Goal: Information Seeking & Learning: Learn about a topic

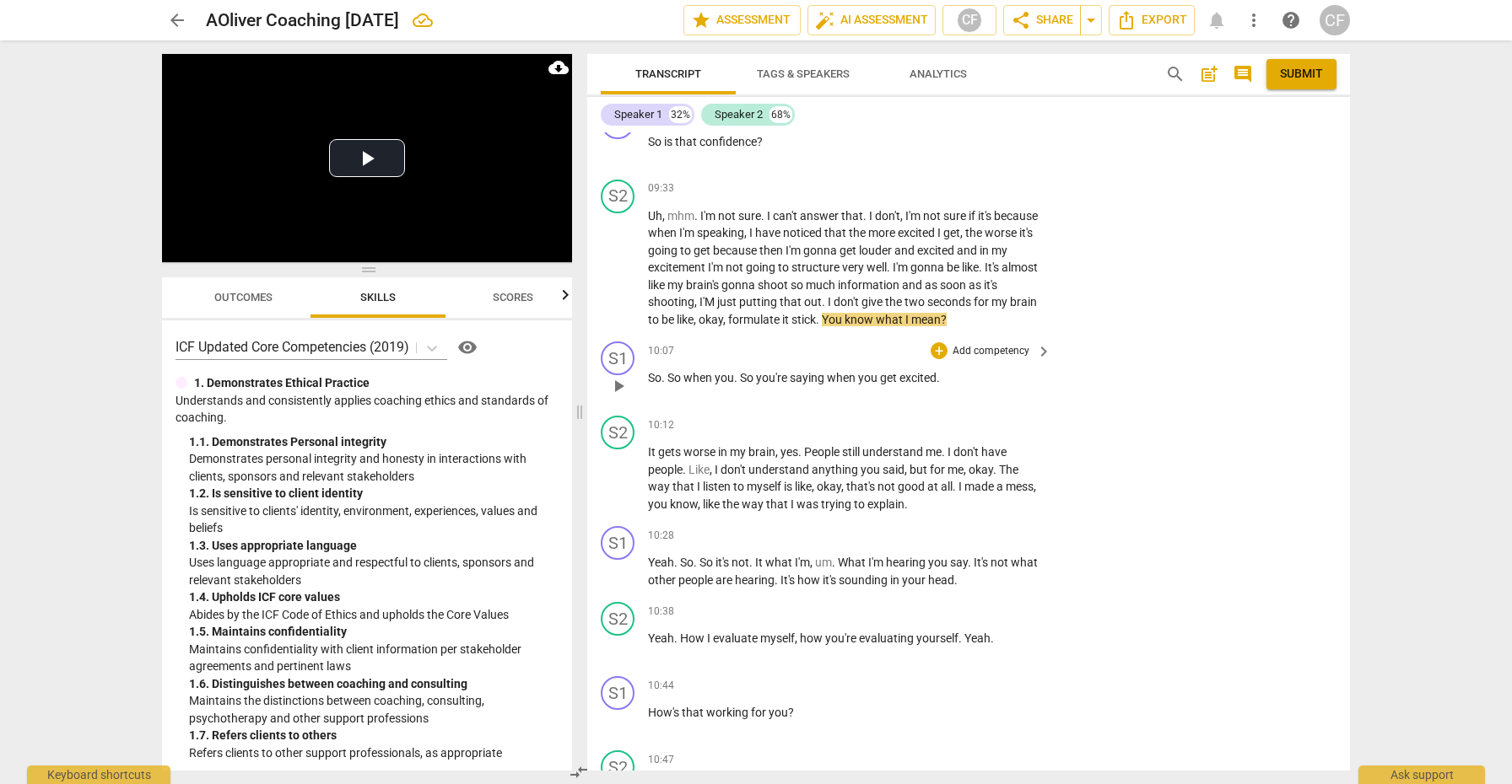
scroll to position [3567, 0]
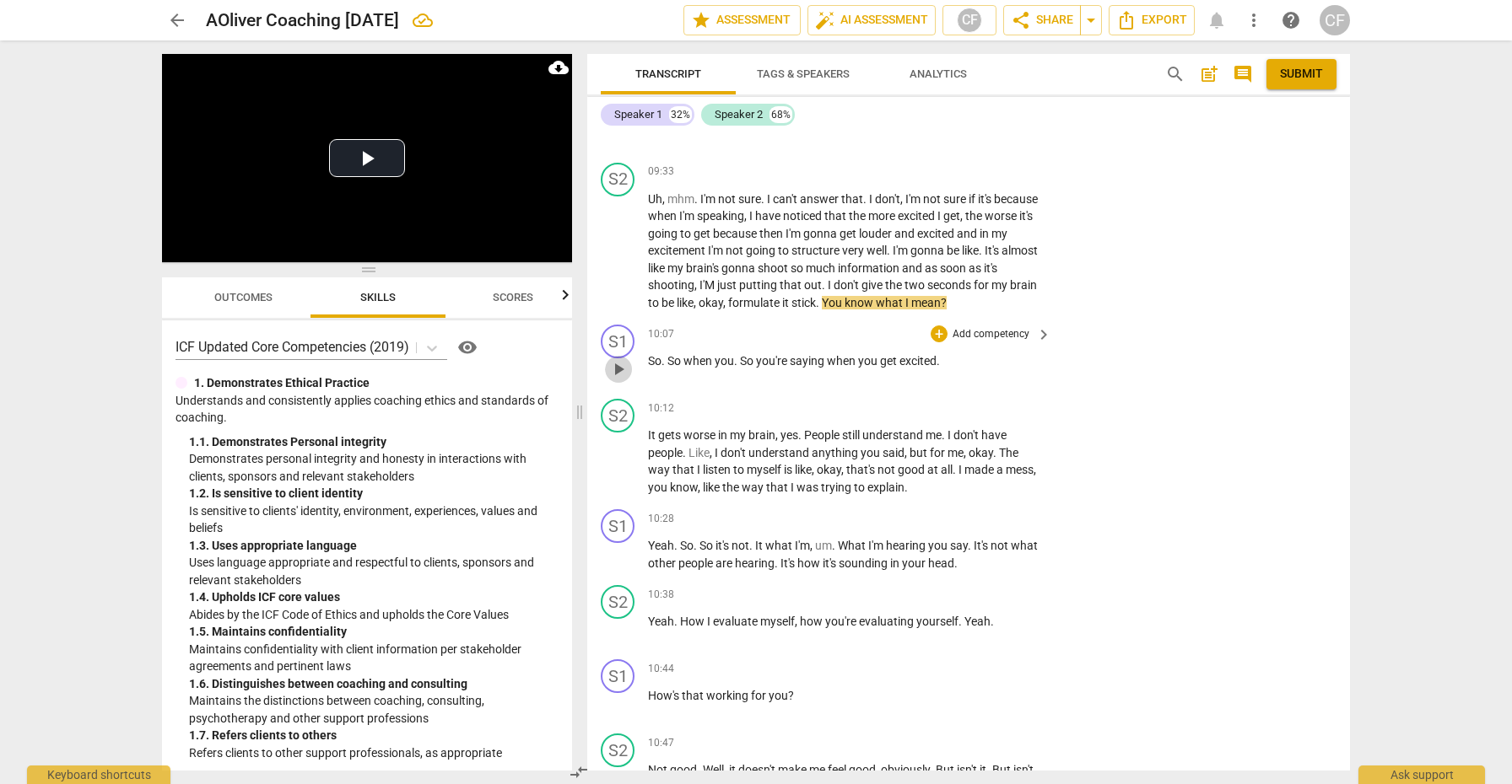
click at [614, 380] on span "play_arrow" at bounding box center [618, 369] width 20 height 20
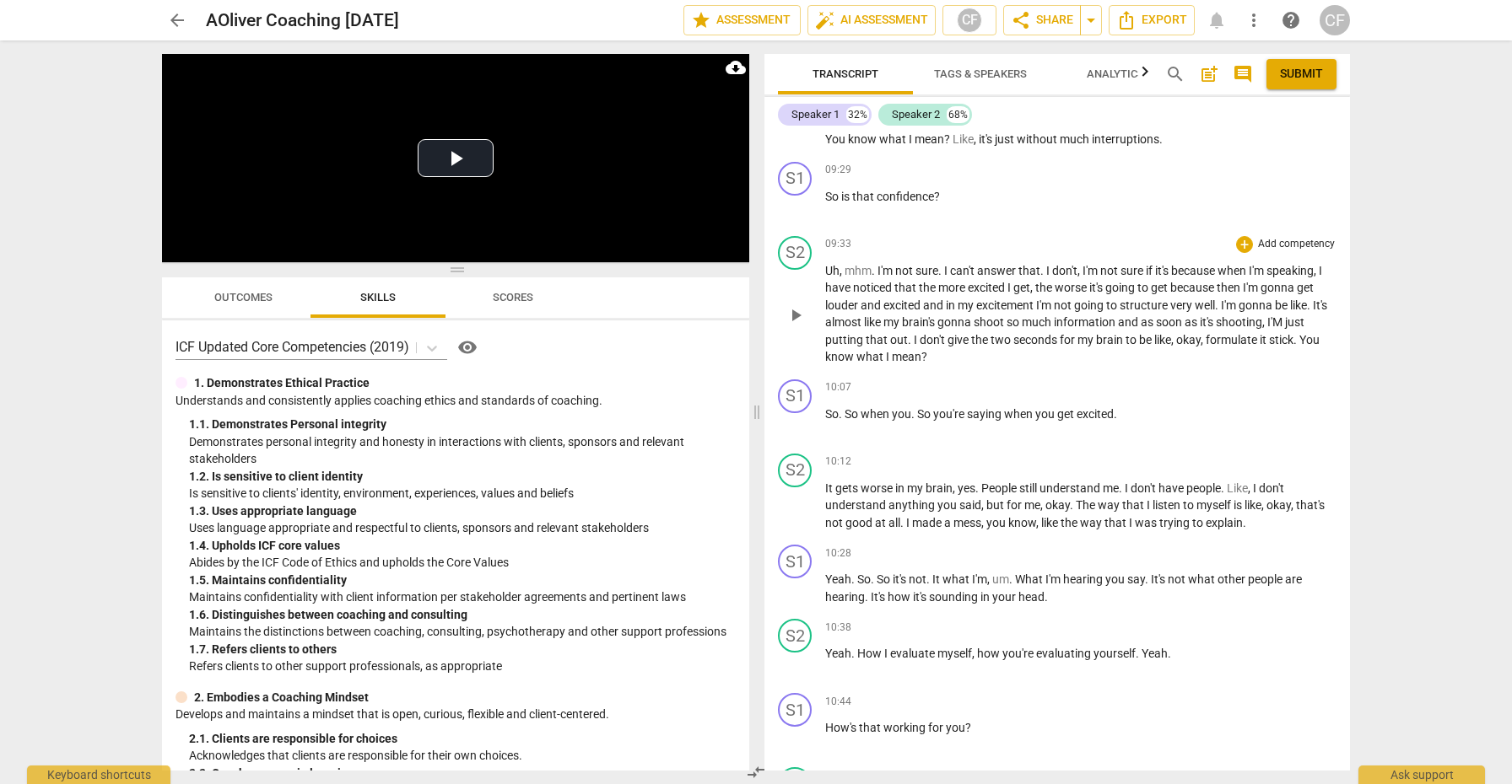
scroll to position [3076, 0]
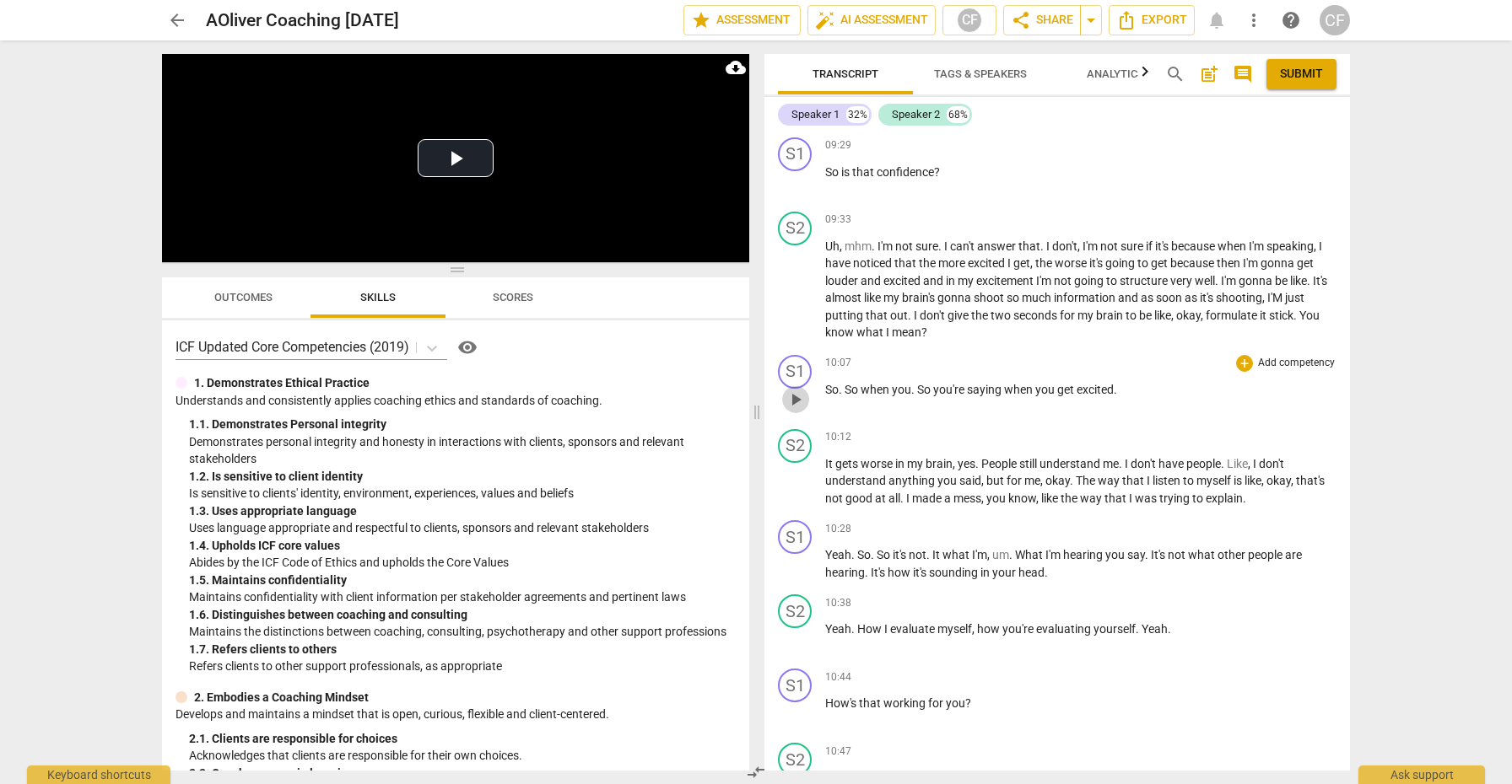
click at [800, 389] on span "play_arrow" at bounding box center [795, 399] width 20 height 20
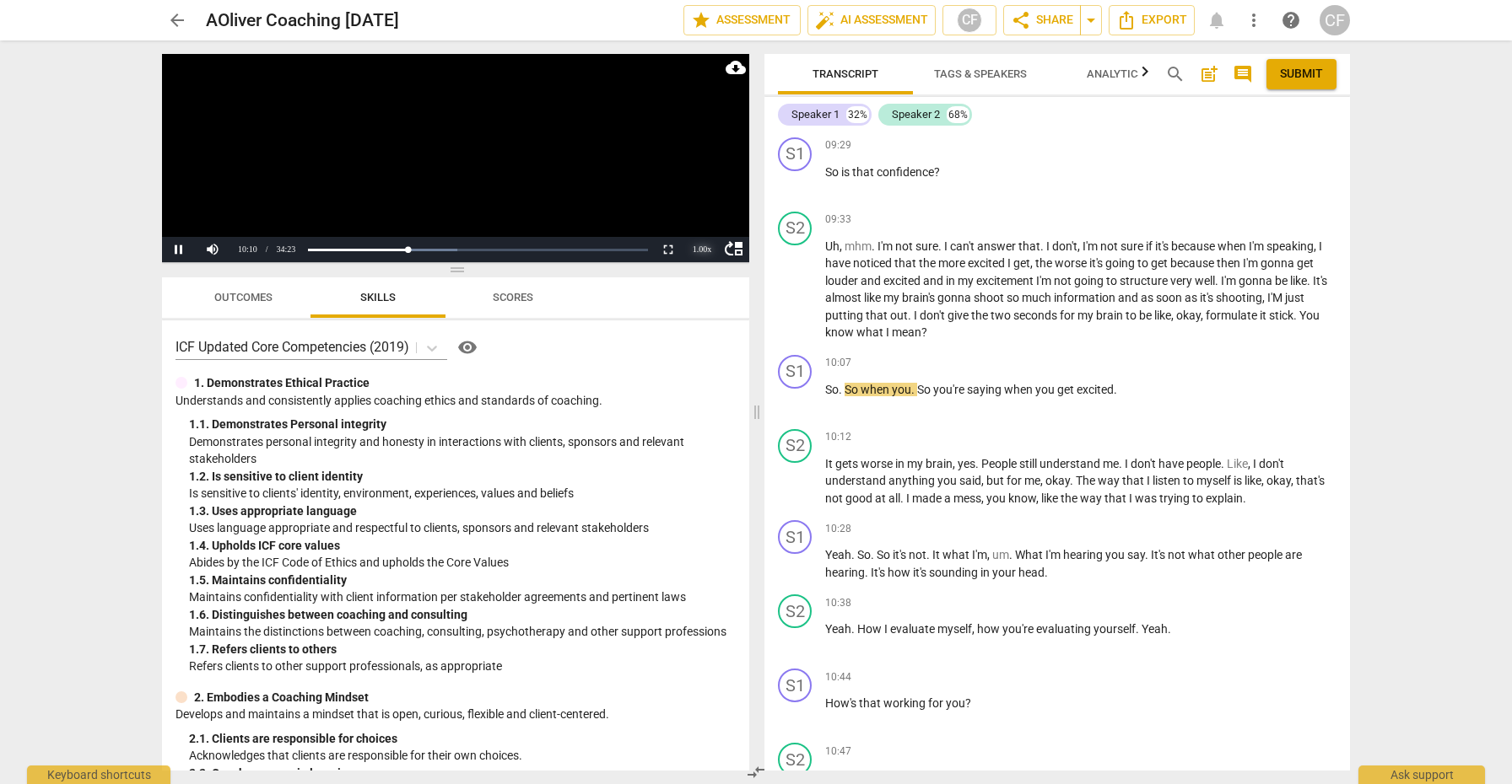
click at [703, 253] on div "1.00 x" at bounding box center [701, 250] width 33 height 25
click at [701, 195] on li "1.25x" at bounding box center [701, 191] width 33 height 18
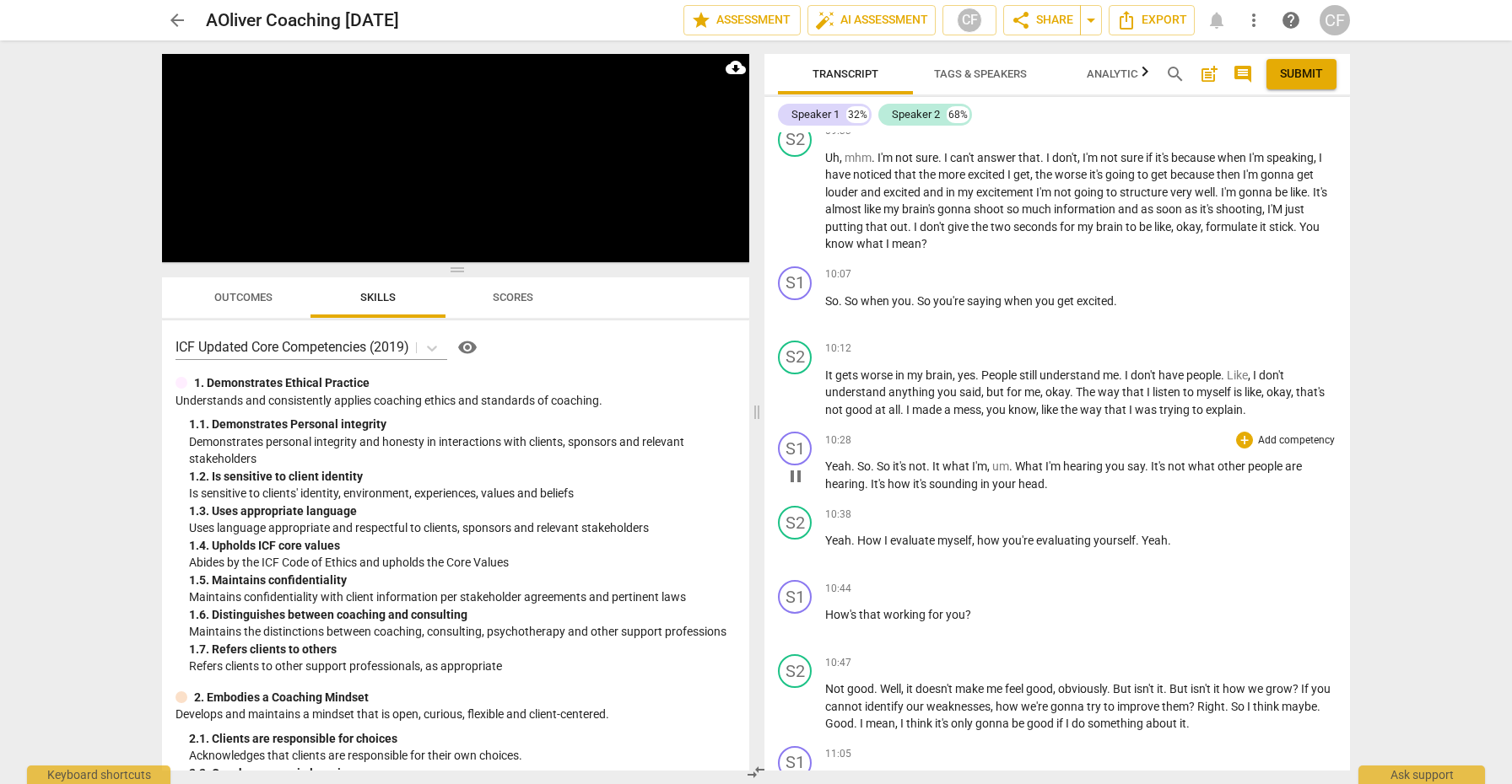
scroll to position [3172, 0]
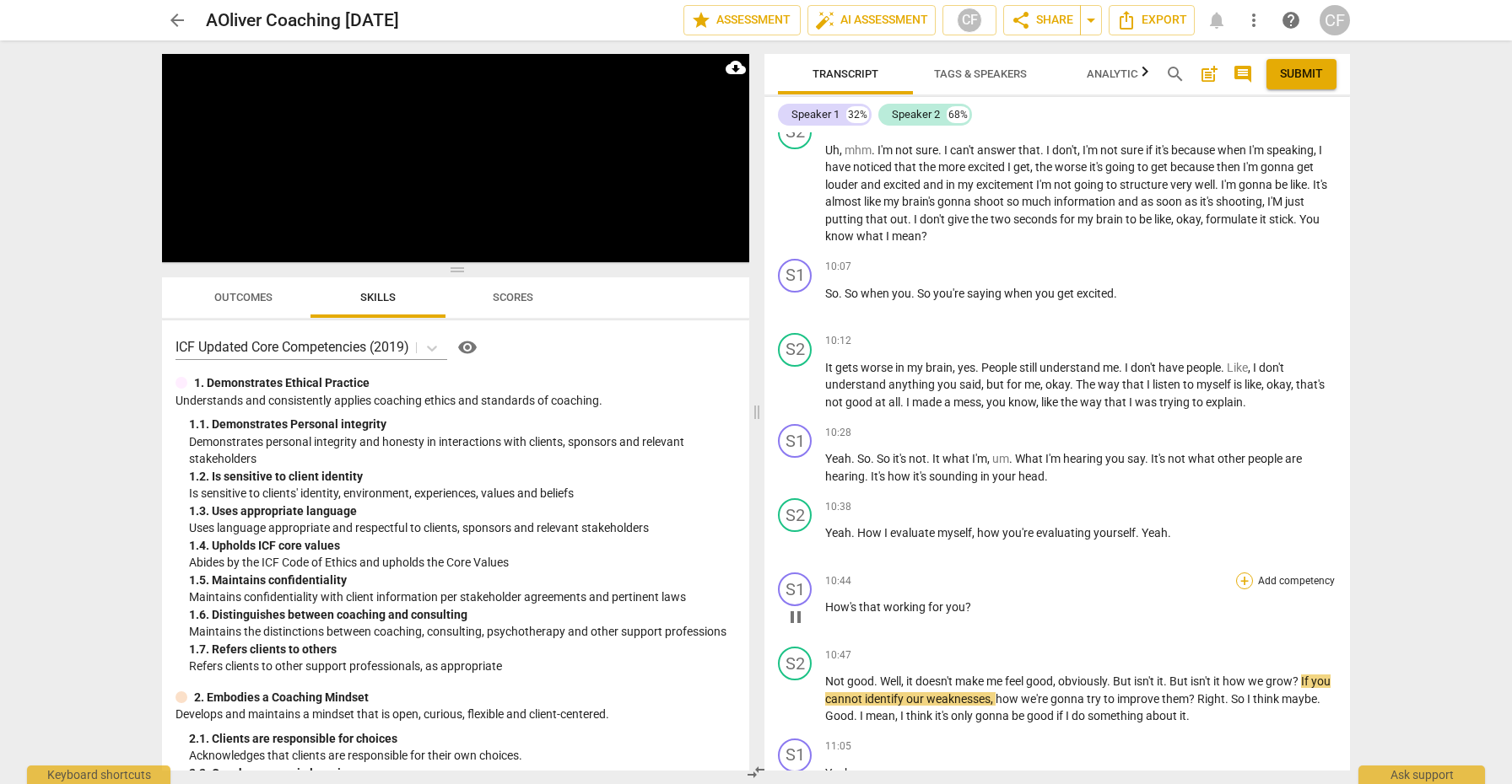
click at [1243, 573] on div "+" at bounding box center [1244, 581] width 17 height 17
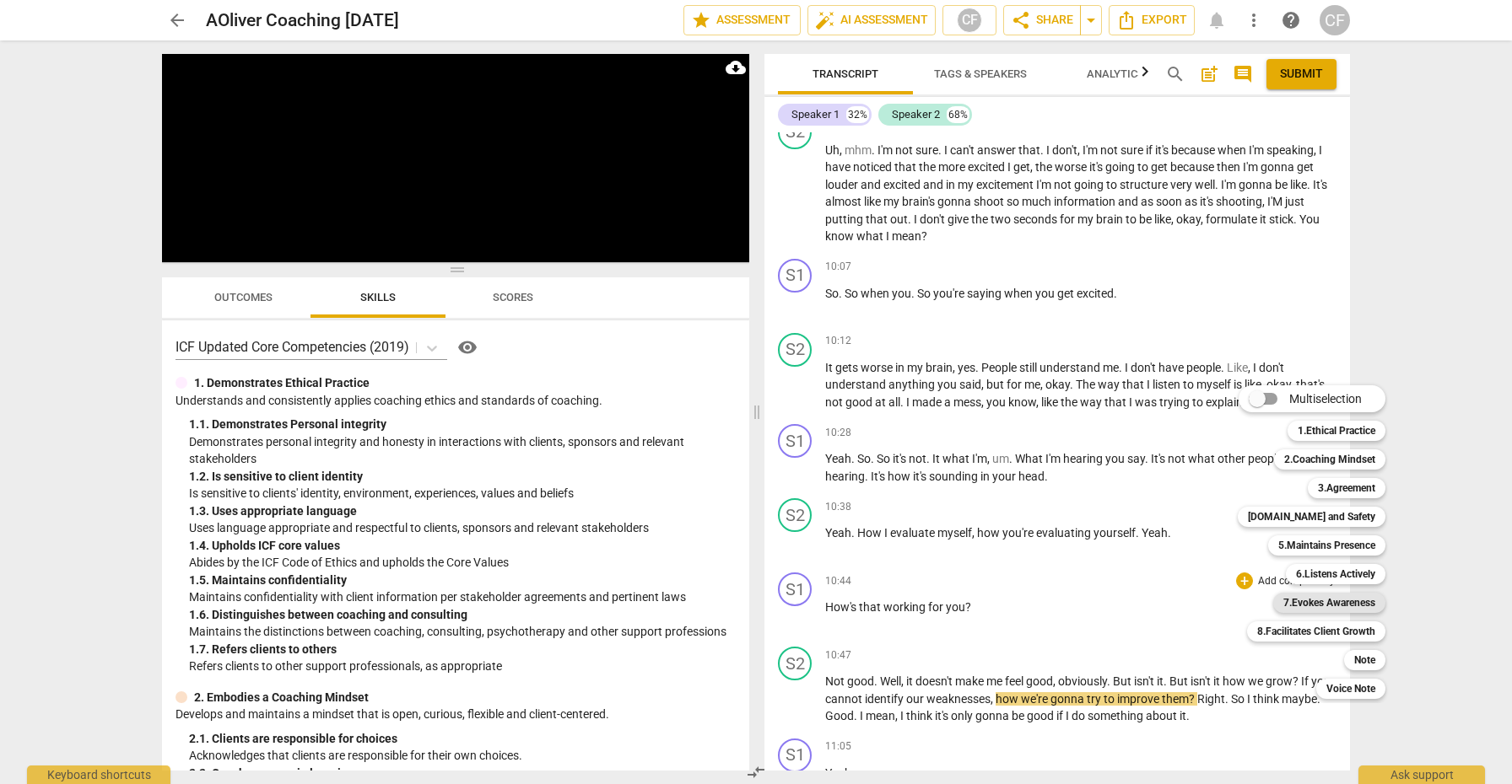
click at [1308, 599] on b "7.Evokes Awareness" at bounding box center [1328, 603] width 92 height 20
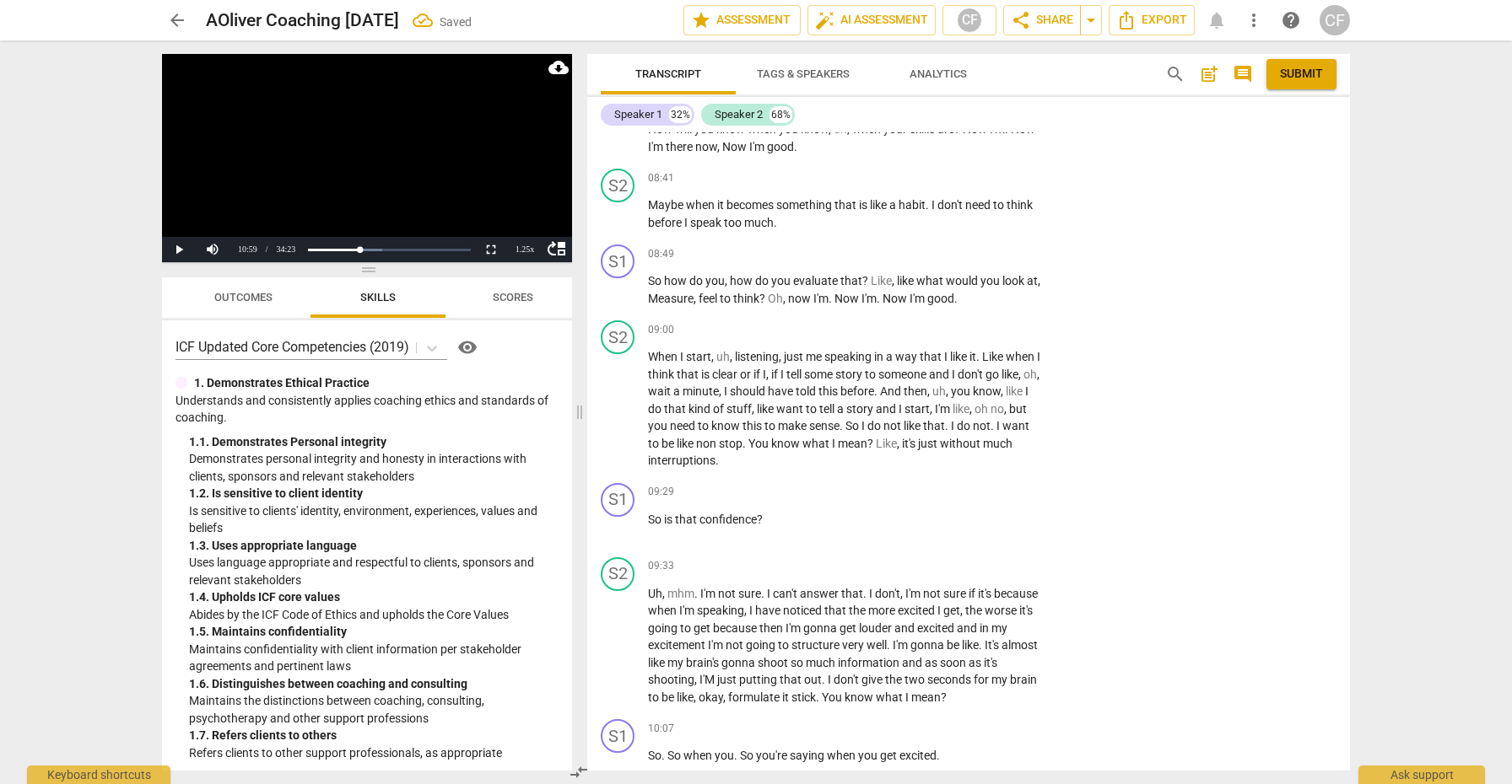
scroll to position [4113, 0]
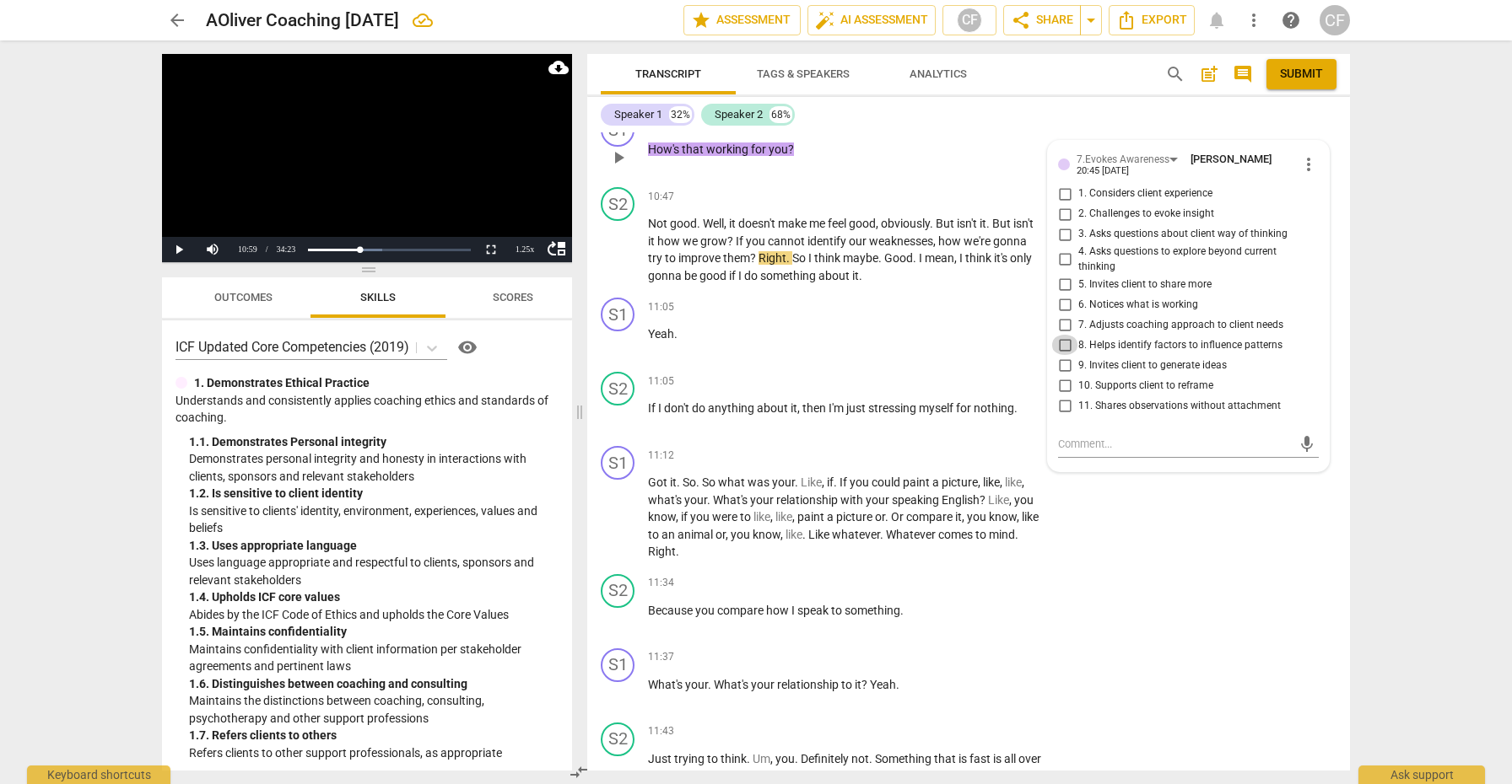
click at [1055, 353] on input "8. Helps identify factors to influence patterns" at bounding box center [1065, 345] width 27 height 20
checkbox input "true"
click at [616, 259] on span "play_arrow" at bounding box center [618, 250] width 20 height 20
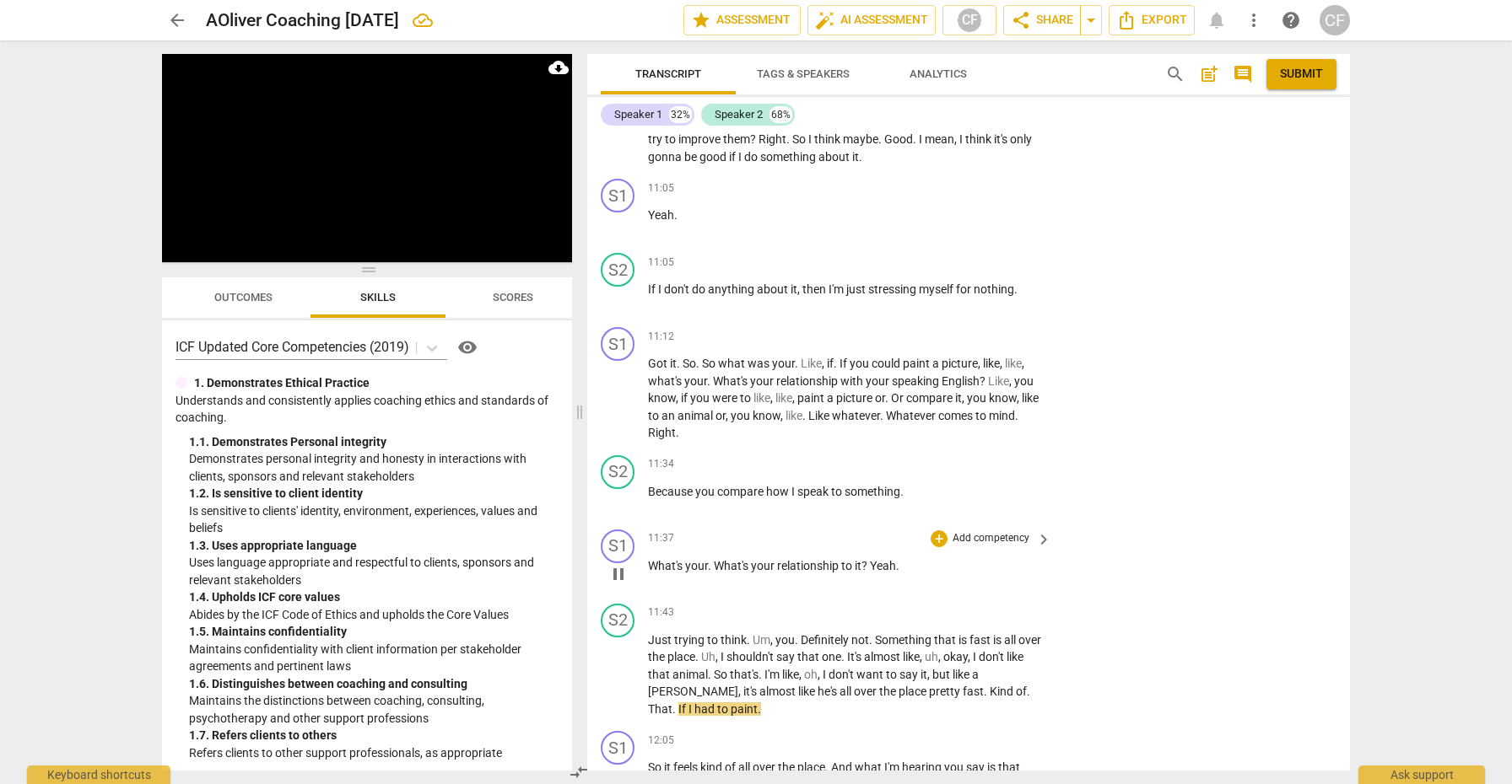
scroll to position [4223, 0]
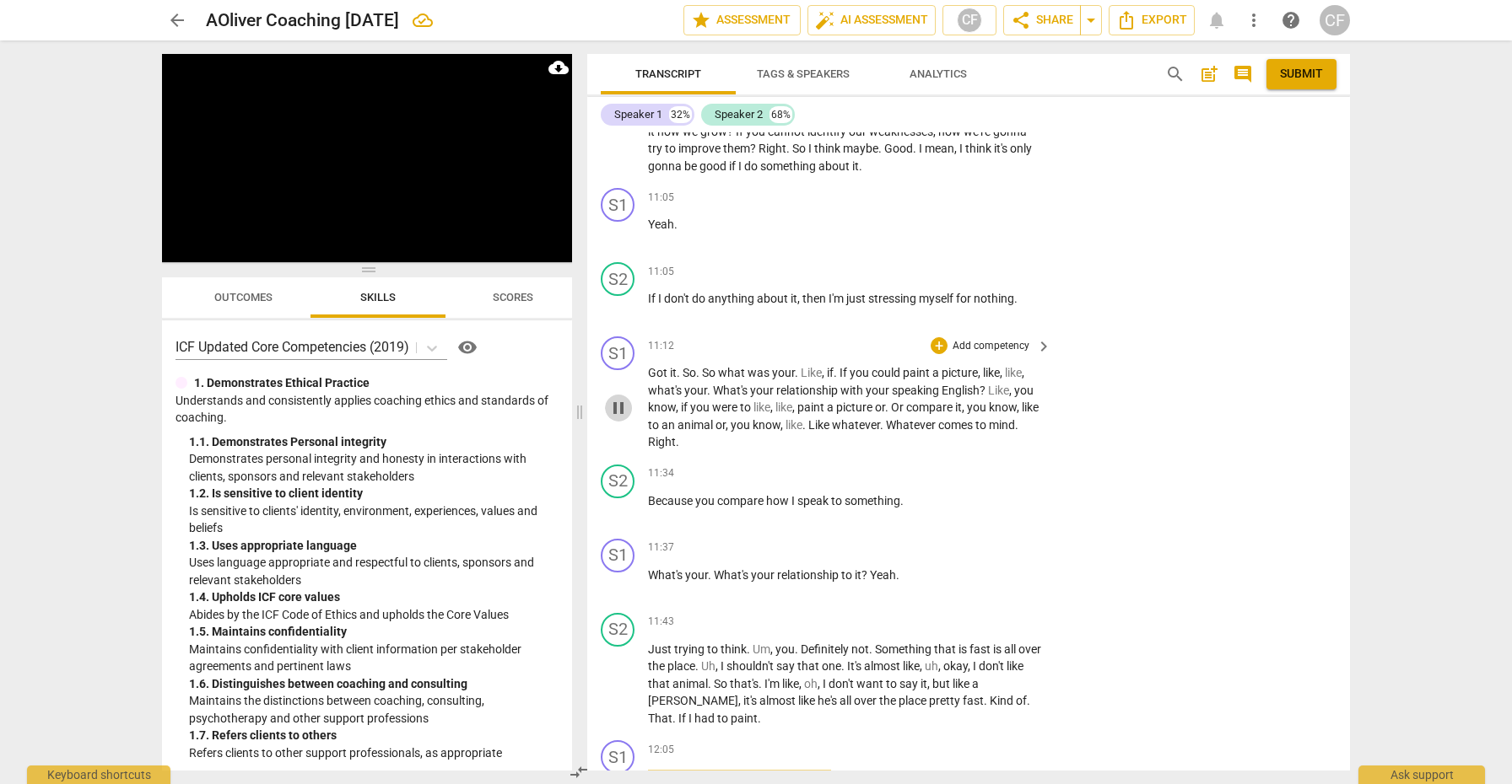
click at [622, 417] on span "pause" at bounding box center [618, 408] width 20 height 20
click at [938, 352] on div "+" at bounding box center [938, 345] width 17 height 17
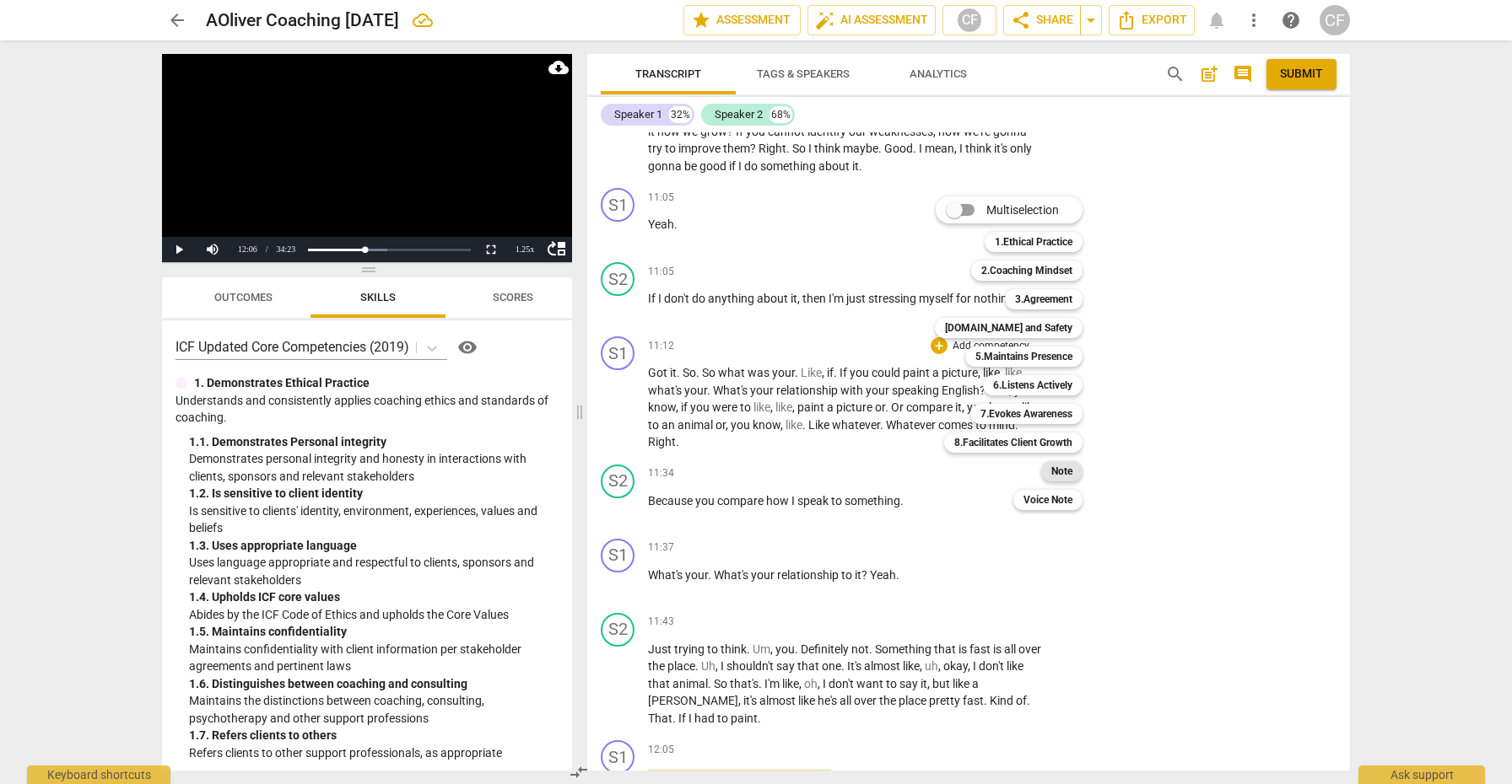
click at [1064, 470] on b "Note" at bounding box center [1062, 471] width 21 height 20
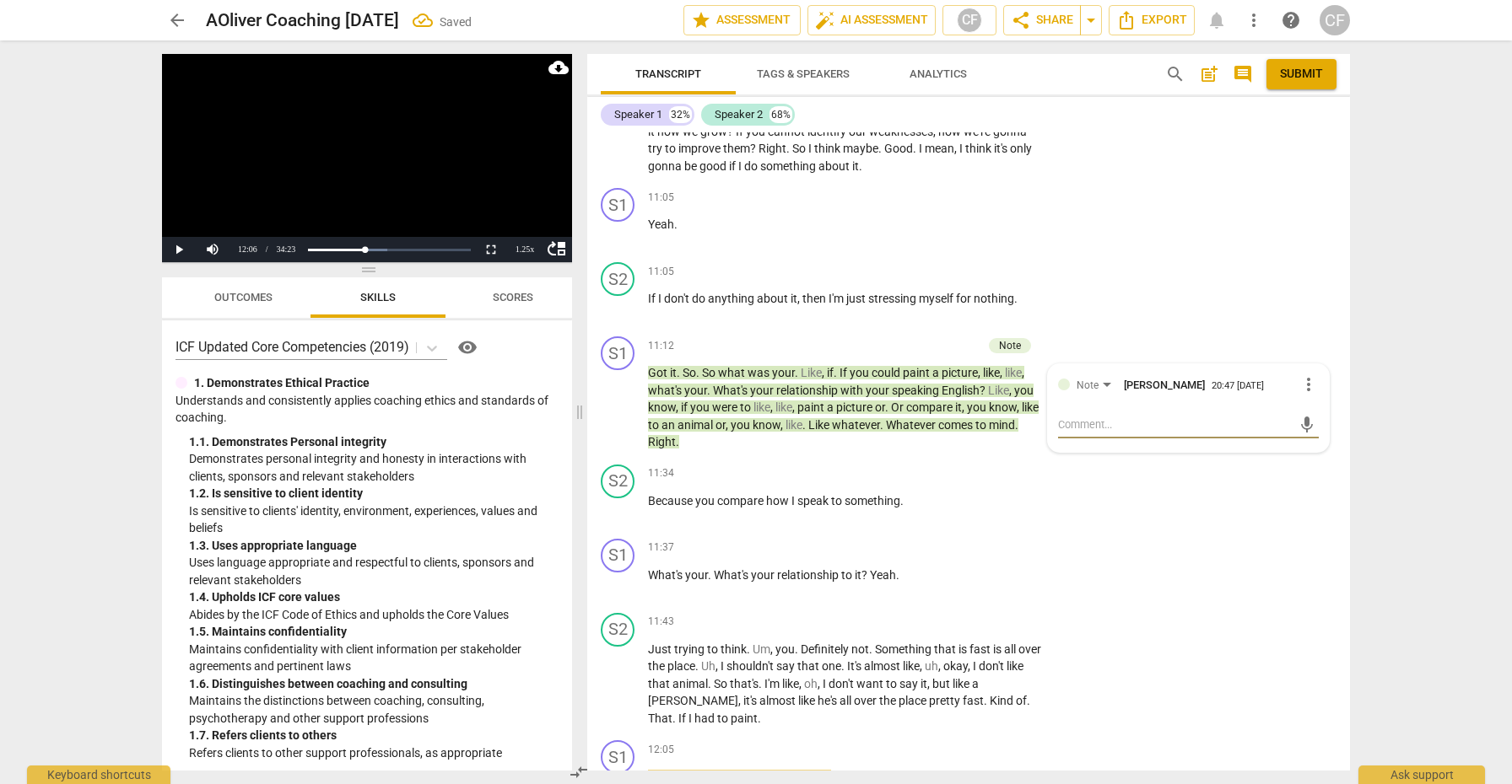
type textarea "n"
type textarea "ni"
type textarea "nic"
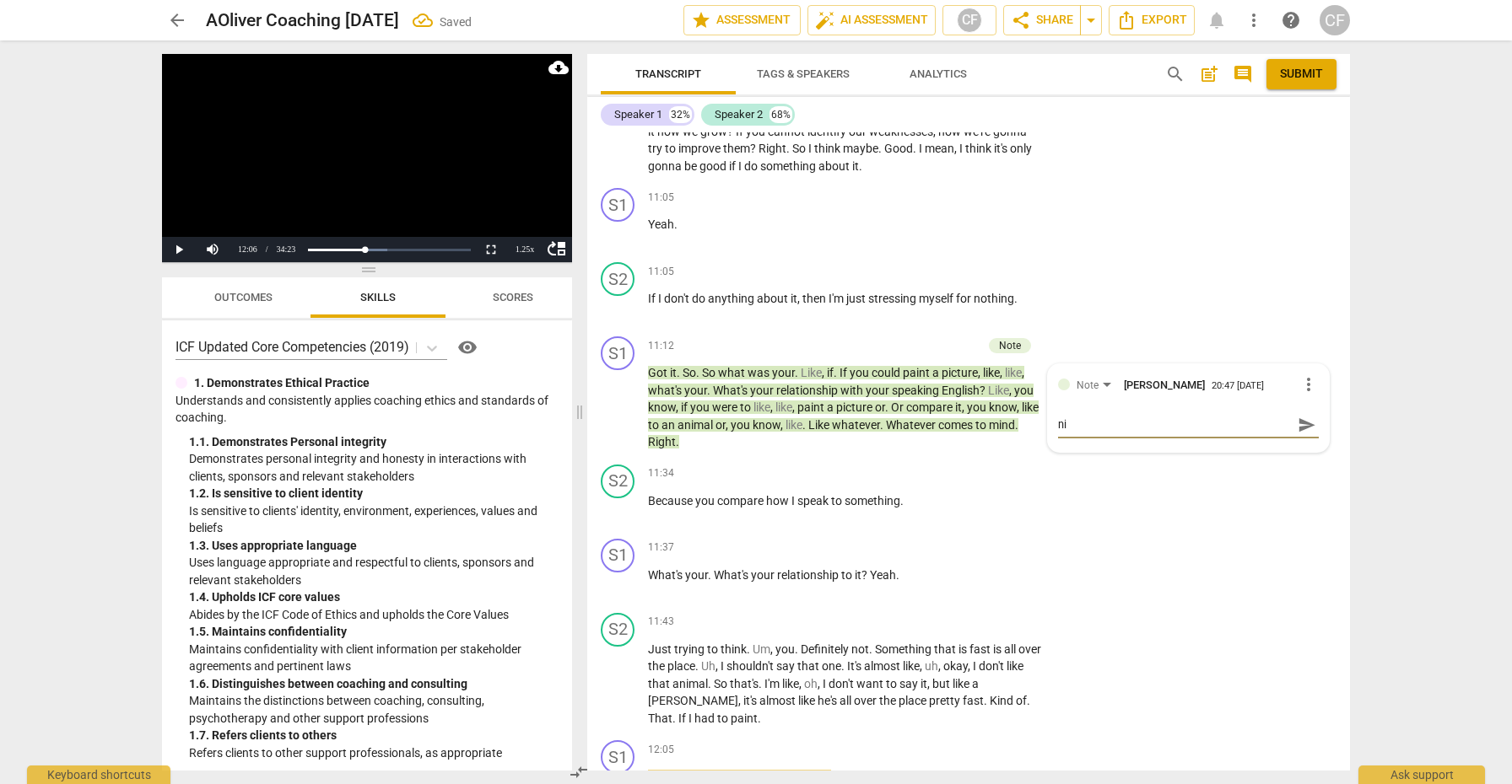
type textarea "nic"
type textarea "nice"
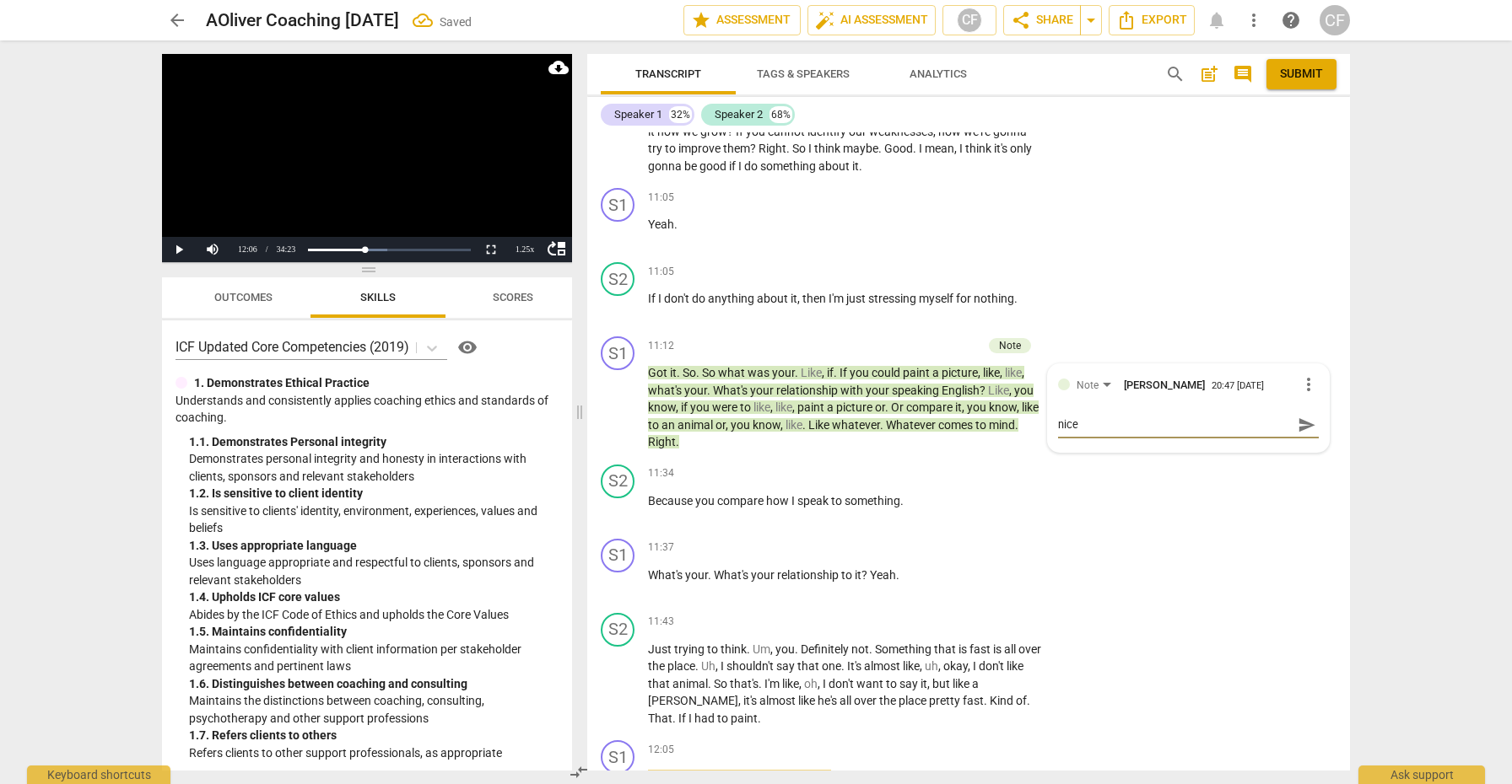
type textarea "nice j"
type textarea "nice jo"
type textarea "nice job"
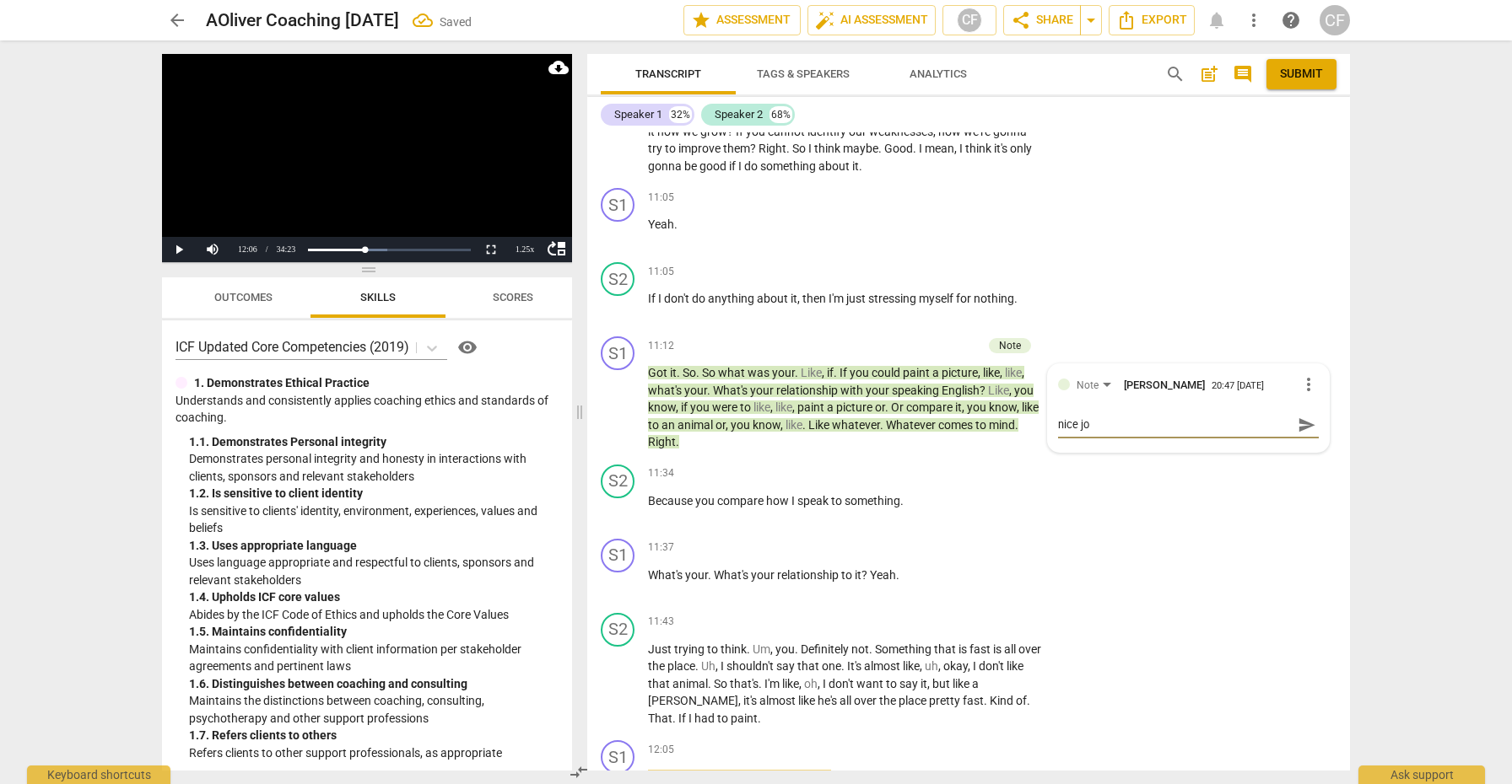
type textarea "nice job"
type textarea "nice job o"
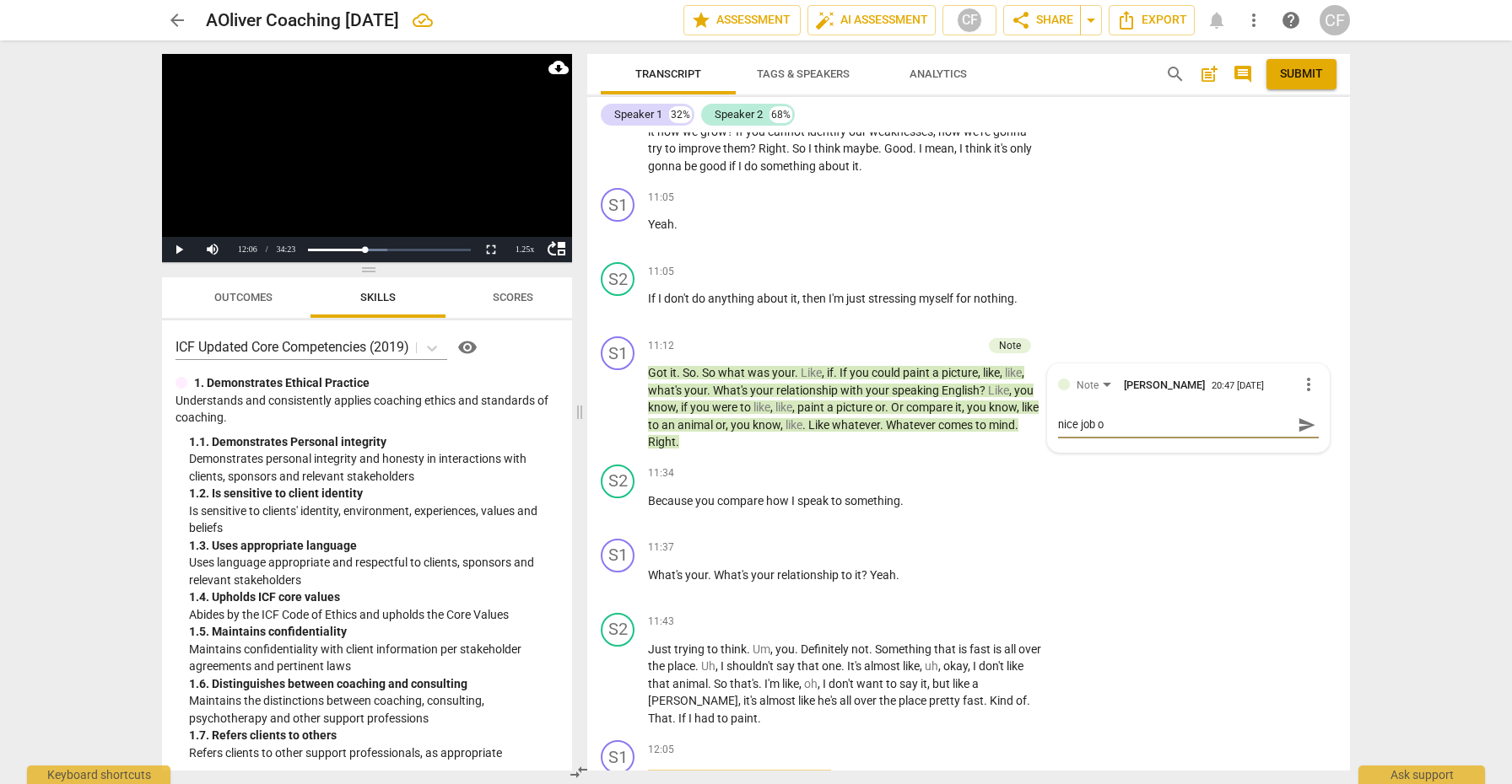
type textarea "nice job of"
type textarea "nice job of i"
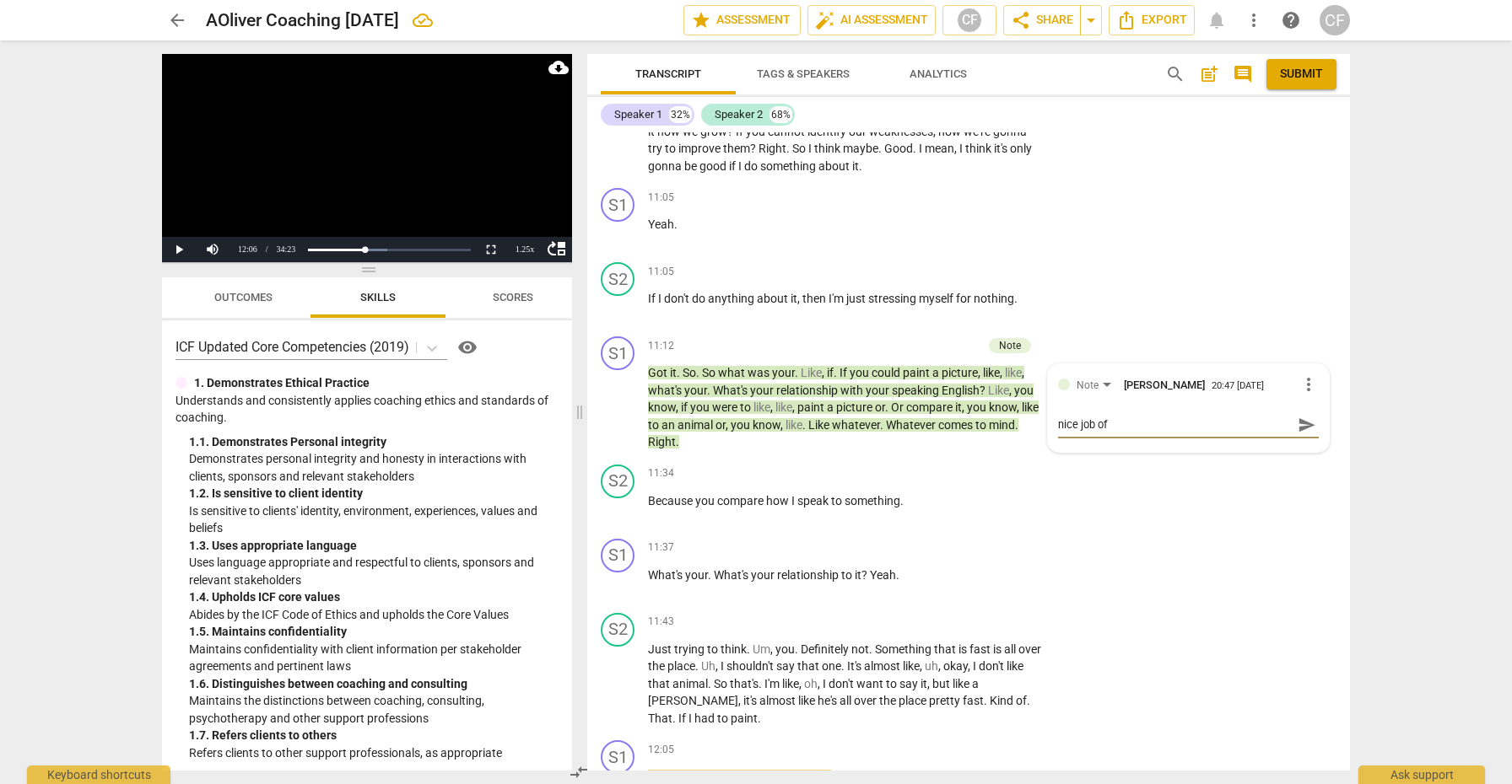
type textarea "nice job of i"
type textarea "nice job of in"
type textarea "nice job of inv"
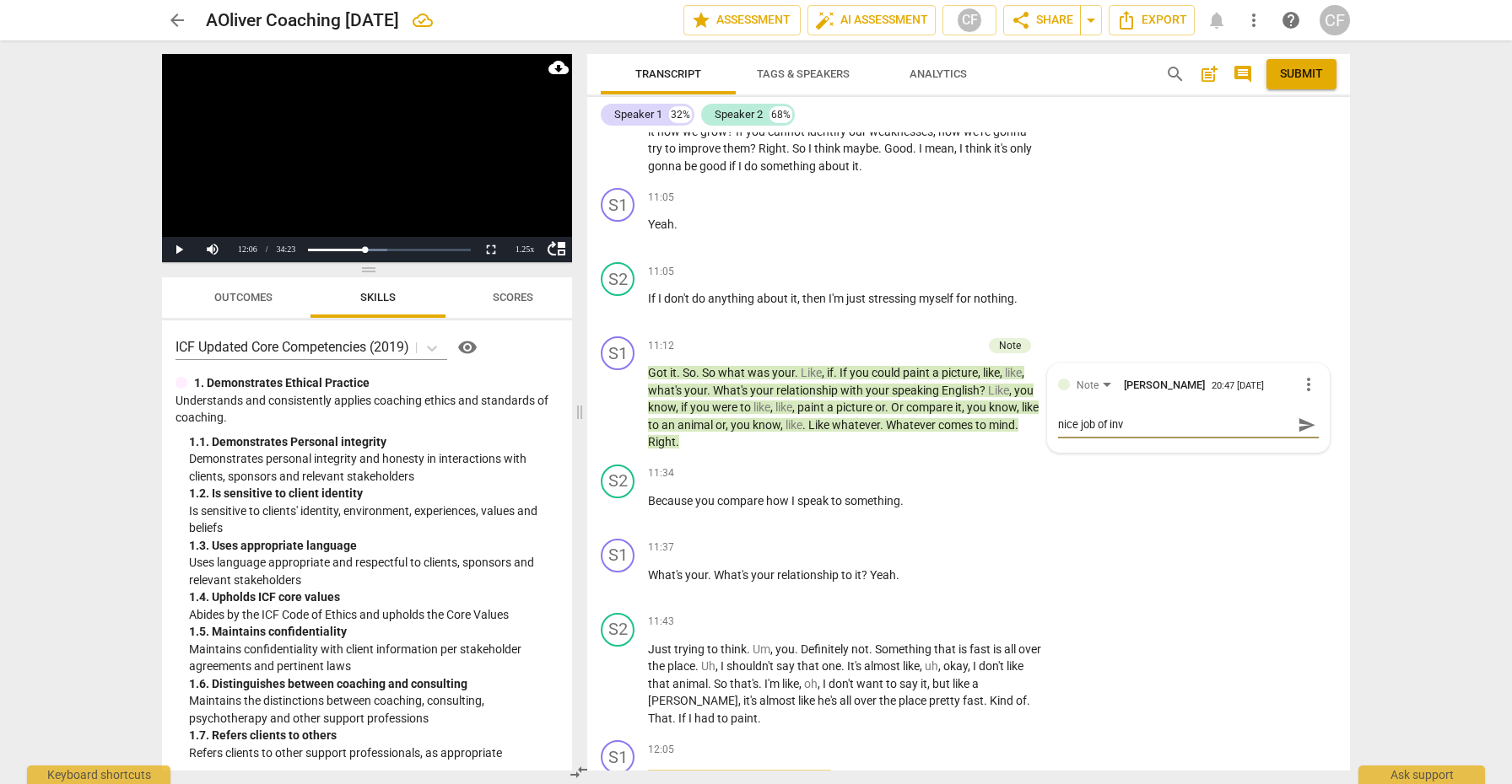
type textarea "nice job of invi"
type textarea "nice job of invit"
type textarea "nice job of inviti"
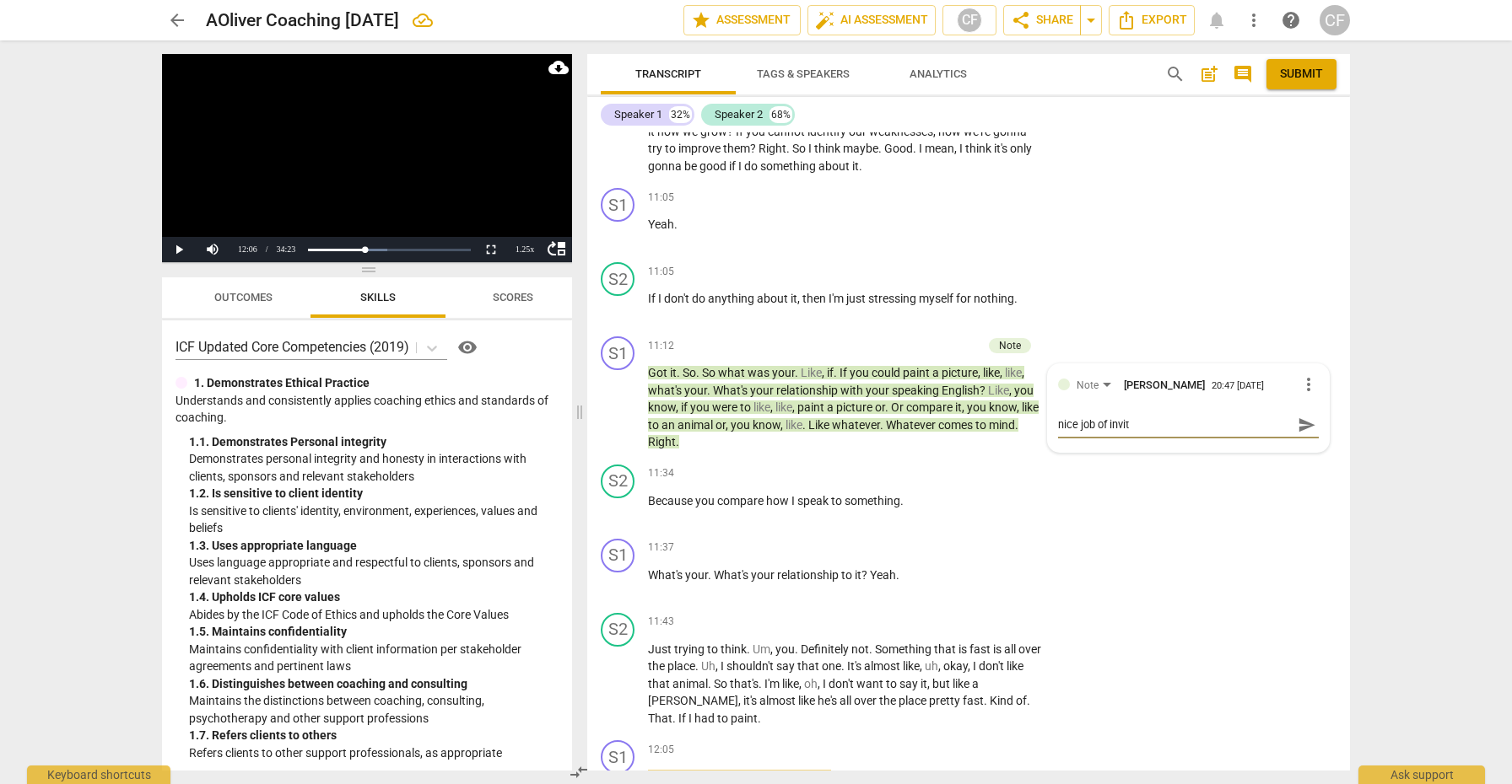
type textarea "nice job of inviti"
type textarea "nice job of invitin"
type textarea "nice job of inviting"
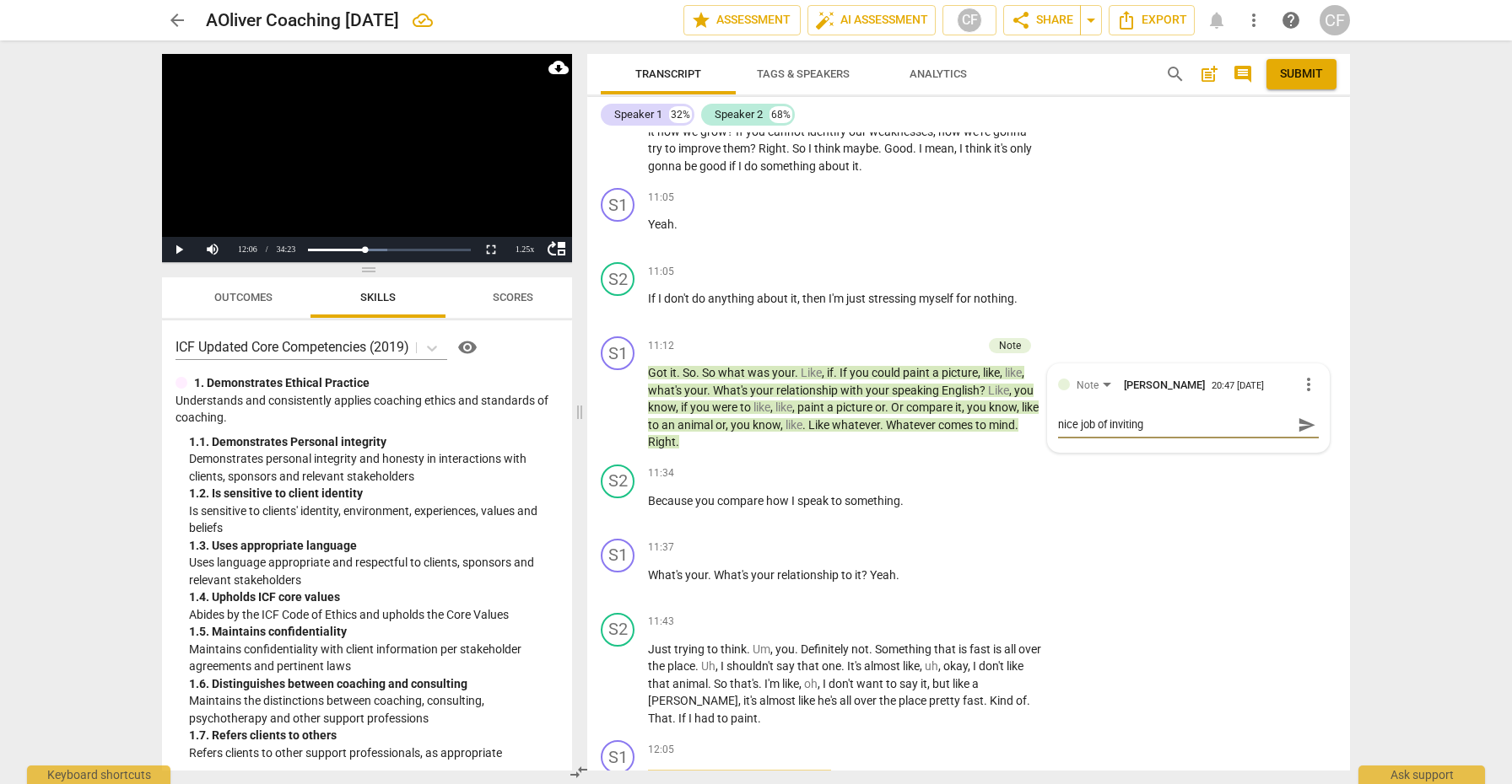
type textarea "nice job of inviting"
type textarea "nice job of inviting d"
type textarea "nice job of inviting de"
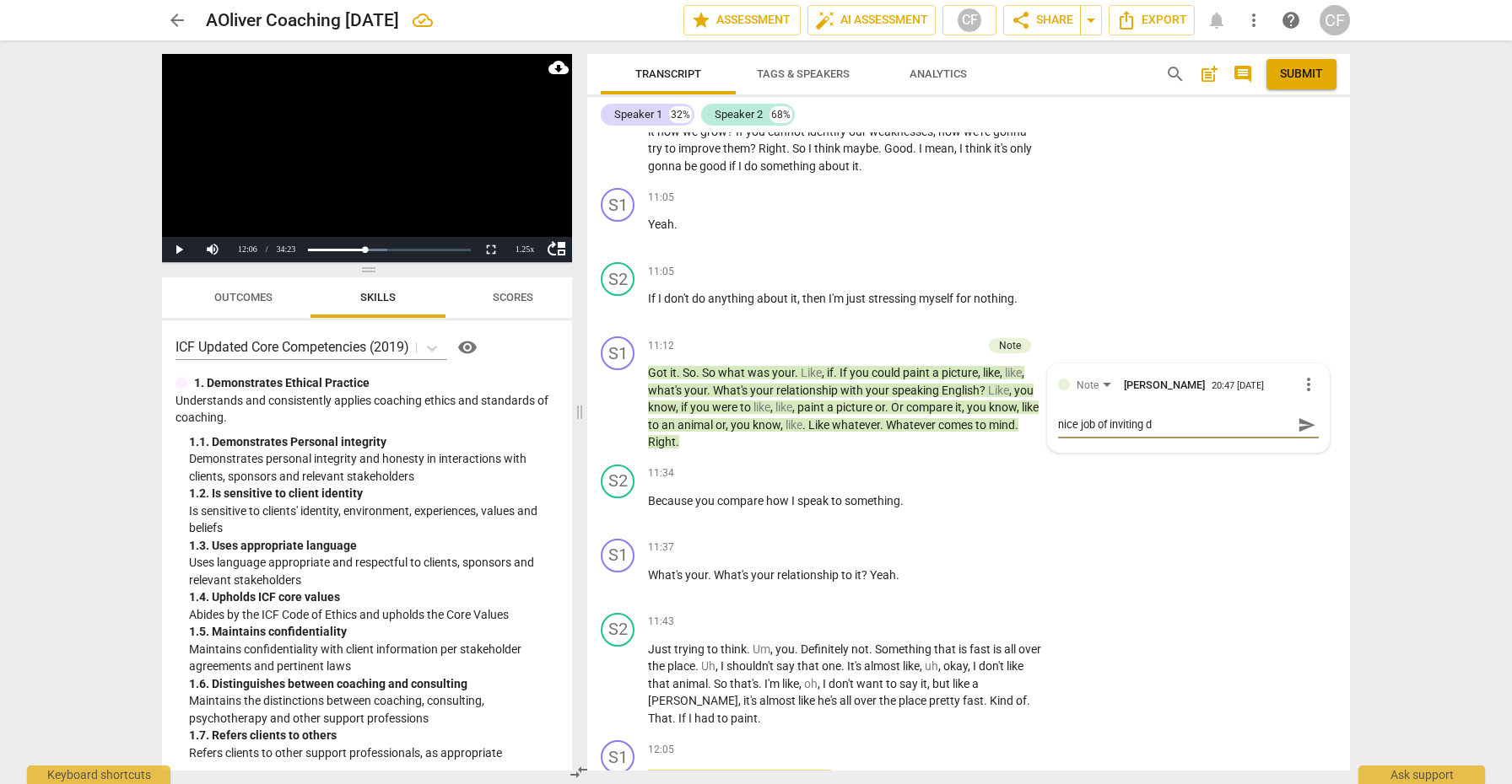
type textarea "nice job of inviting de"
type textarea "nice job of inviting [PERSON_NAME]"
type textarea "nice job of inviting deep"
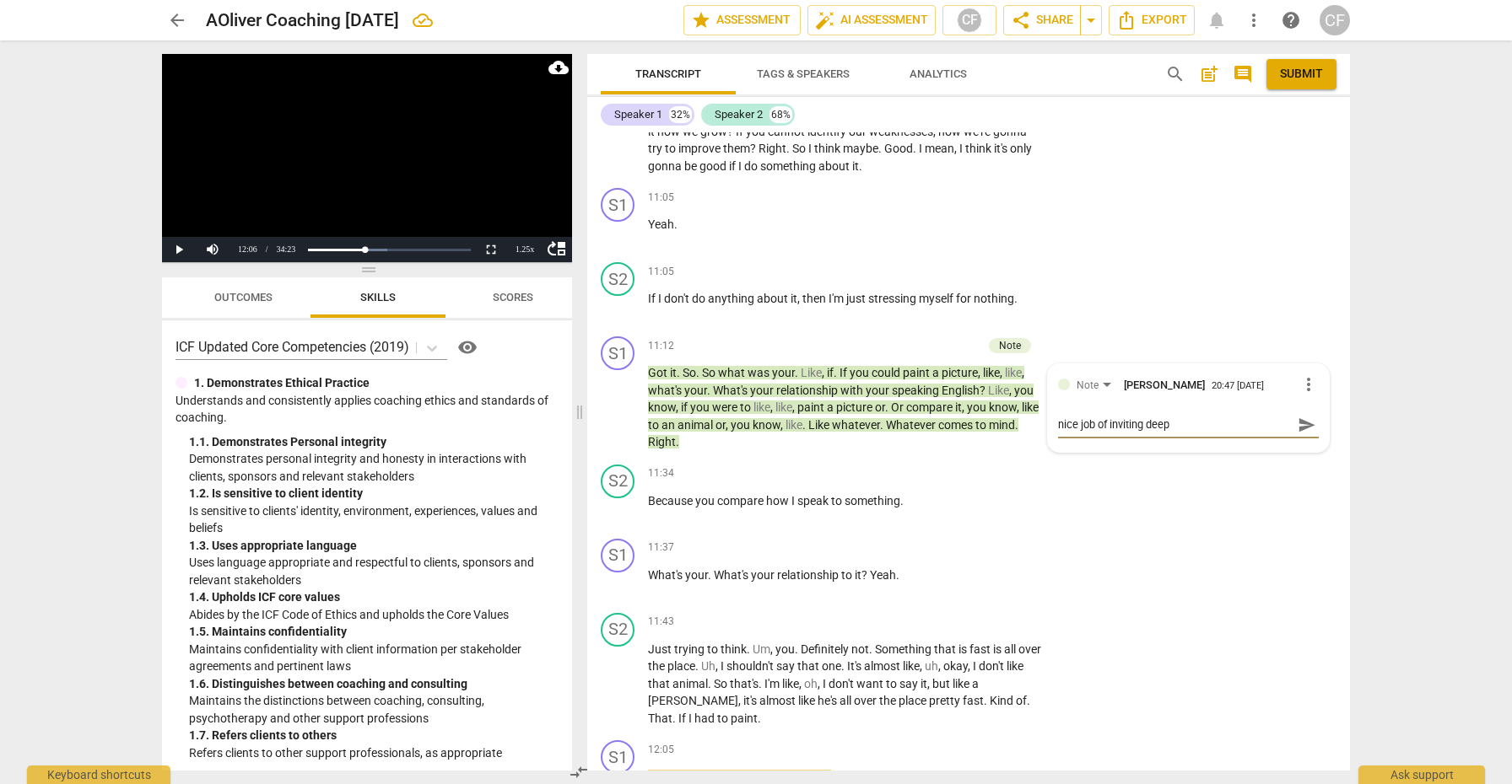
type textarea "nice job of inviting deepe"
type textarea "nice job of inviting deeper"
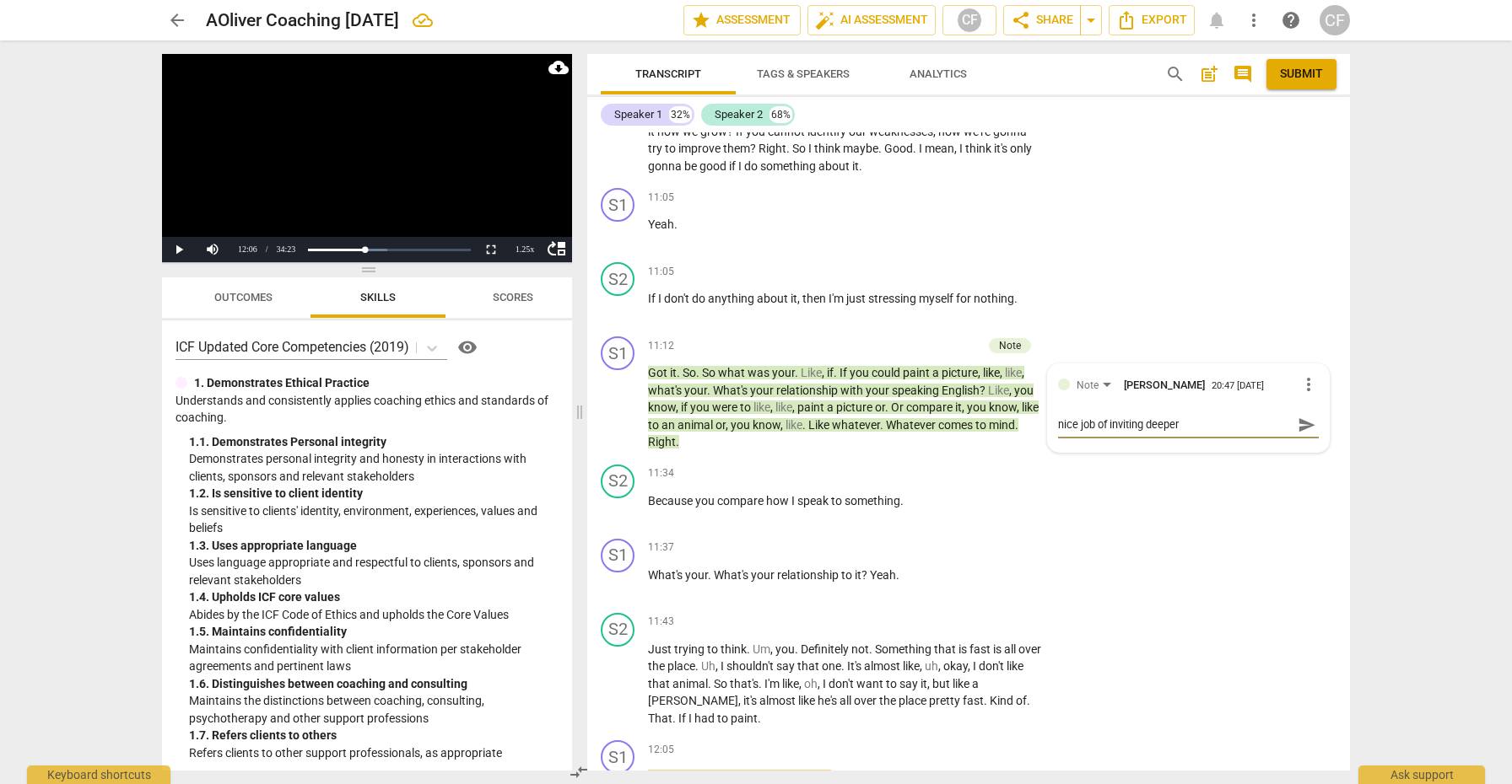
type textarea "nice job of inviting deeper"
type textarea "nice job of inviting deeper e"
type textarea "nice job of inviting deeper ex"
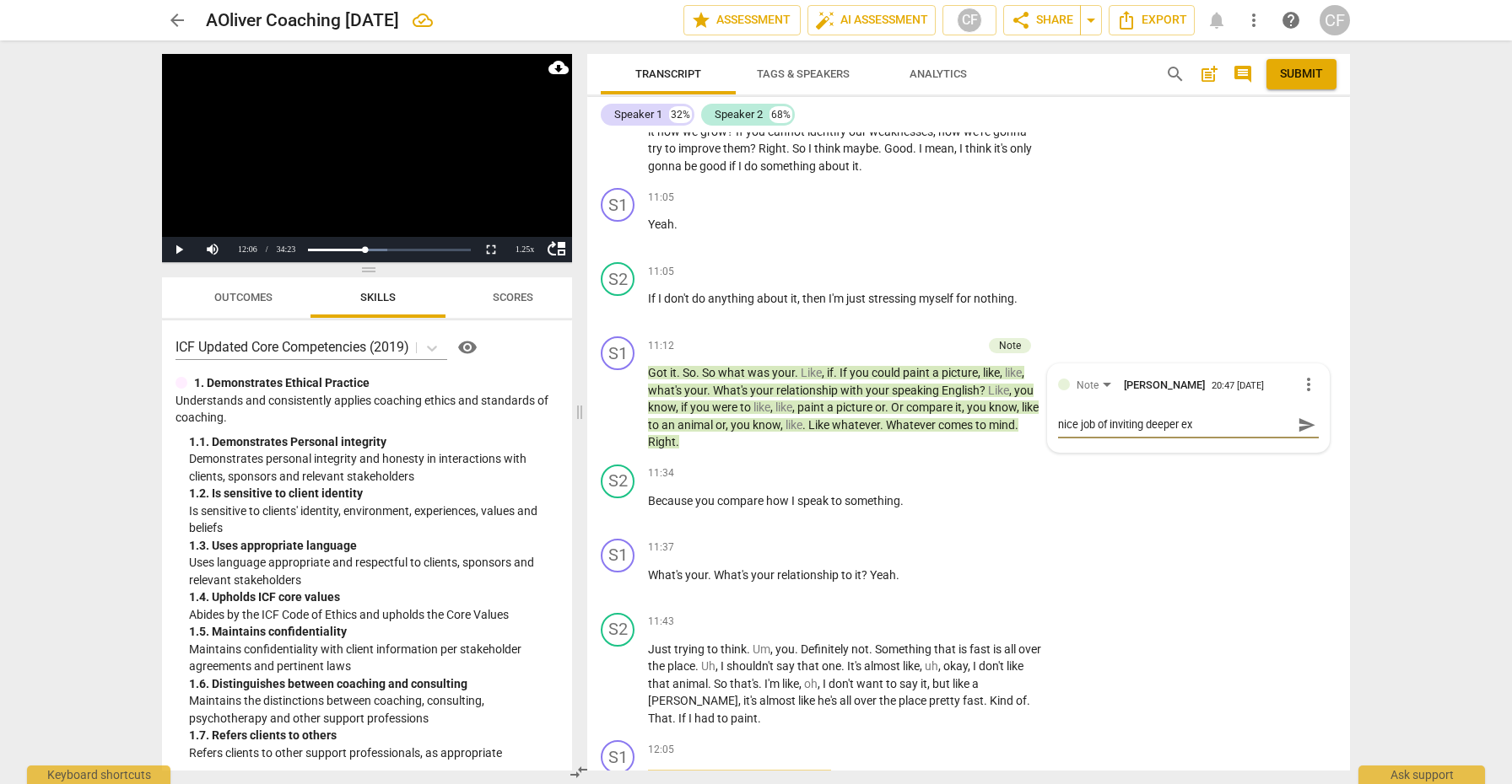
type textarea "nice job of inviting deeper exp"
type textarea "nice job of inviting deeper expl"
type textarea "nice job of inviting deeper explo"
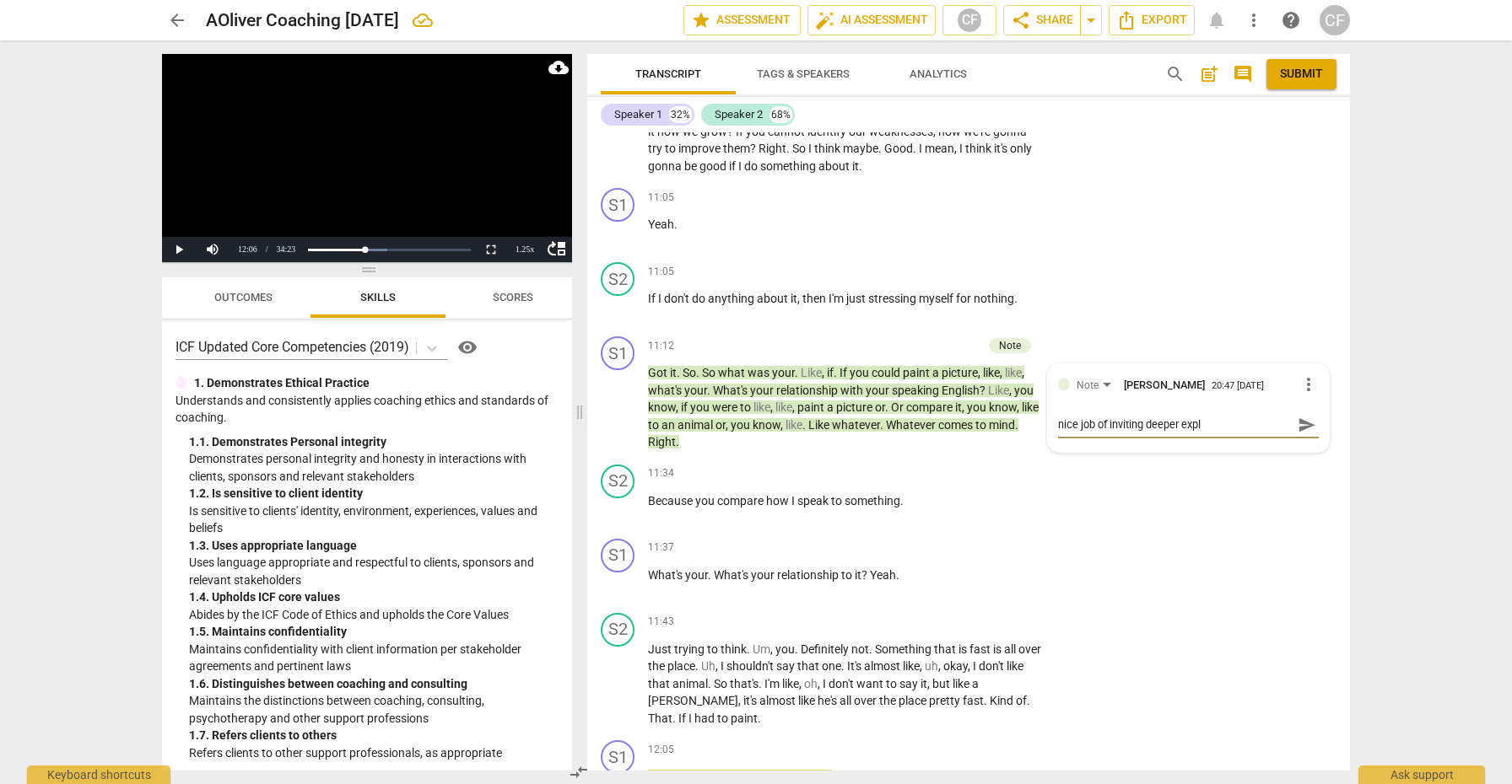
type textarea "nice job of inviting deeper explo"
type textarea "nice job of inviting deeper explor"
type textarea "nice job of inviting deeper explora"
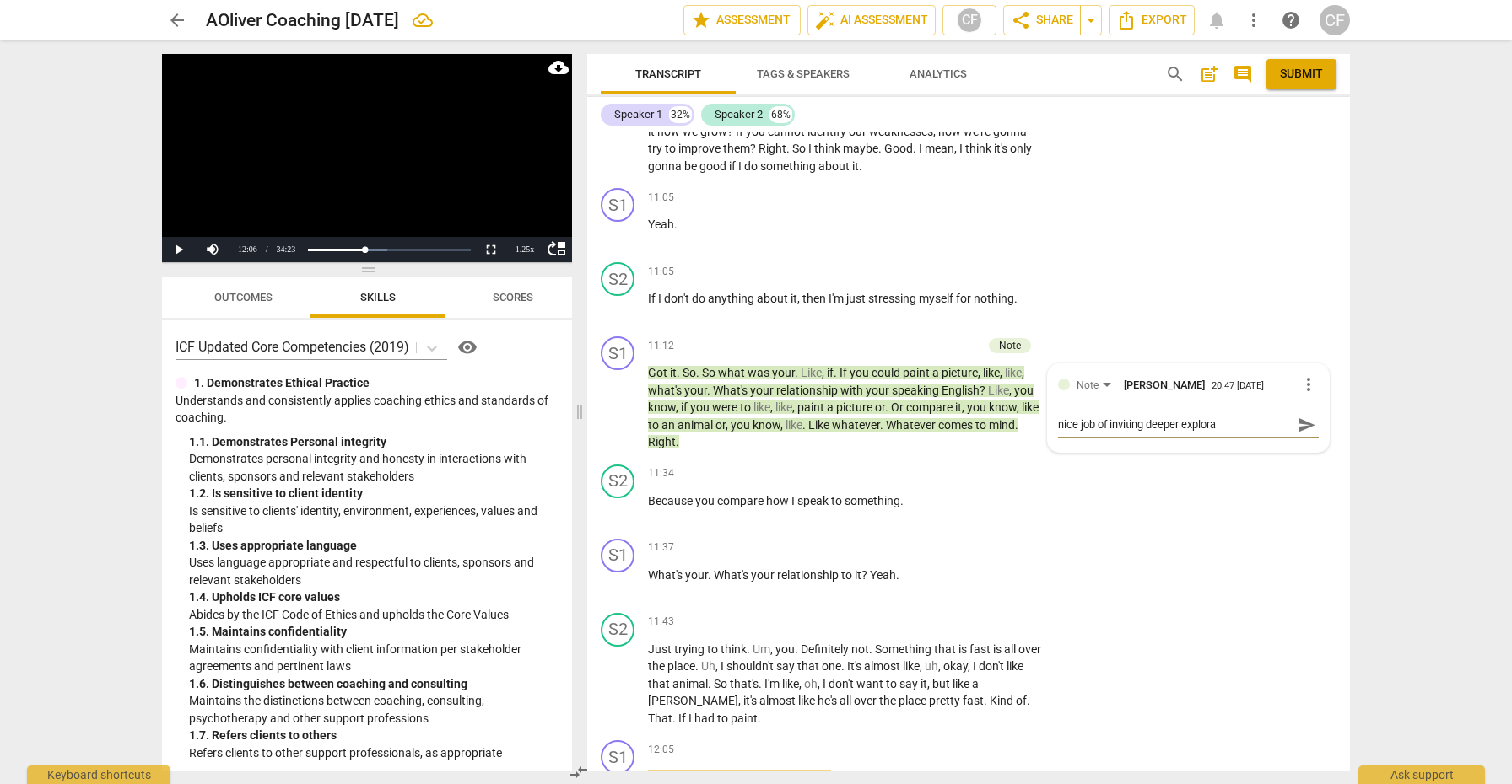
type textarea "nice job of inviting deeper explorat"
type textarea "nice job of inviting deeper explorati"
type textarea "nice job of inviting deeper exploratio"
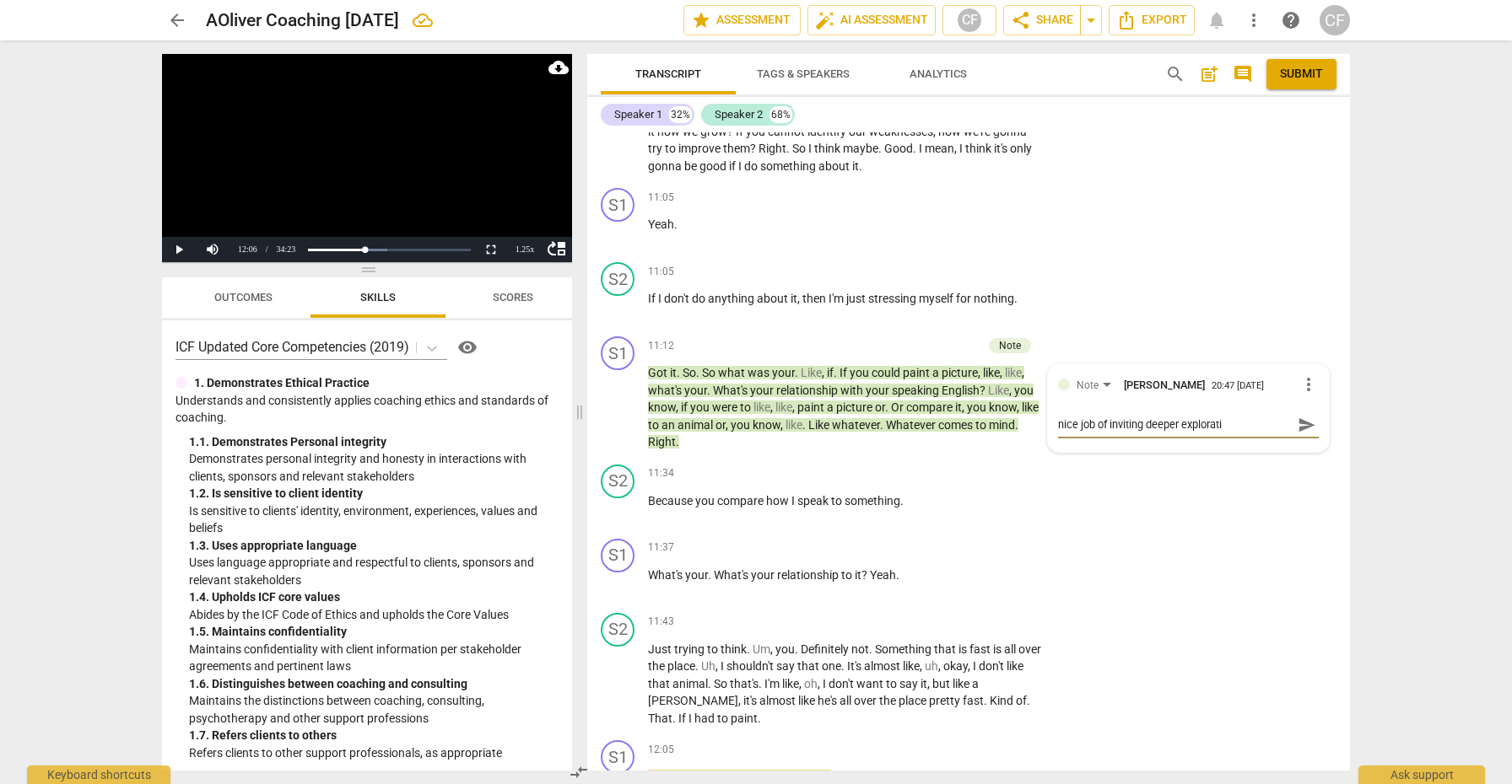
type textarea "nice job of inviting deeper exploratio"
type textarea "nice job of inviting deeper exploration"
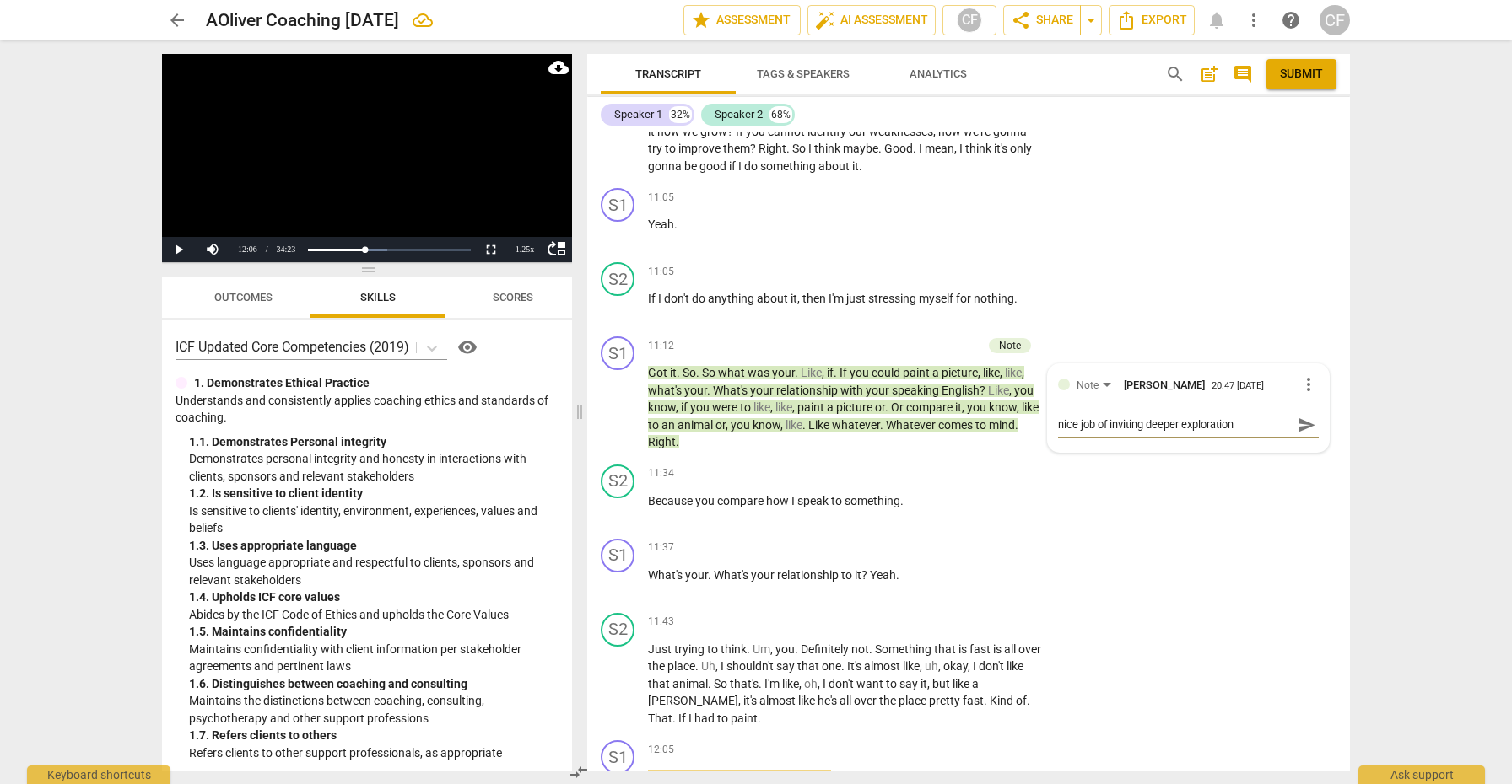
type textarea "nice job of inviting deeper exploration b"
type textarea "nice job of inviting deeper exploration by"
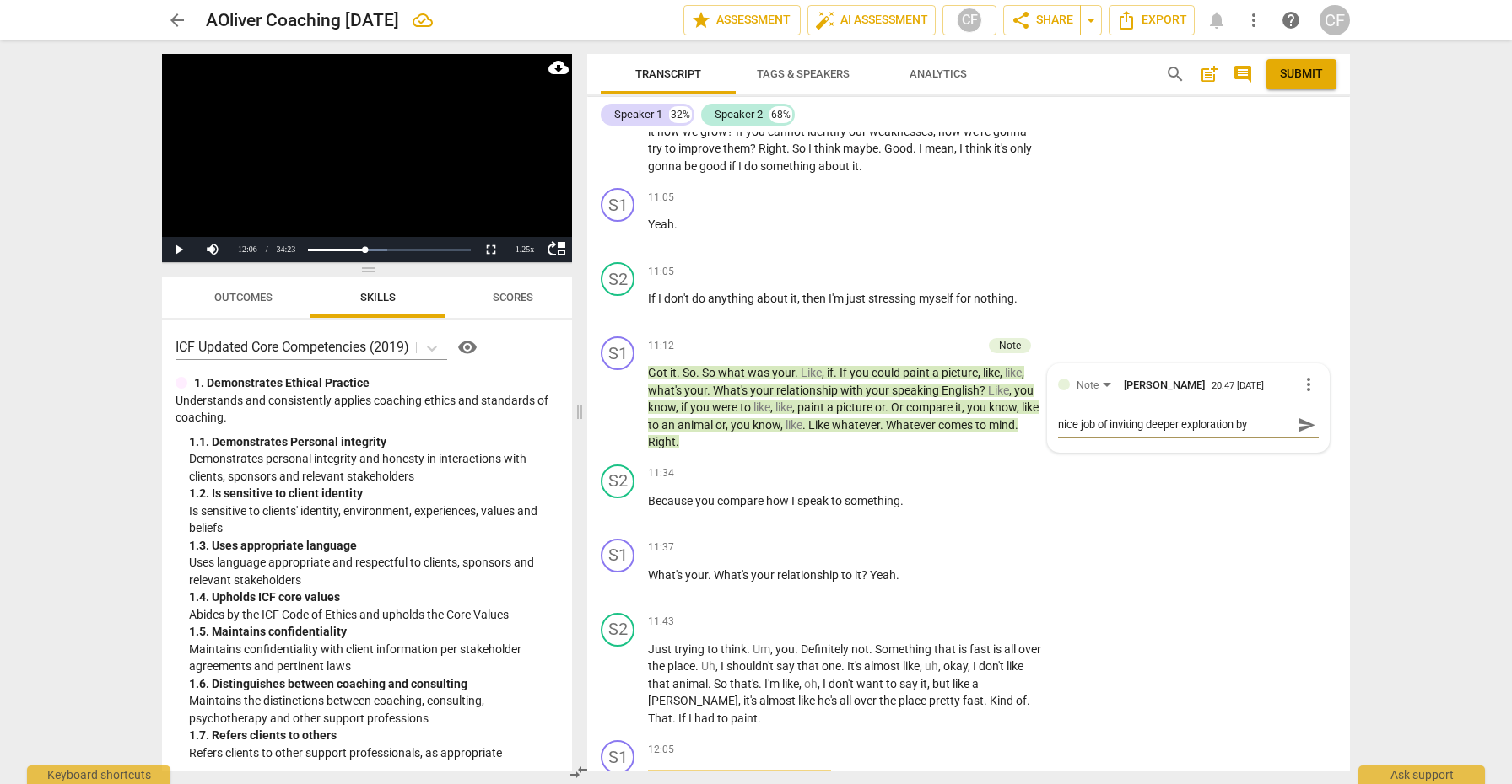
type textarea "nice job of inviting deeper exploration by"
type textarea "nice job of inviting deeper exploration by i"
type textarea "nice job of inviting deeper exploration by in"
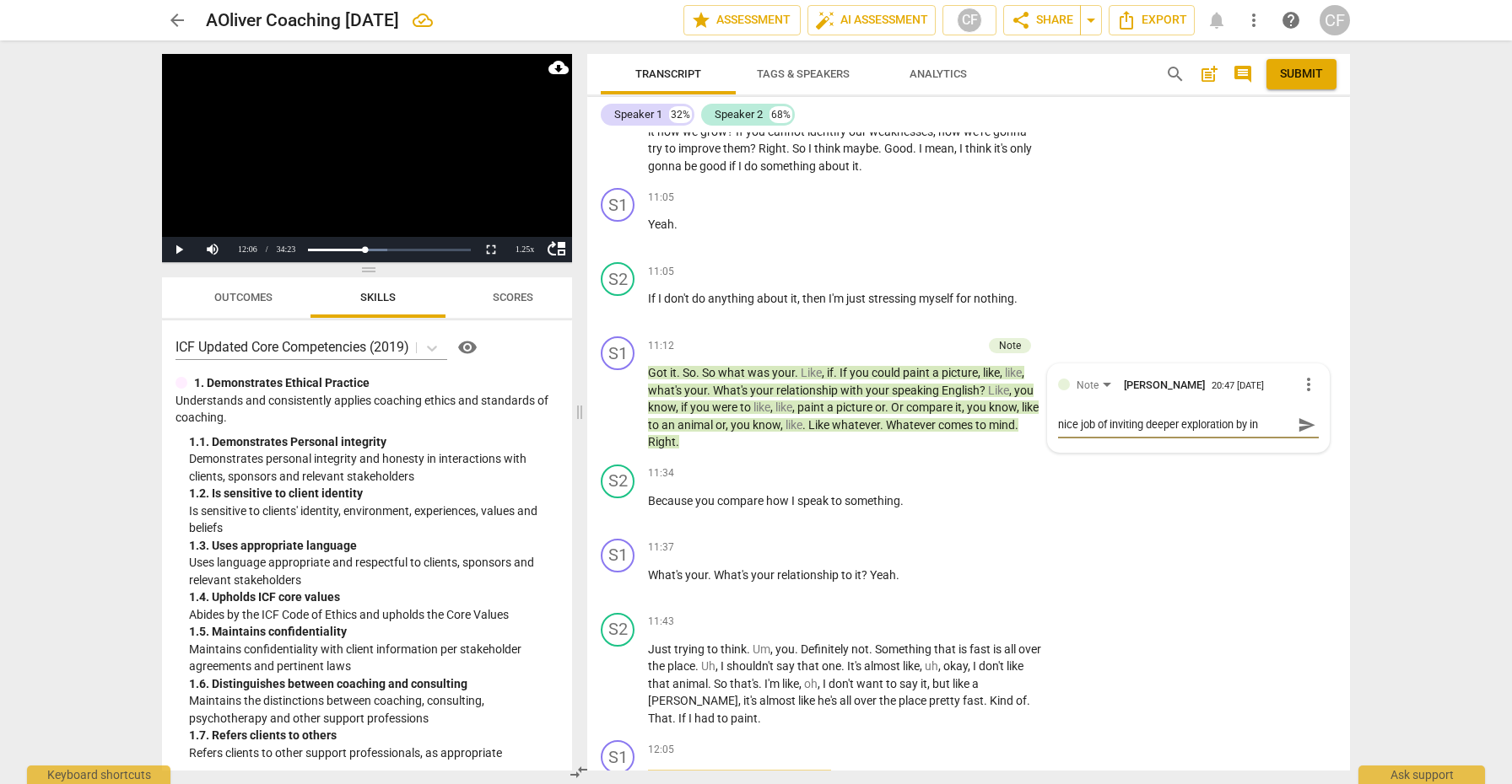
type textarea "nice job of inviting deeper exploration by inv"
type textarea "nice job of inviting deeper exploration by [PERSON_NAME]"
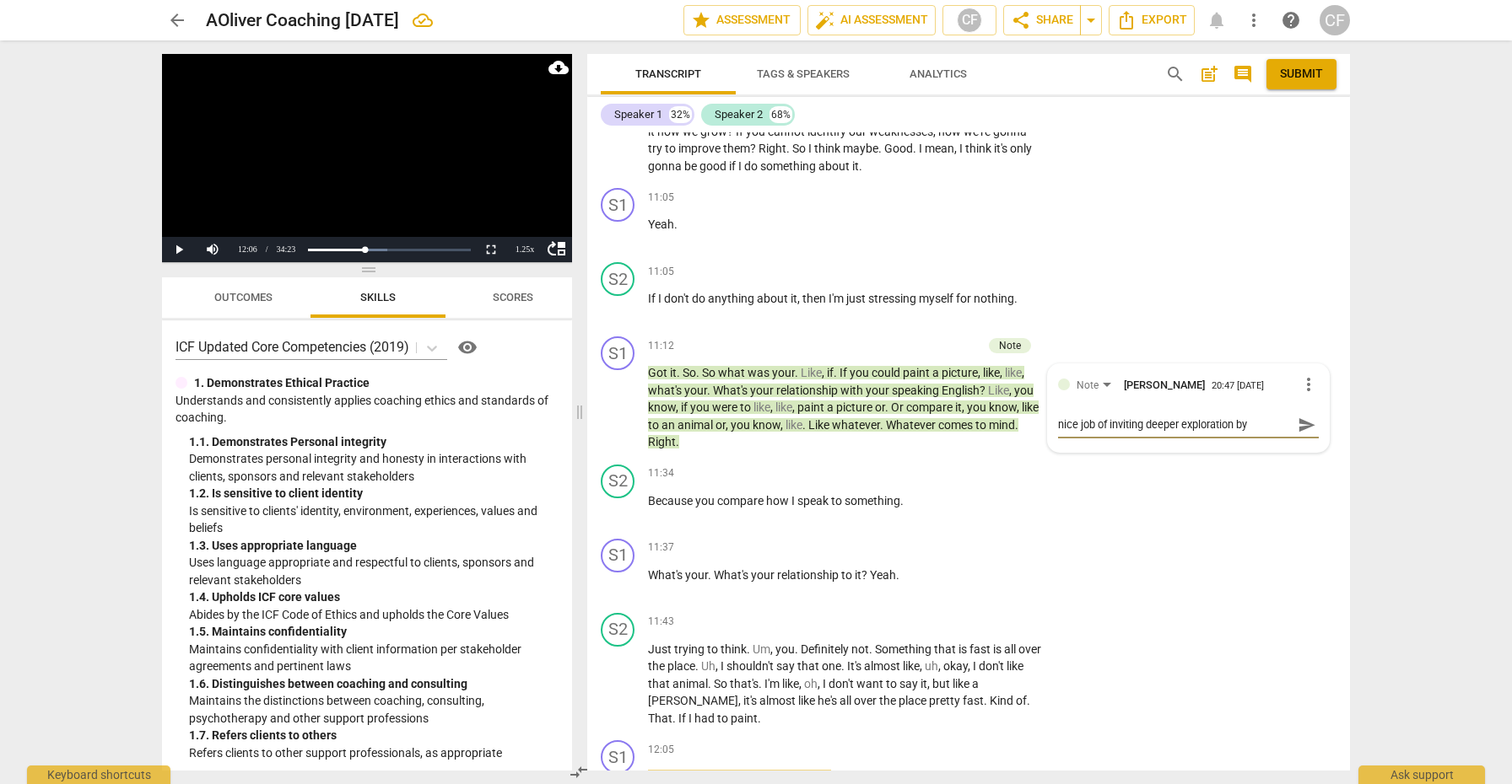
type textarea "nice job of inviting deeper exploration by [PERSON_NAME]"
type textarea "nice job of inviting deeper exploration by invitin"
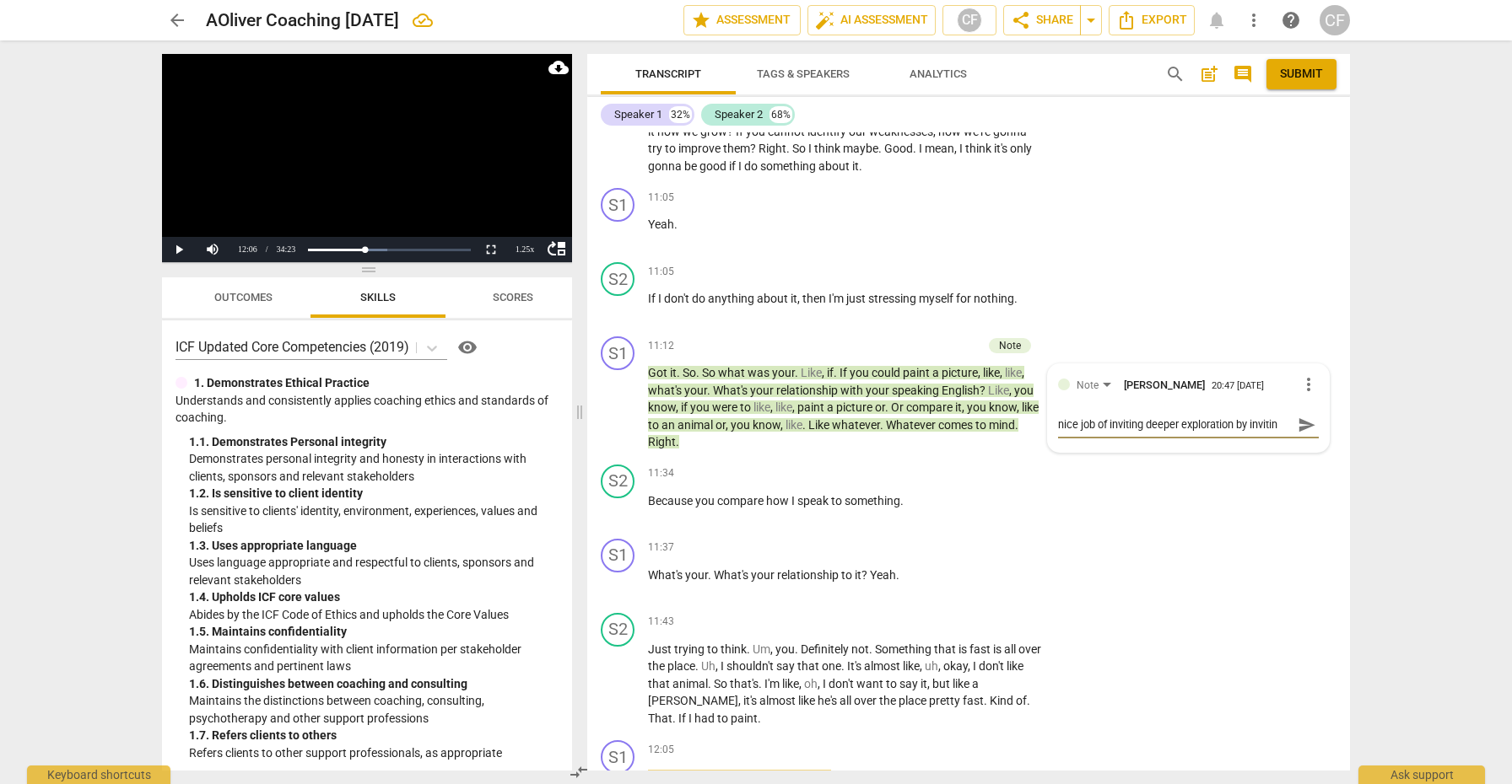
type textarea "nice job of inviting deeper exploration by inviting"
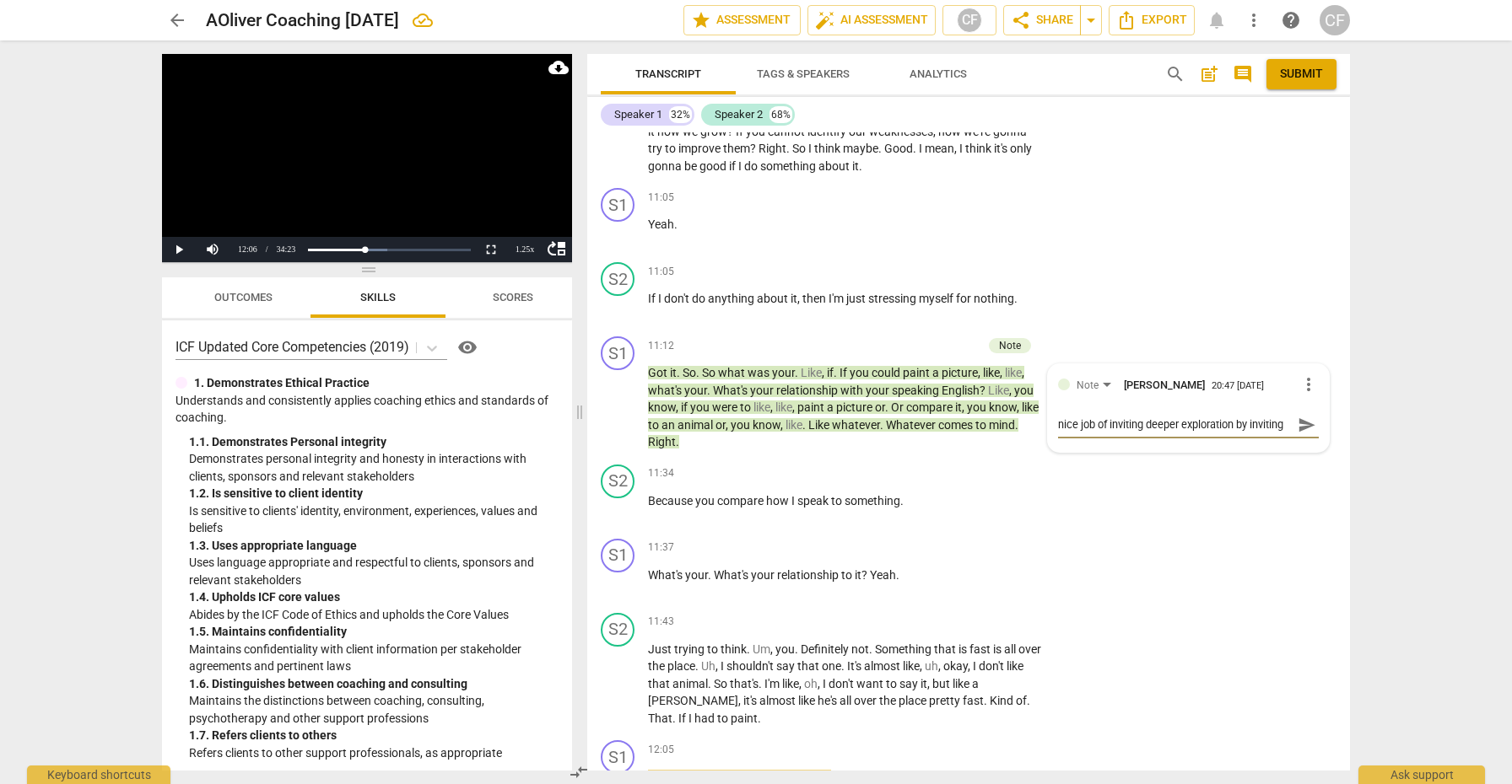
type textarea "nice job of inviting deeper exploration by inviting t"
type textarea "nice job of inviting deeper exploration by inviting th"
type textarea "nice job of inviting deeper exploration by inviting the"
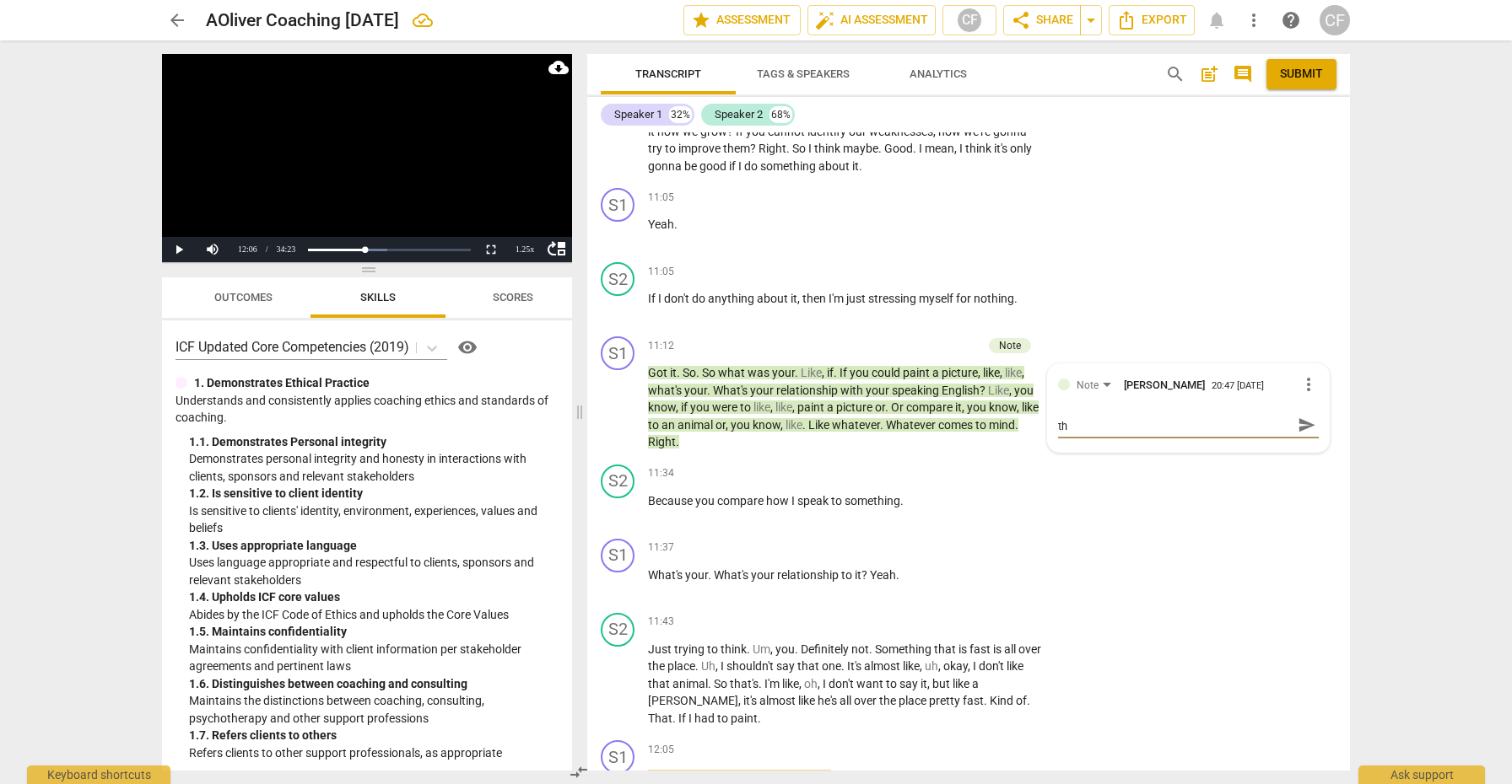
type textarea "nice job of inviting deeper exploration by inviting the"
type textarea "nice job of inviting deeper exploration by inviting the c"
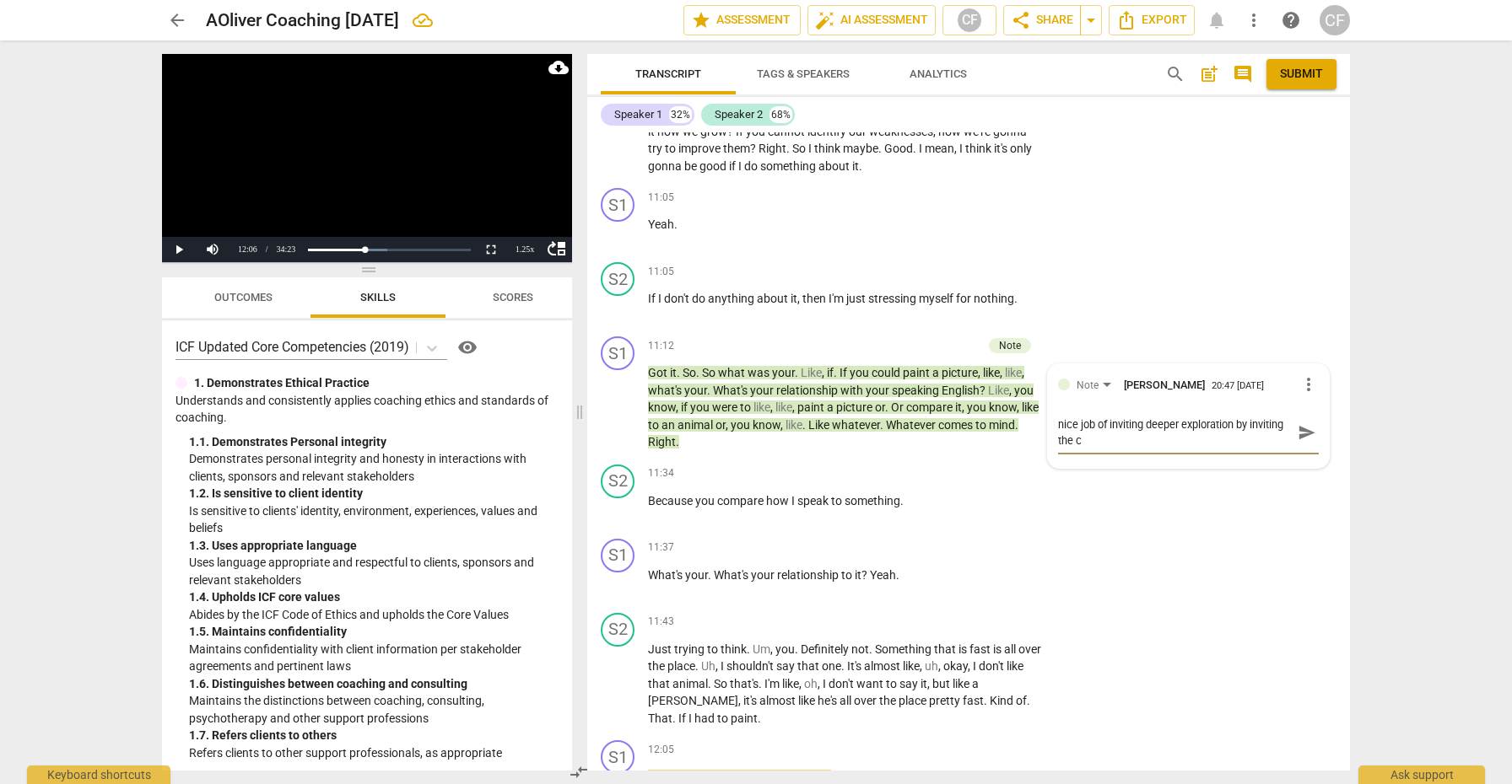
scroll to position [0, 0]
type textarea "nice job of inviting deeper exploration by inviting the cl"
type textarea "nice job of inviting deeper exploration by inviting the cli"
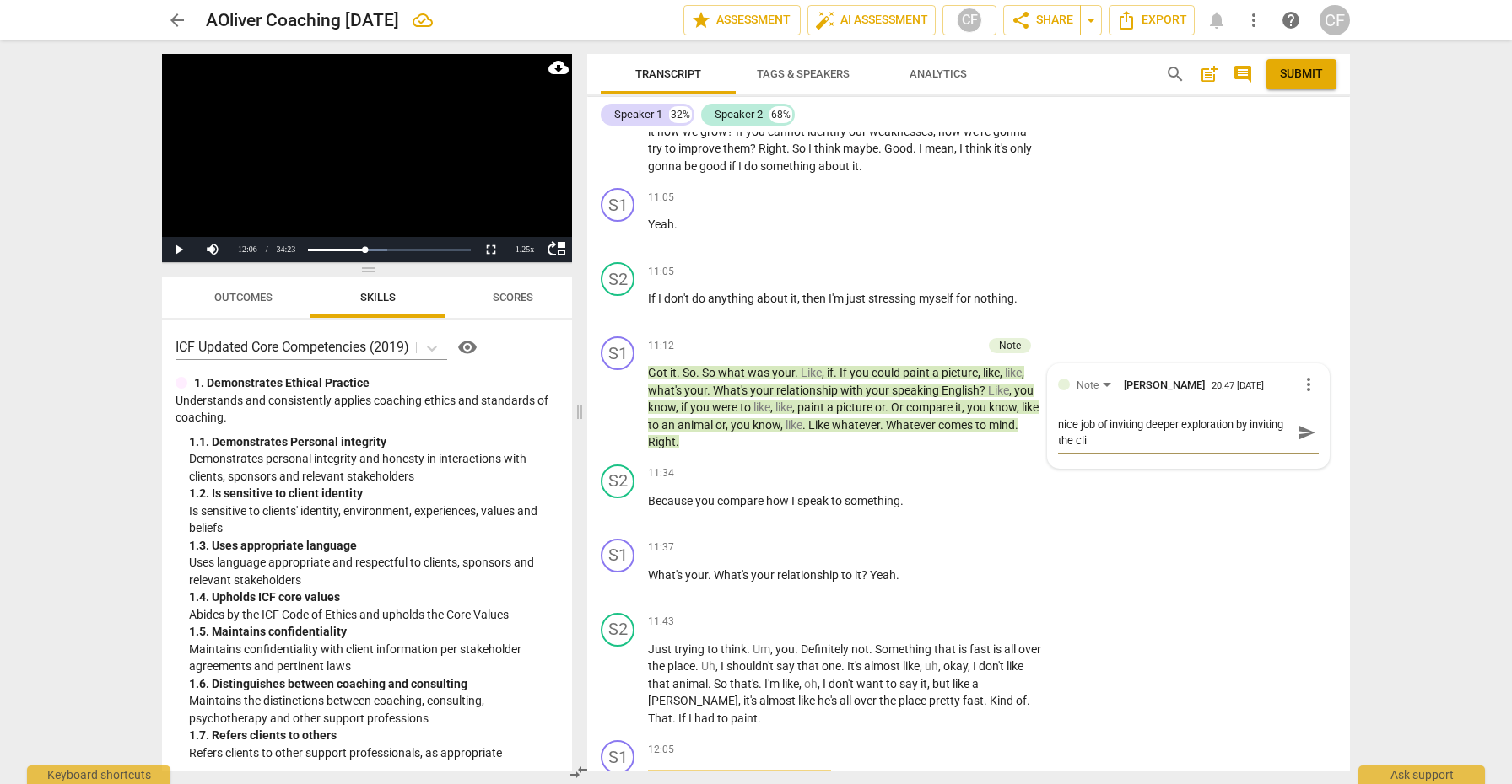
type textarea "nice job of inviting deeper exploration by inviting the clie"
type textarea "nice job of inviting deeper exploration by inviting the clien"
type textarea "nice job of inviting deeper exploration by inviting the client"
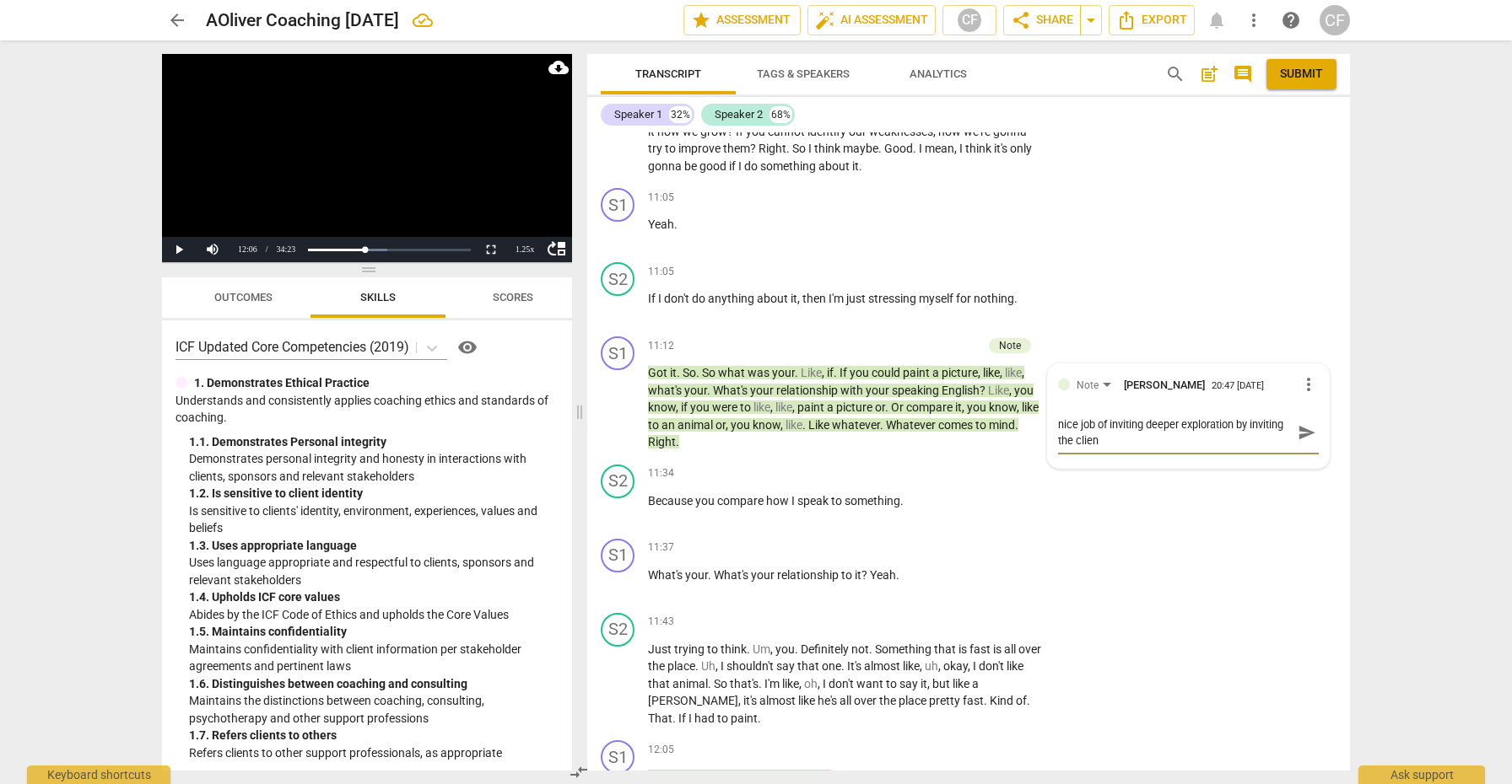
type textarea "nice job of inviting deeper exploration by inviting the client"
type textarea "nice job of inviting deeper exploration by inviting the client t"
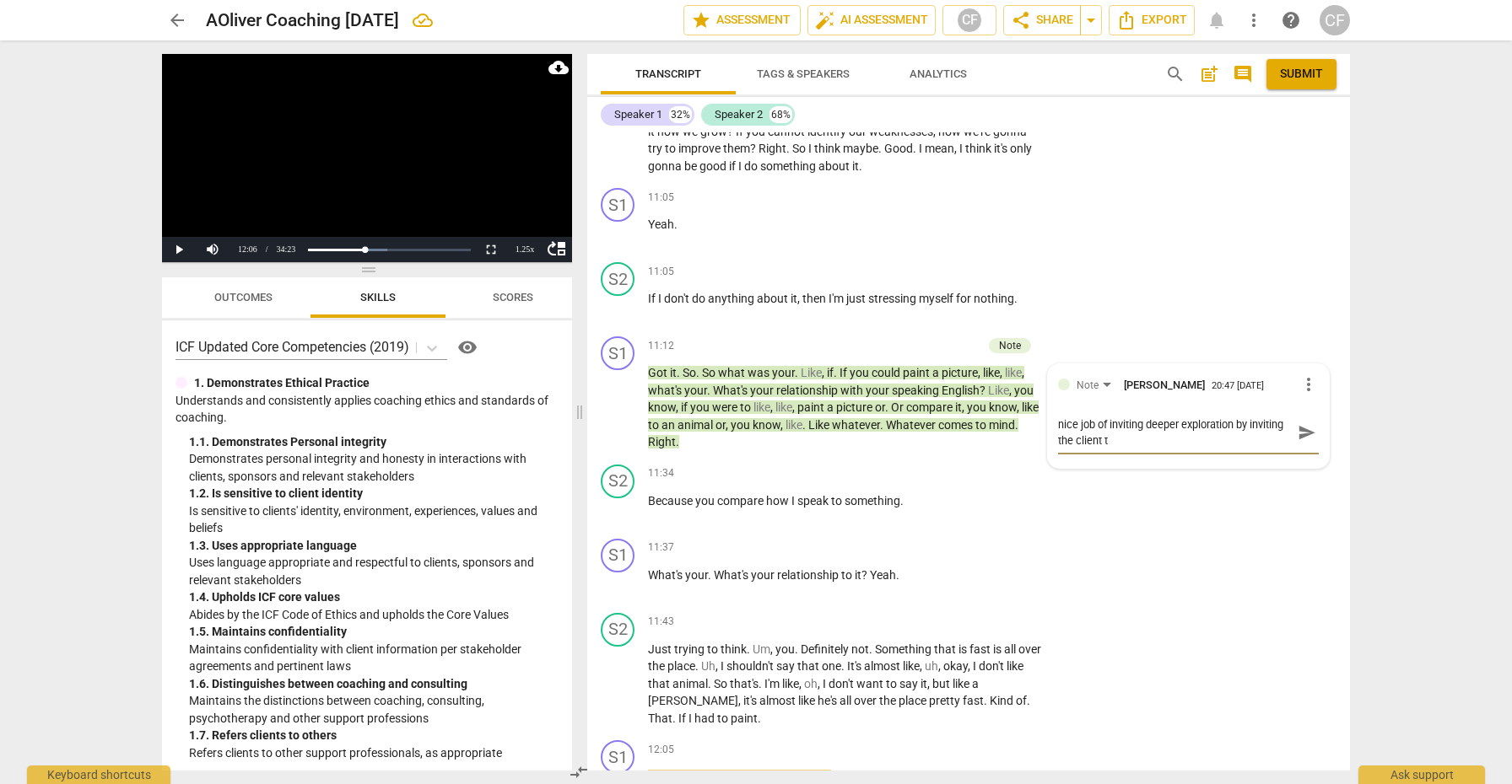
type textarea "nice job of inviting deeper exploration by inviting the client to"
type textarea "nice job of inviting deeper exploration by inviting the client to t"
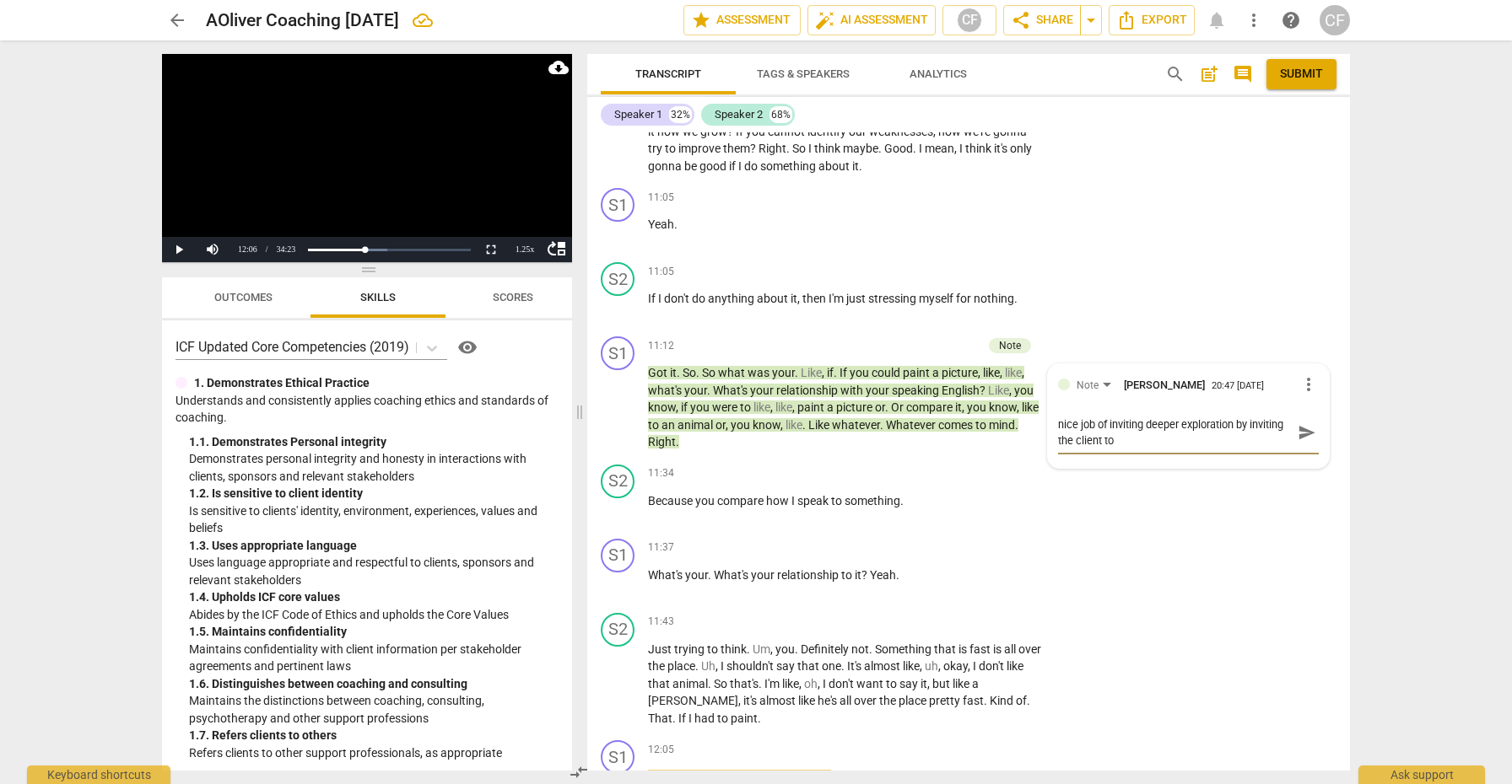
type textarea "nice job of inviting deeper exploration by inviting the client to t"
type textarea "nice job of inviting deeper exploration by inviting the client to th"
type textarea "nice job of inviting deeper exploration by inviting the client to t"
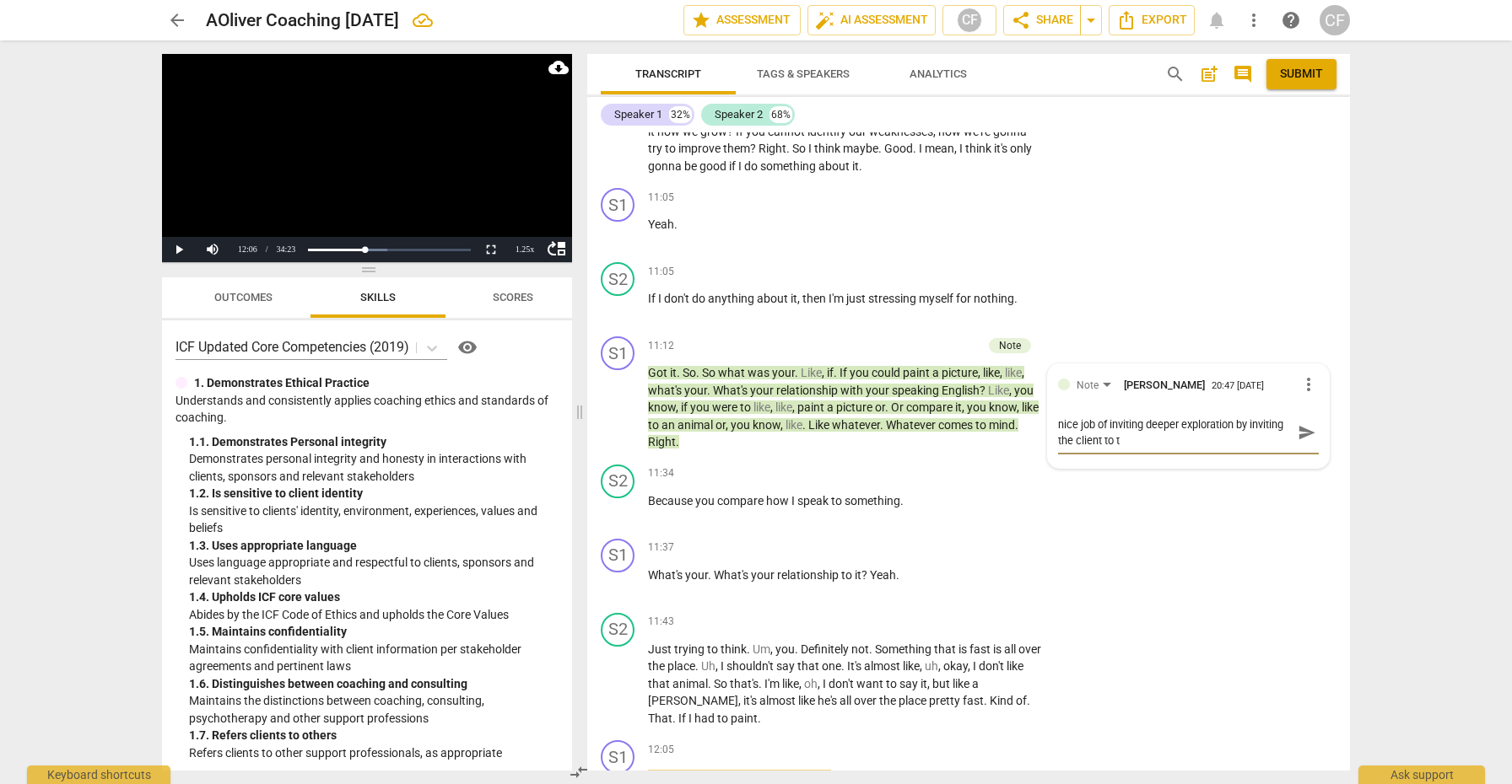
type textarea "nice job of inviting deeper exploration by inviting the client to"
type textarea "nice job of inviting deeper exploration by inviting the client to o"
type textarea "nice job of inviting deeper exploration by inviting the client to of"
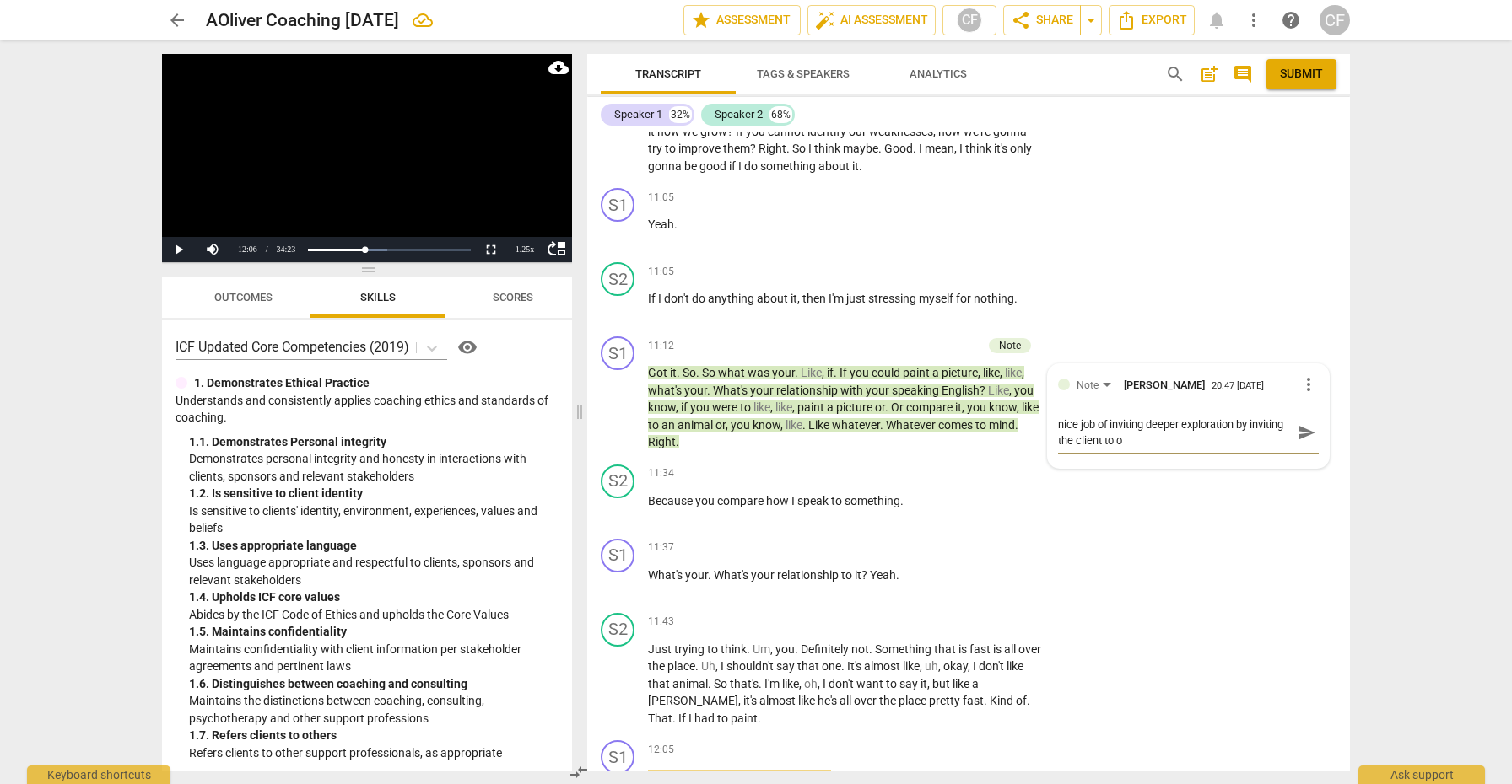
type textarea "nice job of inviting deeper exploration by inviting the client to of"
type textarea "nice job of inviting deeper exploration by inviting the client to off"
type textarea "nice job of inviting deeper exploration by inviting the client to offe"
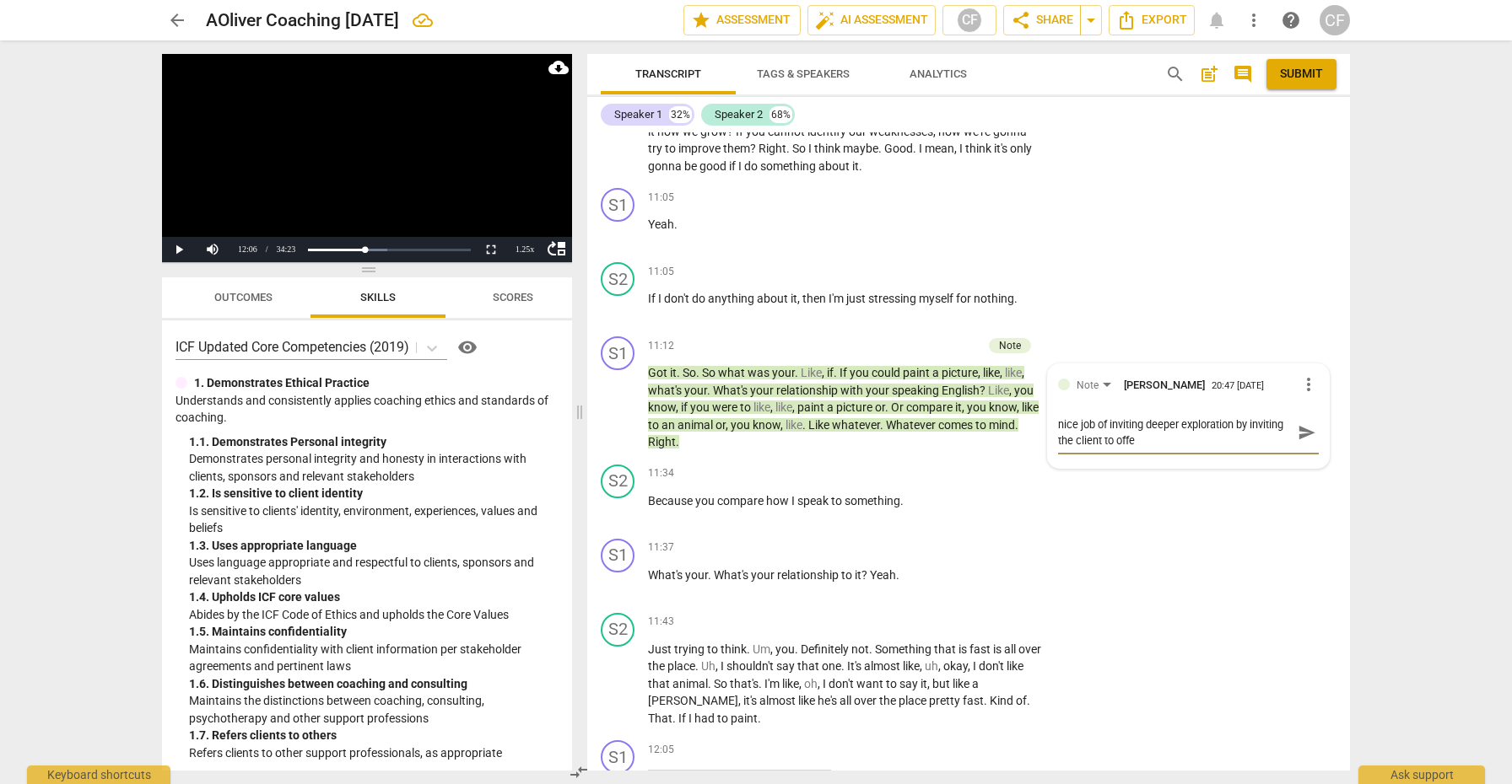
type textarea "nice job of inviting deeper exploration by inviting the client to offer"
type textarea "nice job of inviting deeper exploration by inviting the client to offer a"
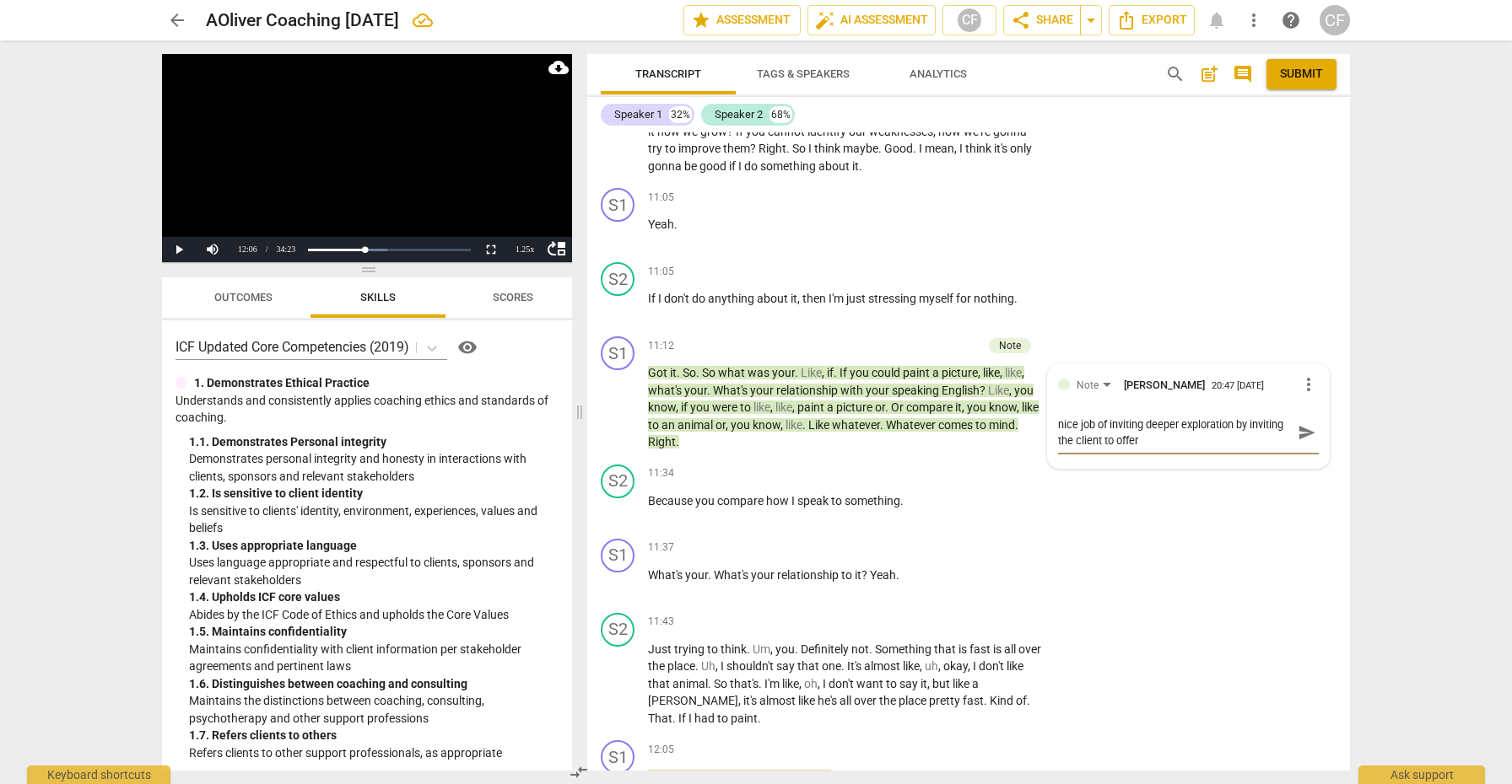
type textarea "nice job of inviting deeper exploration by inviting the client to offer a"
type textarea "nice job of inviting deeper exploration by inviting the client to offer a m"
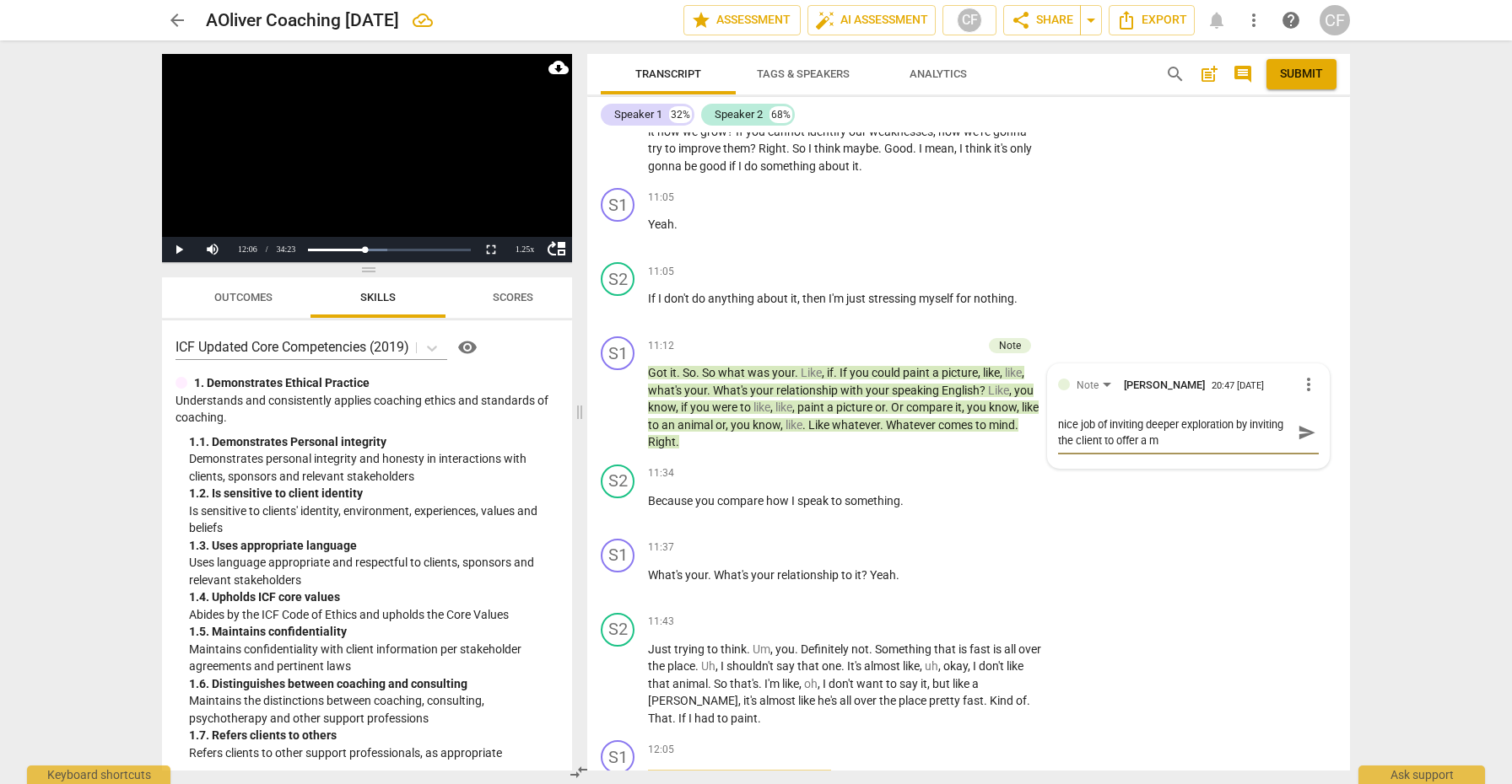
type textarea "nice job of inviting deeper exploration by inviting the client to offer a me"
type textarea "nice job of inviting deeper exploration by inviting the client to offer a met"
type textarea "nice job of inviting deeper exploration by inviting the client to offer a meta"
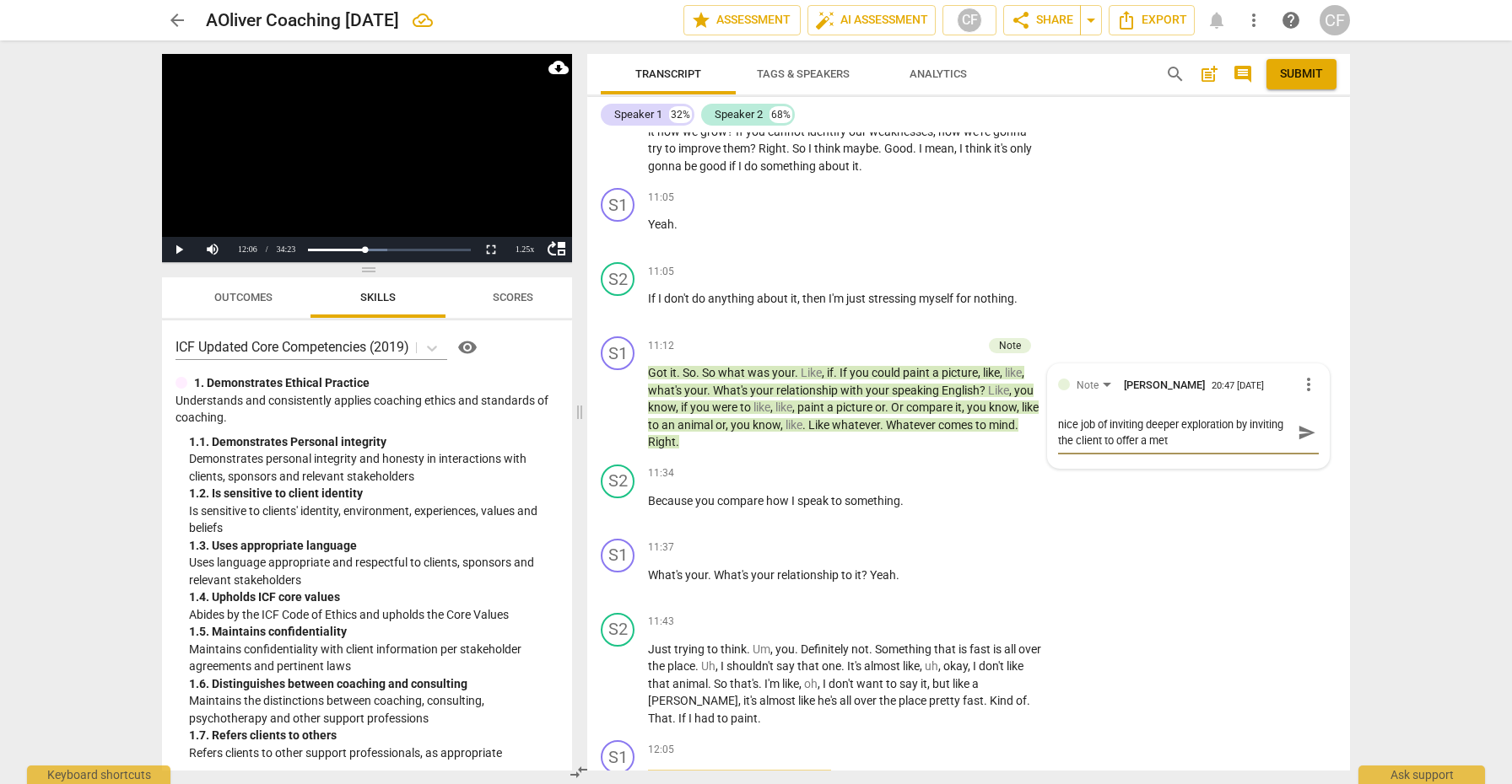
type textarea "nice job of inviting deeper exploration by inviting the client to offer a meta"
type textarea "nice job of inviting deeper exploration by inviting the client to offer a metap"
type textarea "nice job of inviting deeper exploration by inviting the client to offer a metaph"
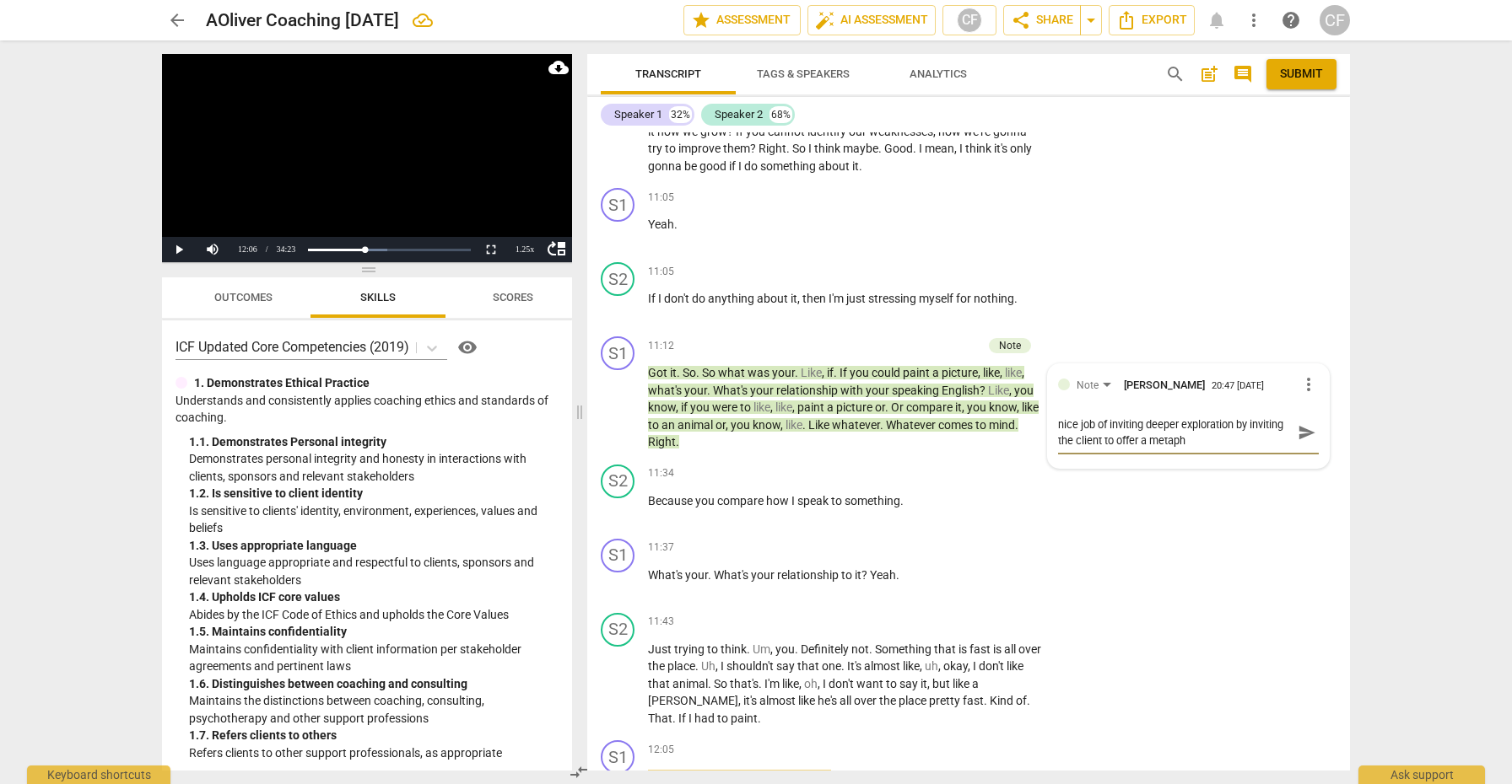
type textarea "nice job of inviting deeper exploration by inviting the client to offer a metap…"
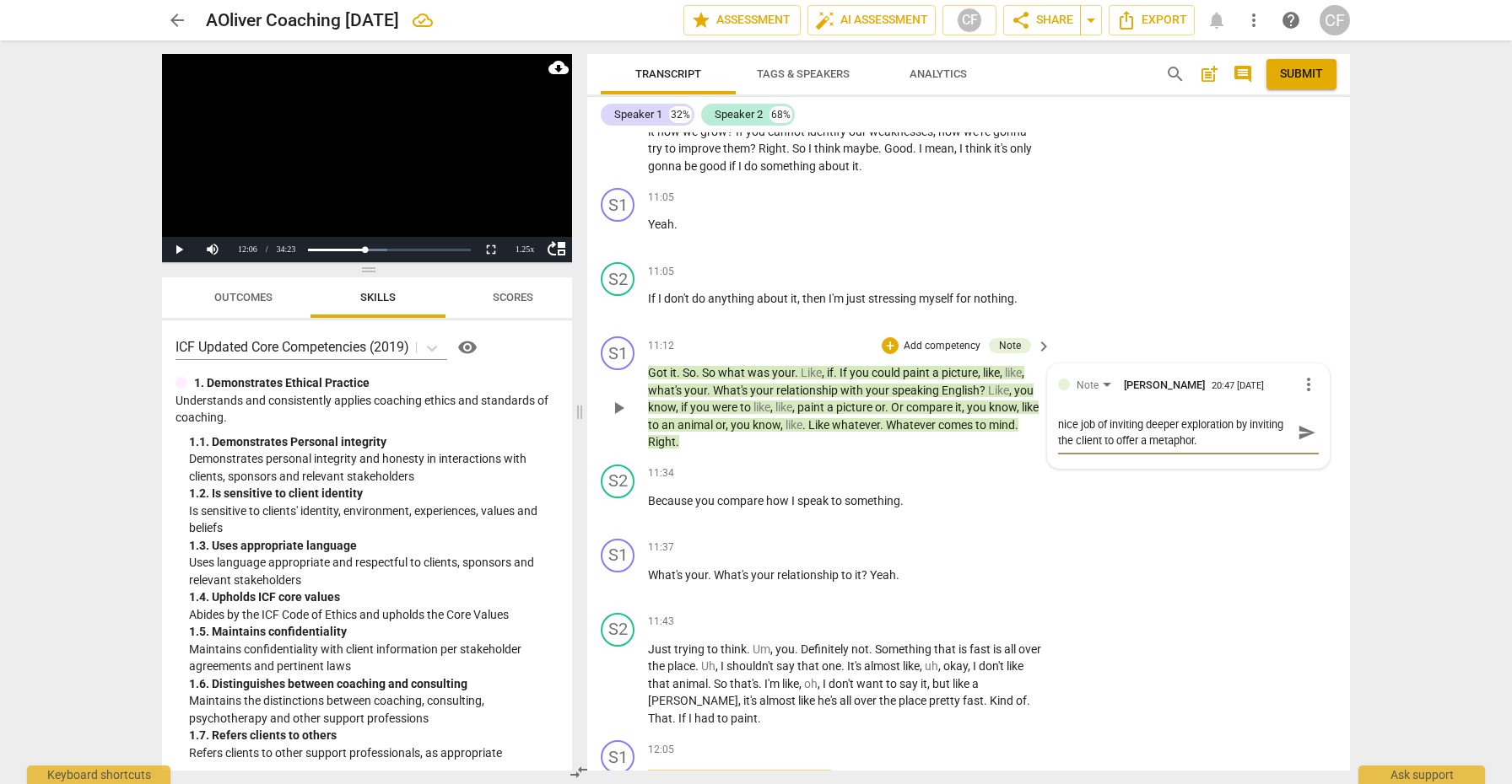
type textarea "nice job of inviting deeper exploration by inviting the client to offer a metap…"
click at [1305, 434] on span "send" at bounding box center [1306, 432] width 18 height 18
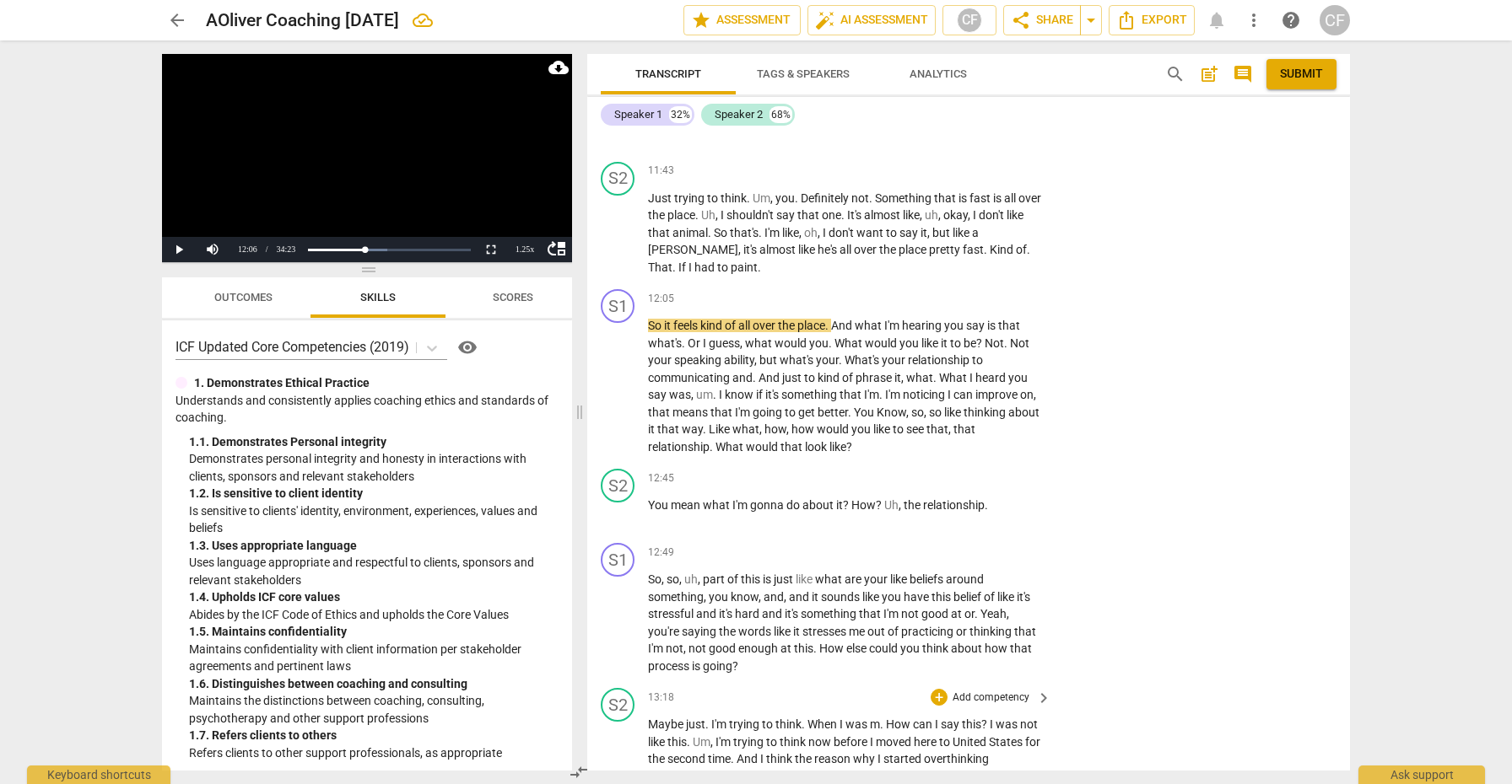
scroll to position [4664, 0]
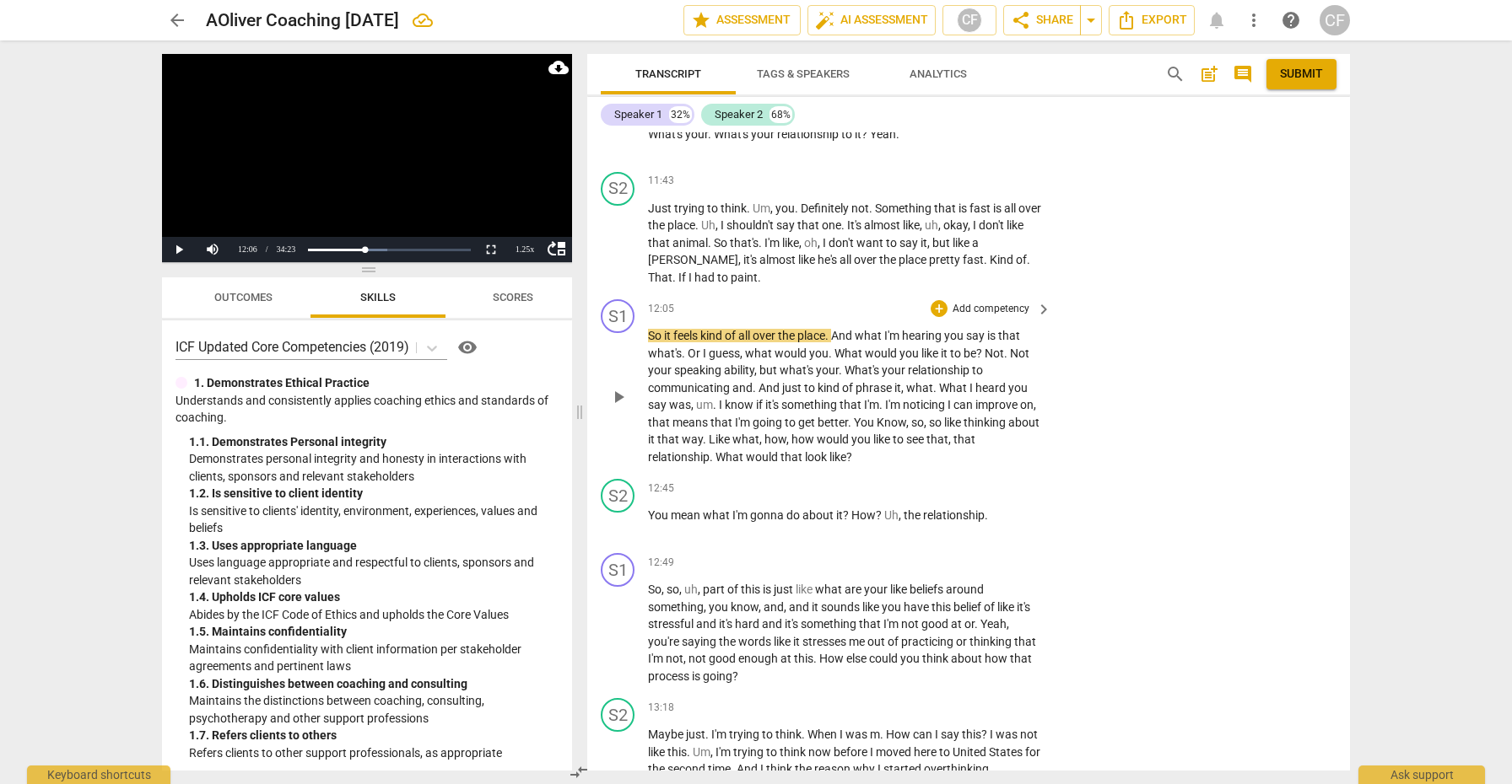
click at [621, 390] on span "play_arrow" at bounding box center [618, 396] width 20 height 20
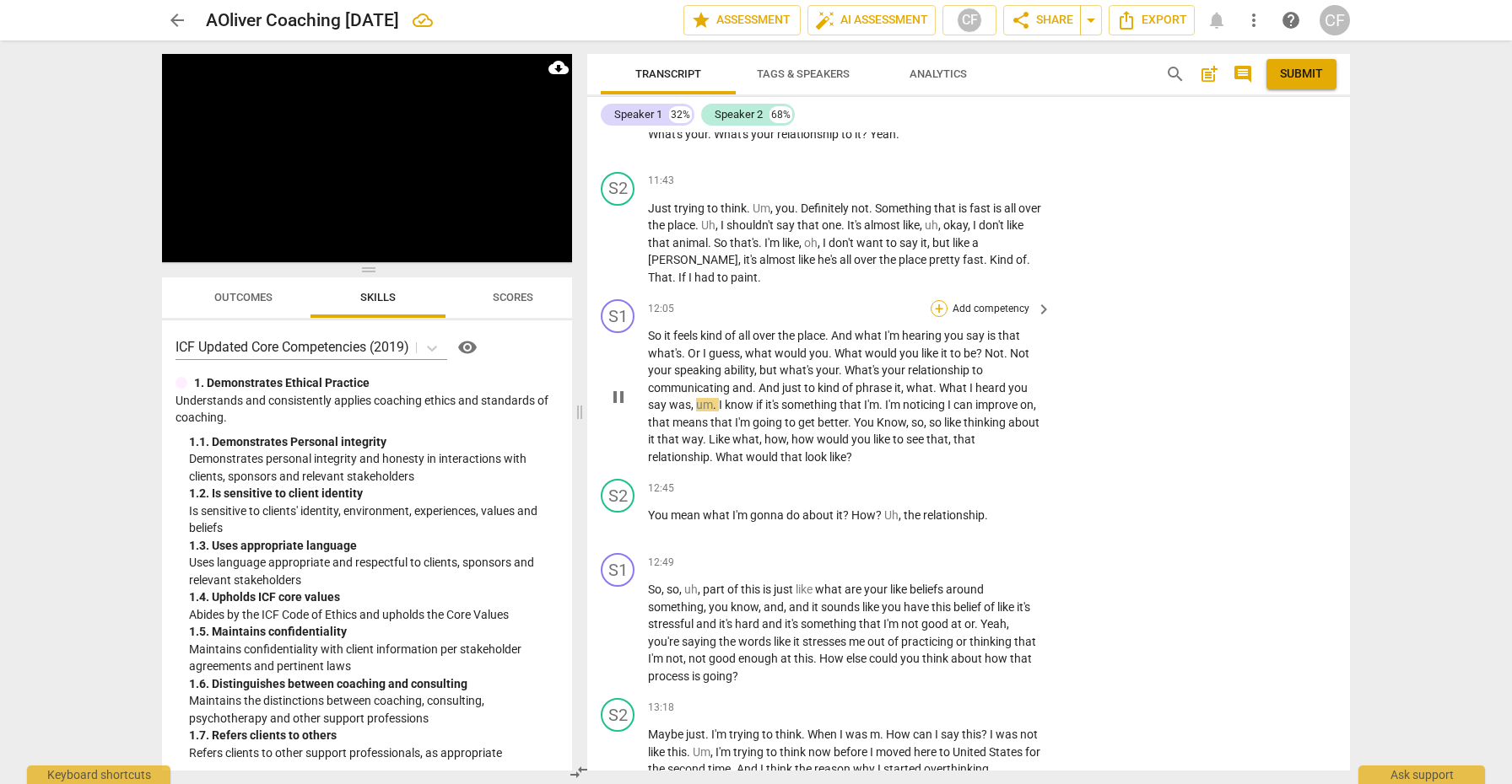
click at [941, 312] on div "+" at bounding box center [938, 309] width 17 height 17
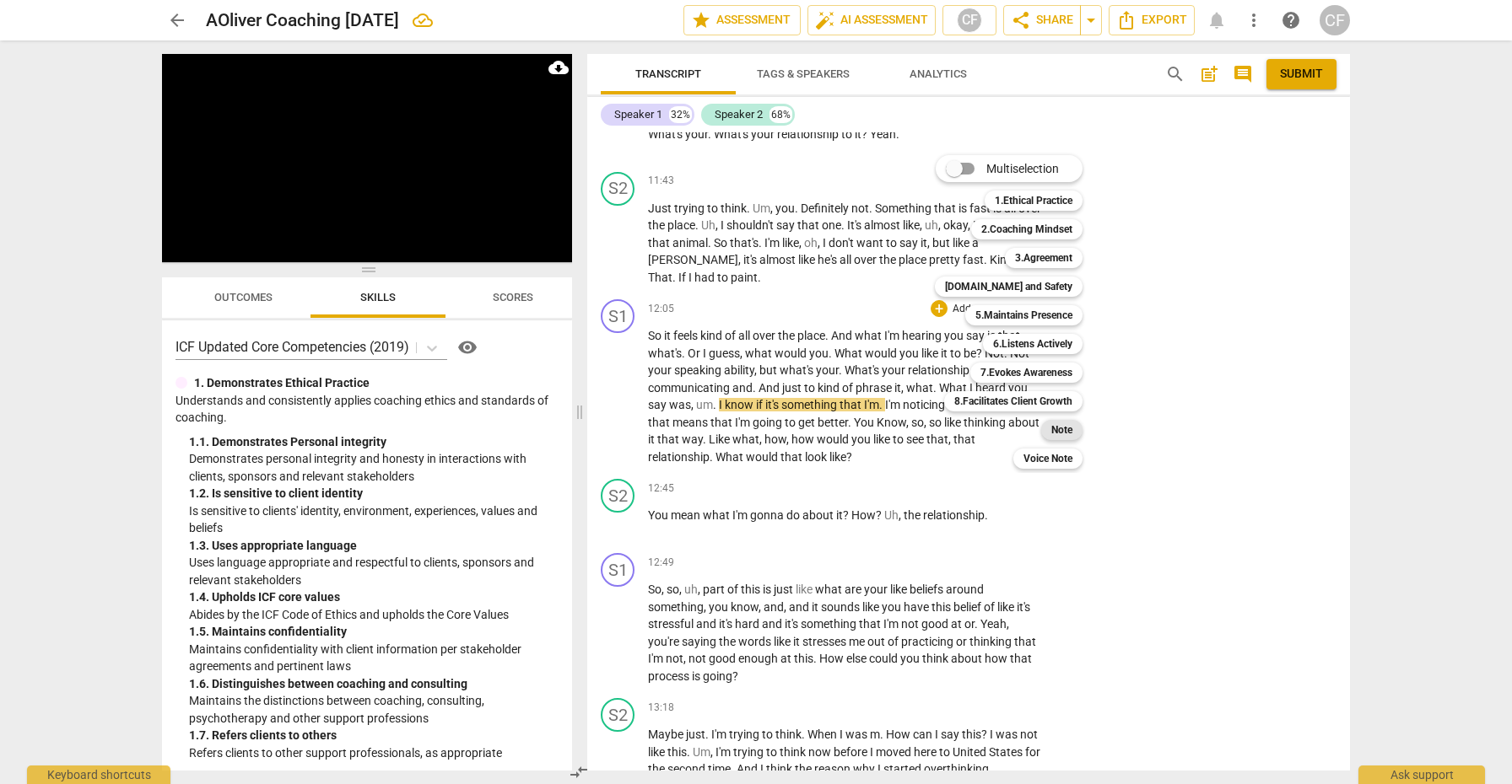
click at [1069, 427] on b "Note" at bounding box center [1062, 430] width 21 height 20
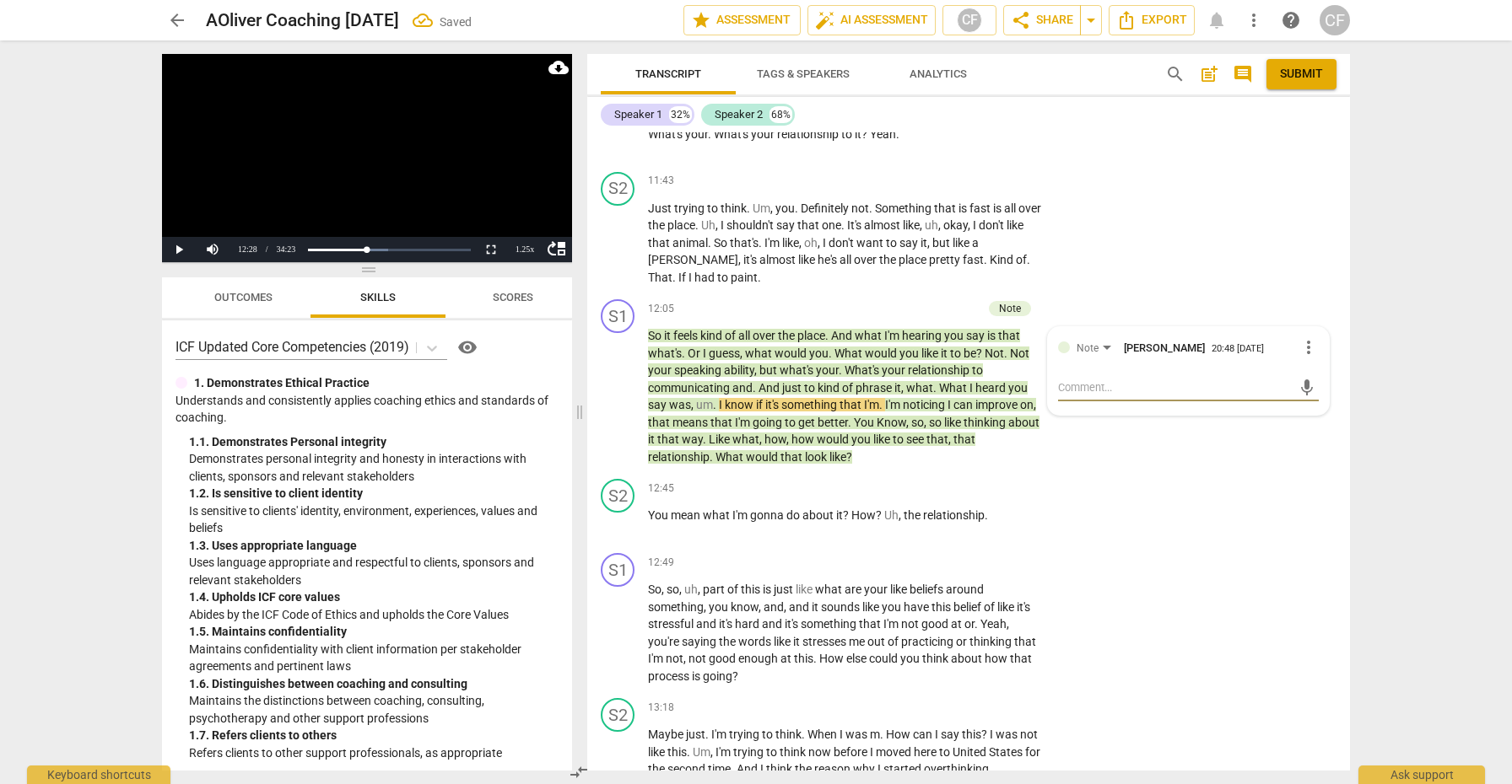
type textarea "t"
type textarea "to"
type textarea "too"
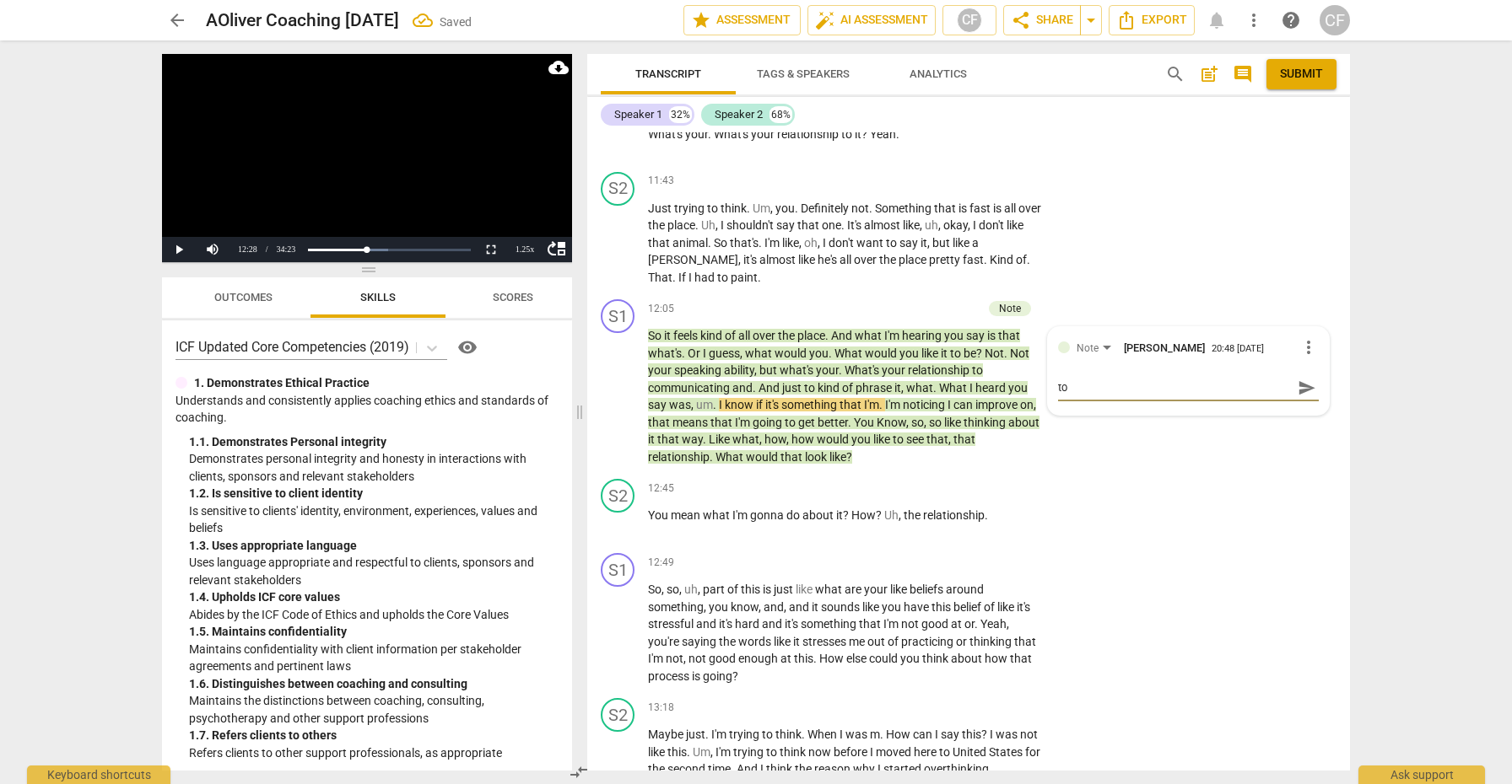
type textarea "too"
type textarea "too w"
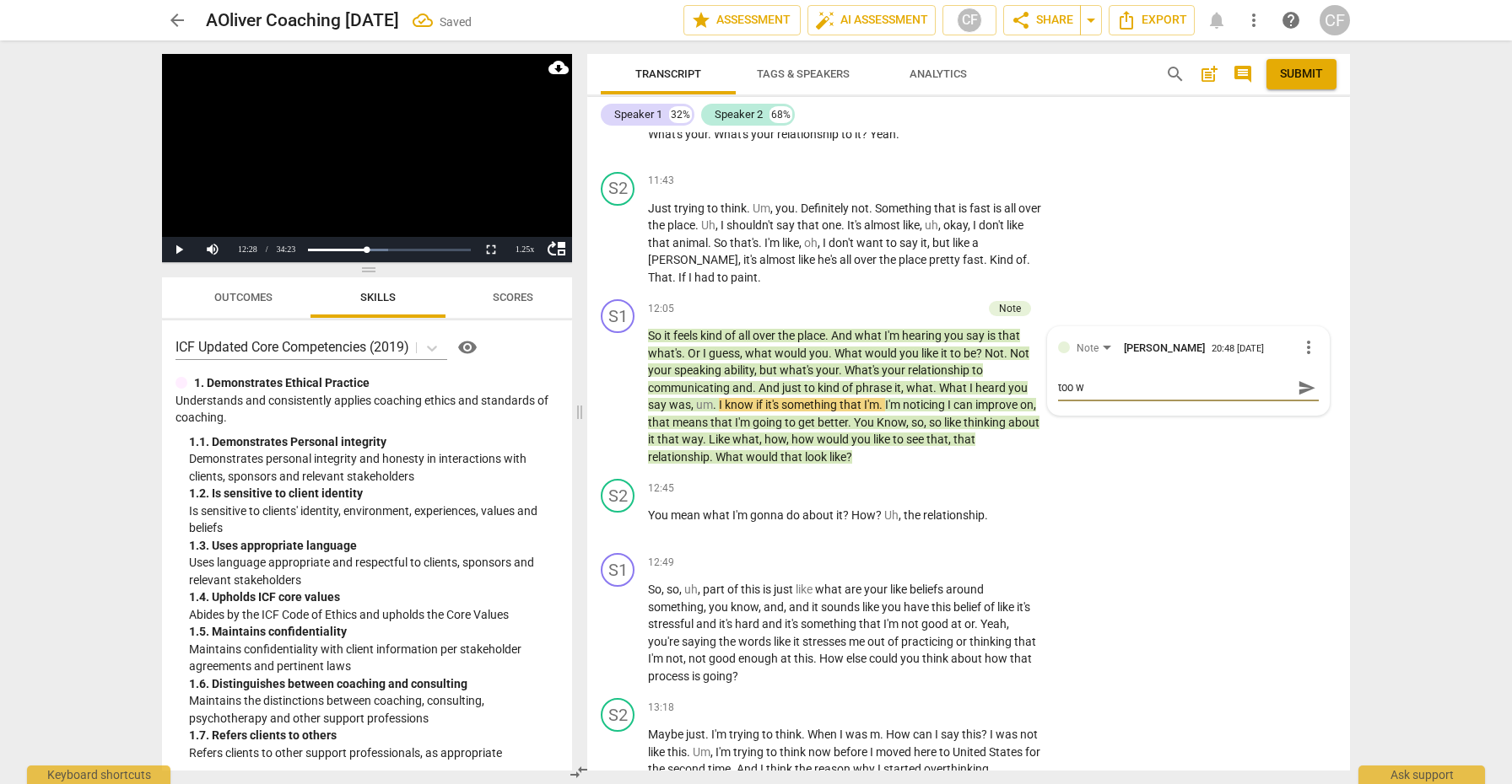
type textarea "too wo"
type textarea "too wor"
type textarea "too word"
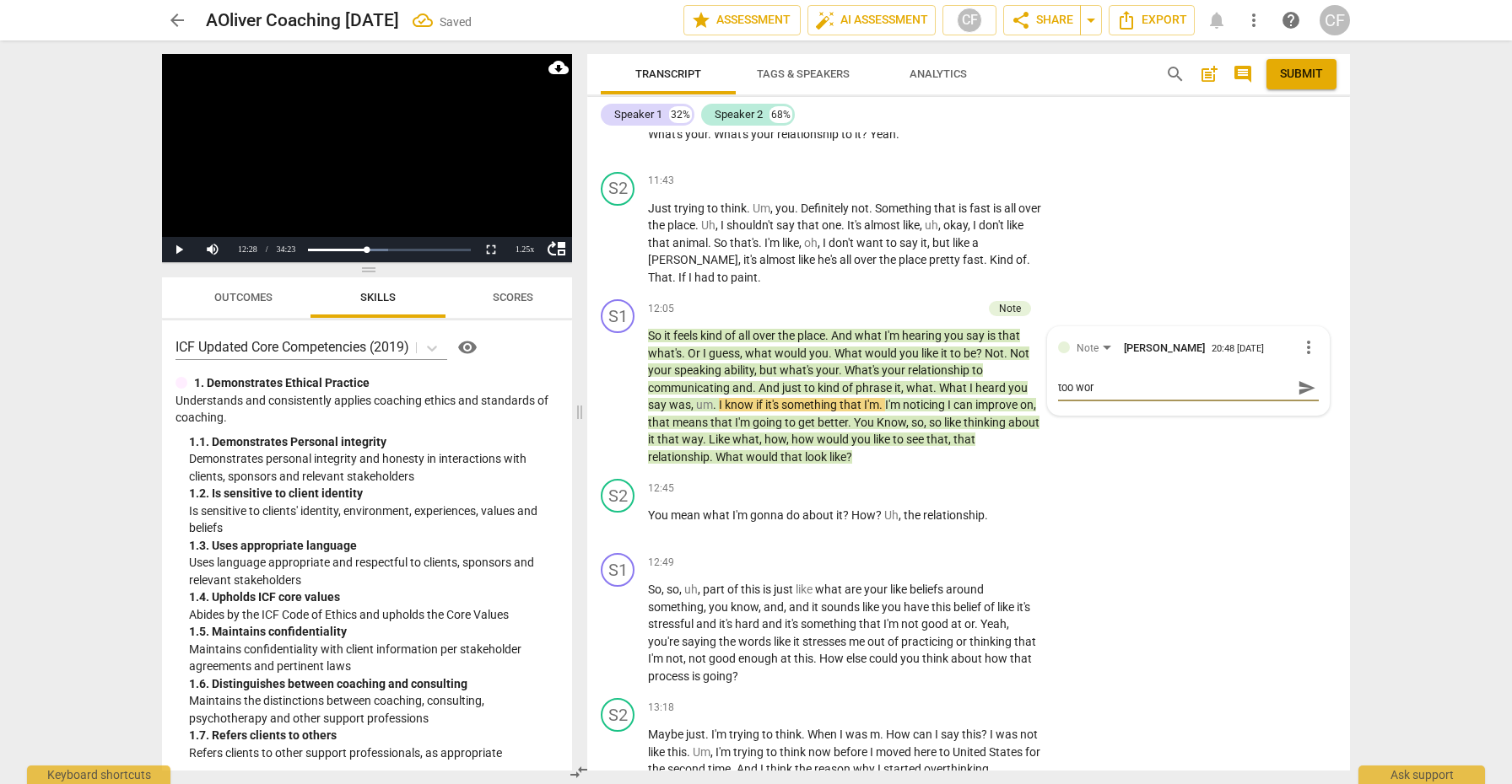
type textarea "too word"
type textarea "too wordy"
type textarea "too wordy."
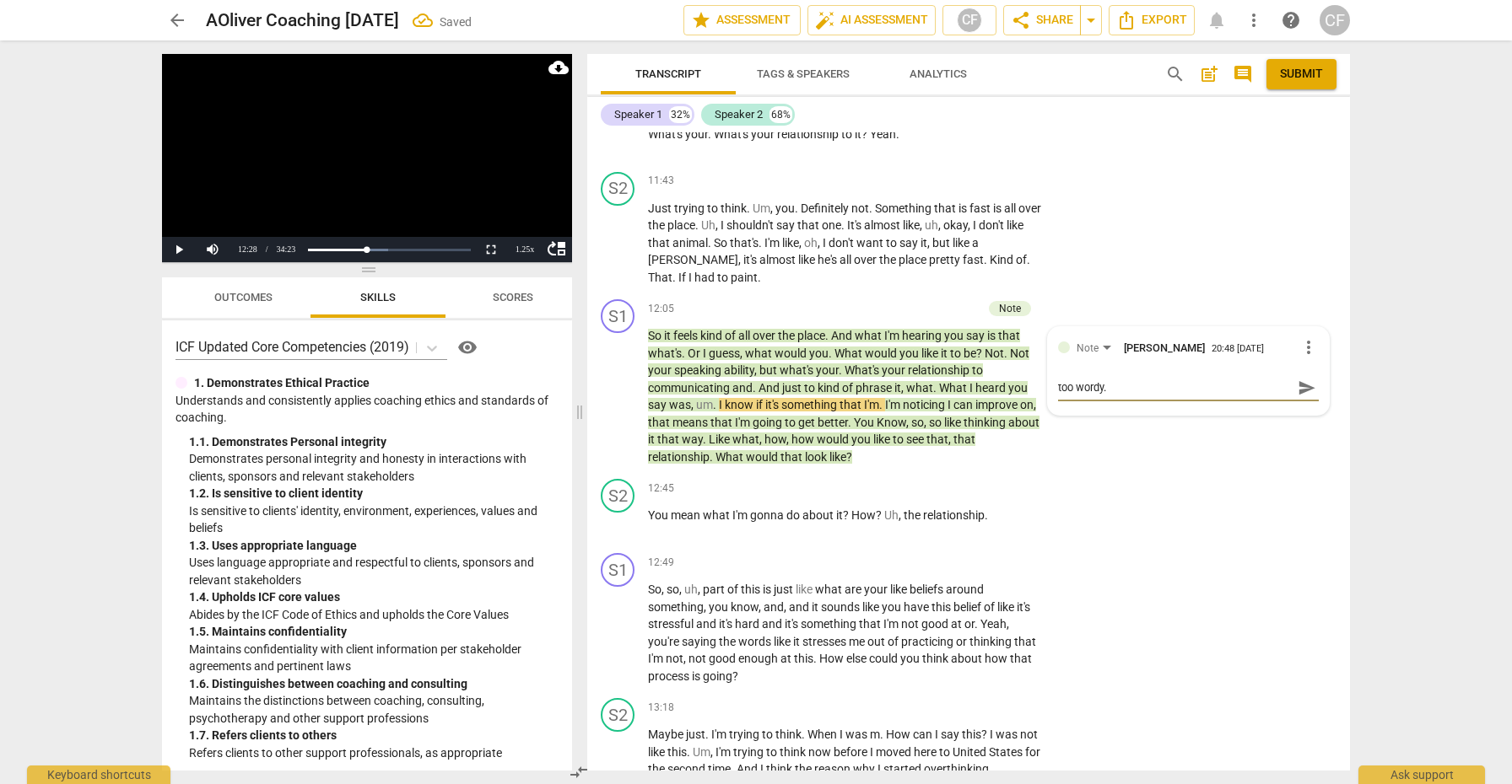
type textarea "too wordy.."
type textarea "too wordy..."
click at [1096, 424] on textarea "too wordy...just ask the question and trust the client to answer or ask for cla…" at bounding box center [1174, 403] width 234 height 48
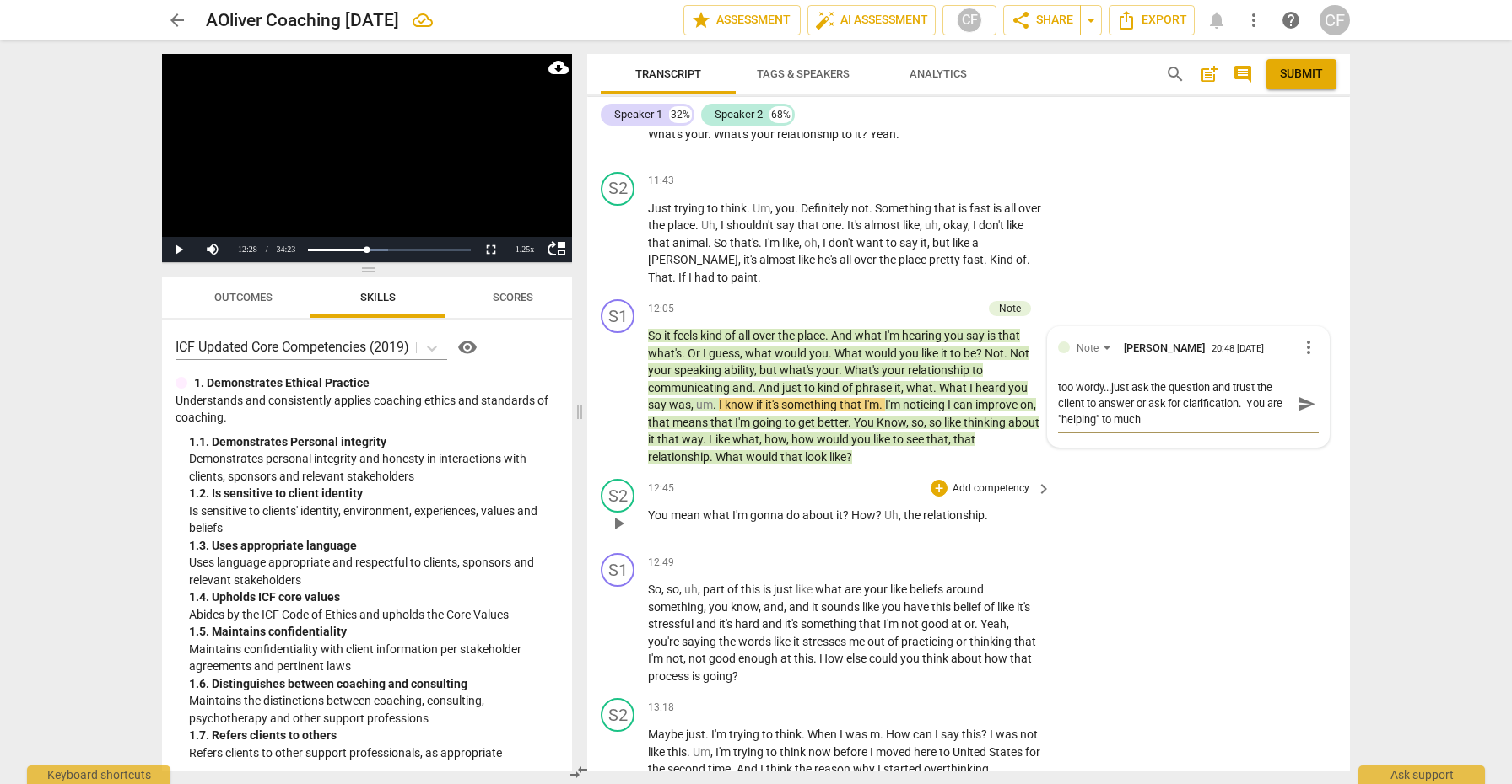
scroll to position [4756, 0]
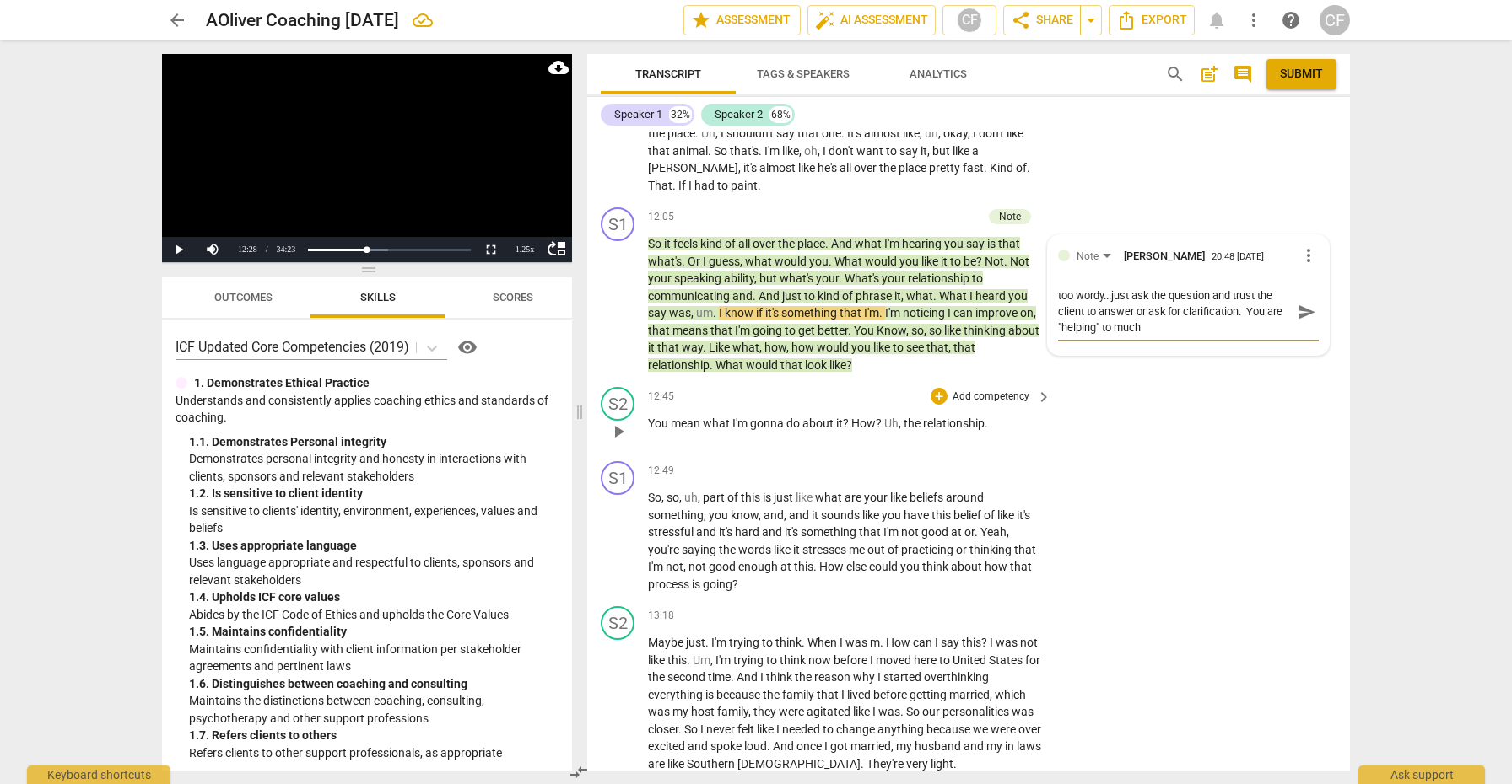
click at [622, 442] on button "play_arrow" at bounding box center [618, 432] width 27 height 27
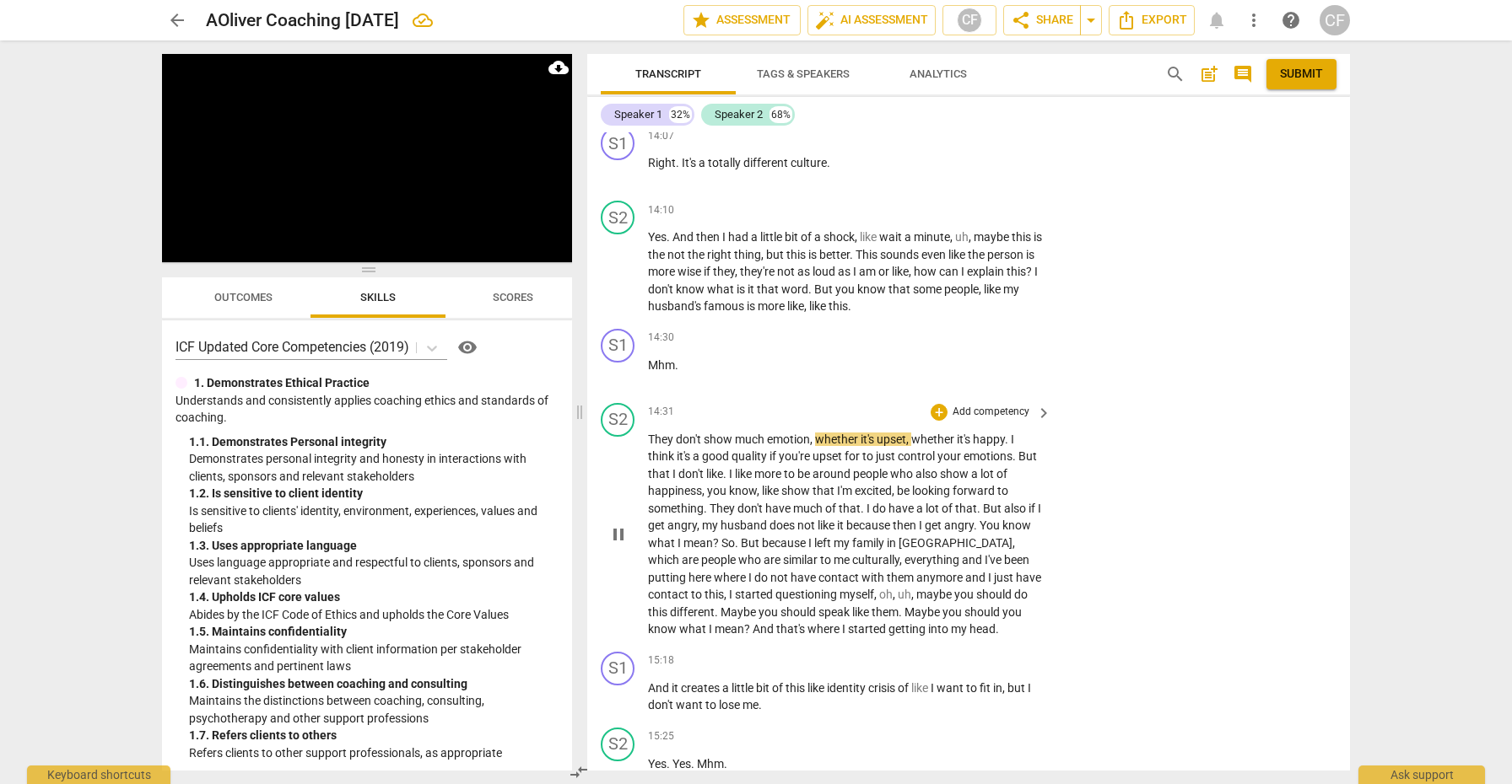
scroll to position [5420, 0]
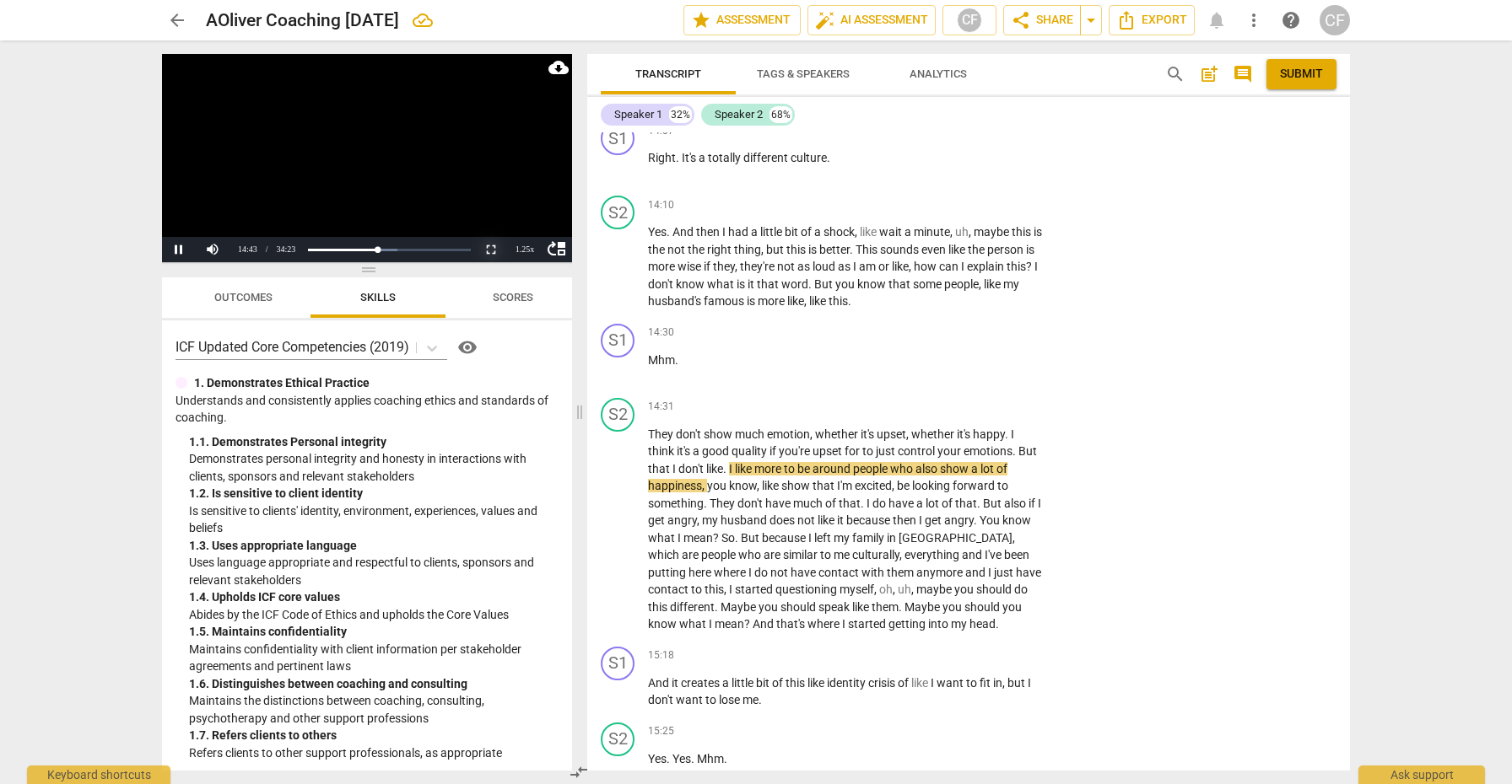
click at [495, 249] on button "Non-Fullscreen" at bounding box center [491, 250] width 33 height 25
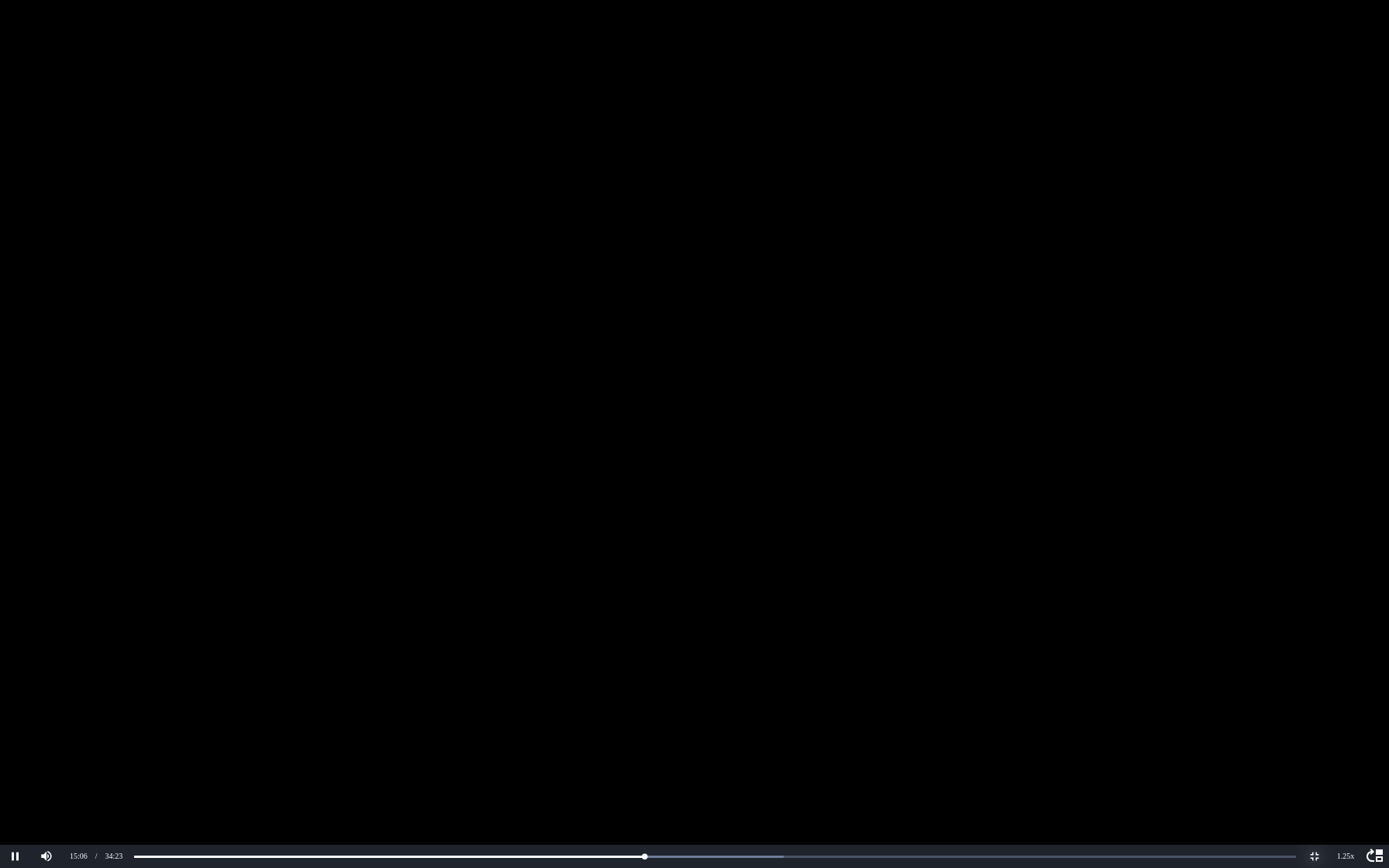
click at [1312, 719] on button "Non-Fullscreen" at bounding box center [1314, 856] width 31 height 23
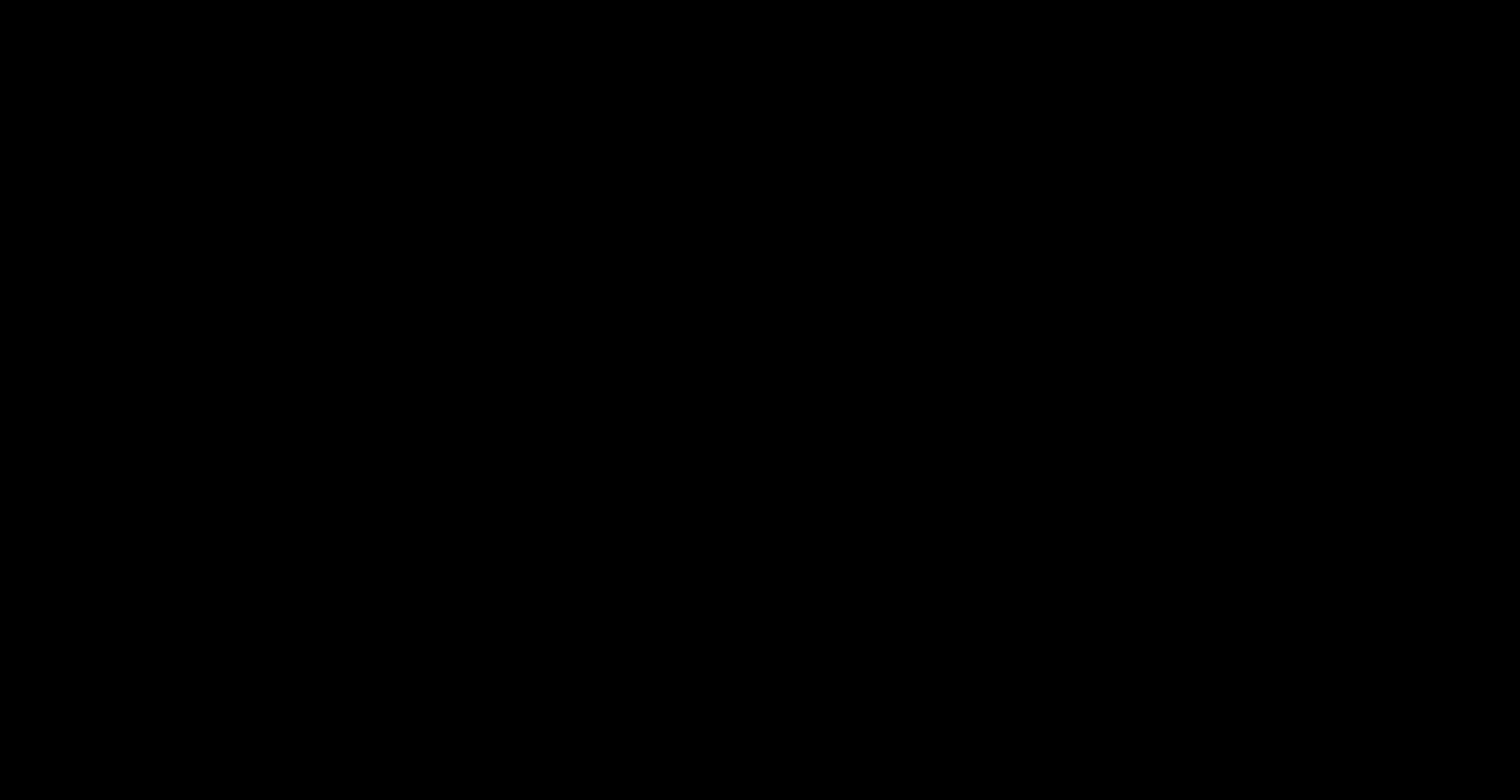
scroll to position [5727, 0]
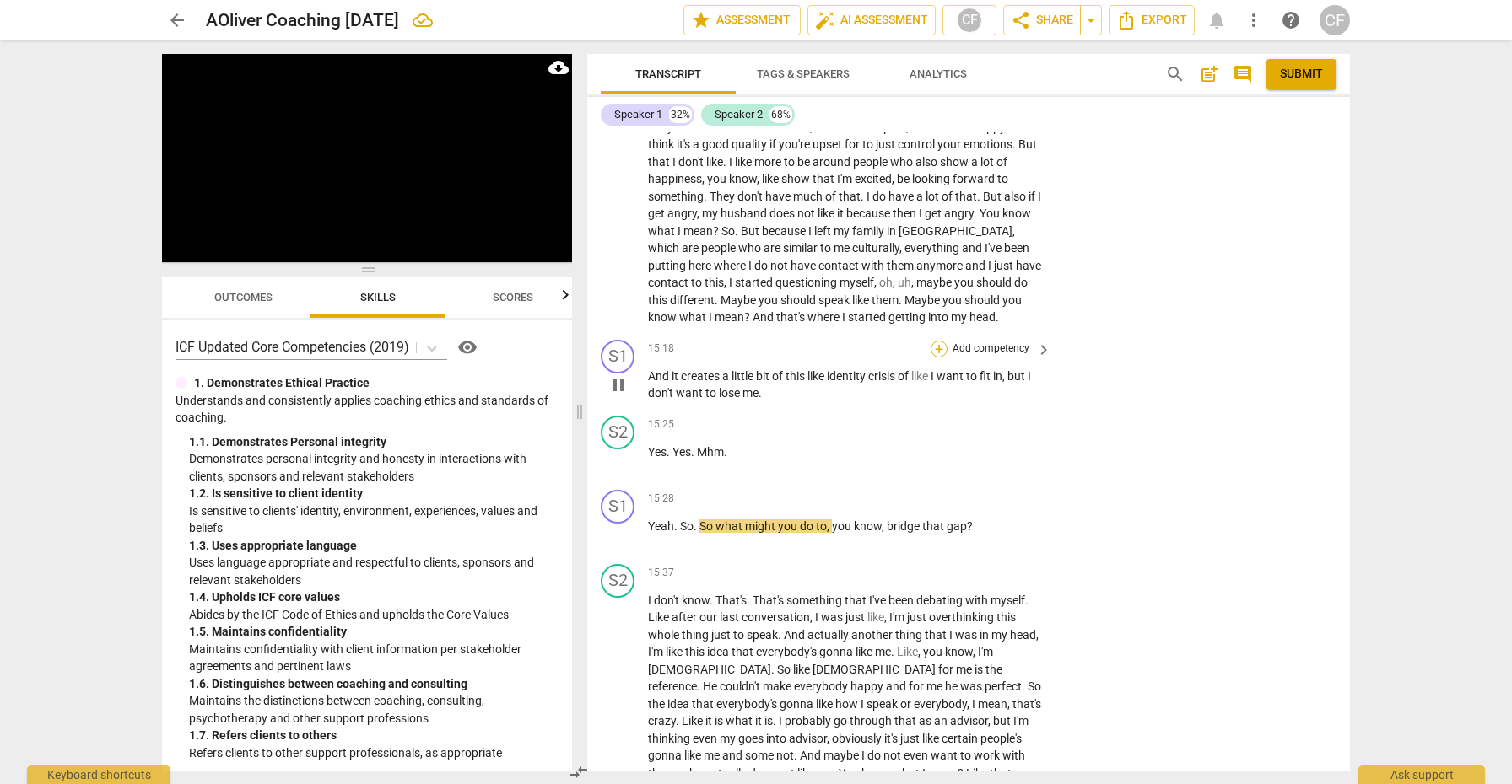
click at [938, 341] on div "+" at bounding box center [938, 349] width 17 height 17
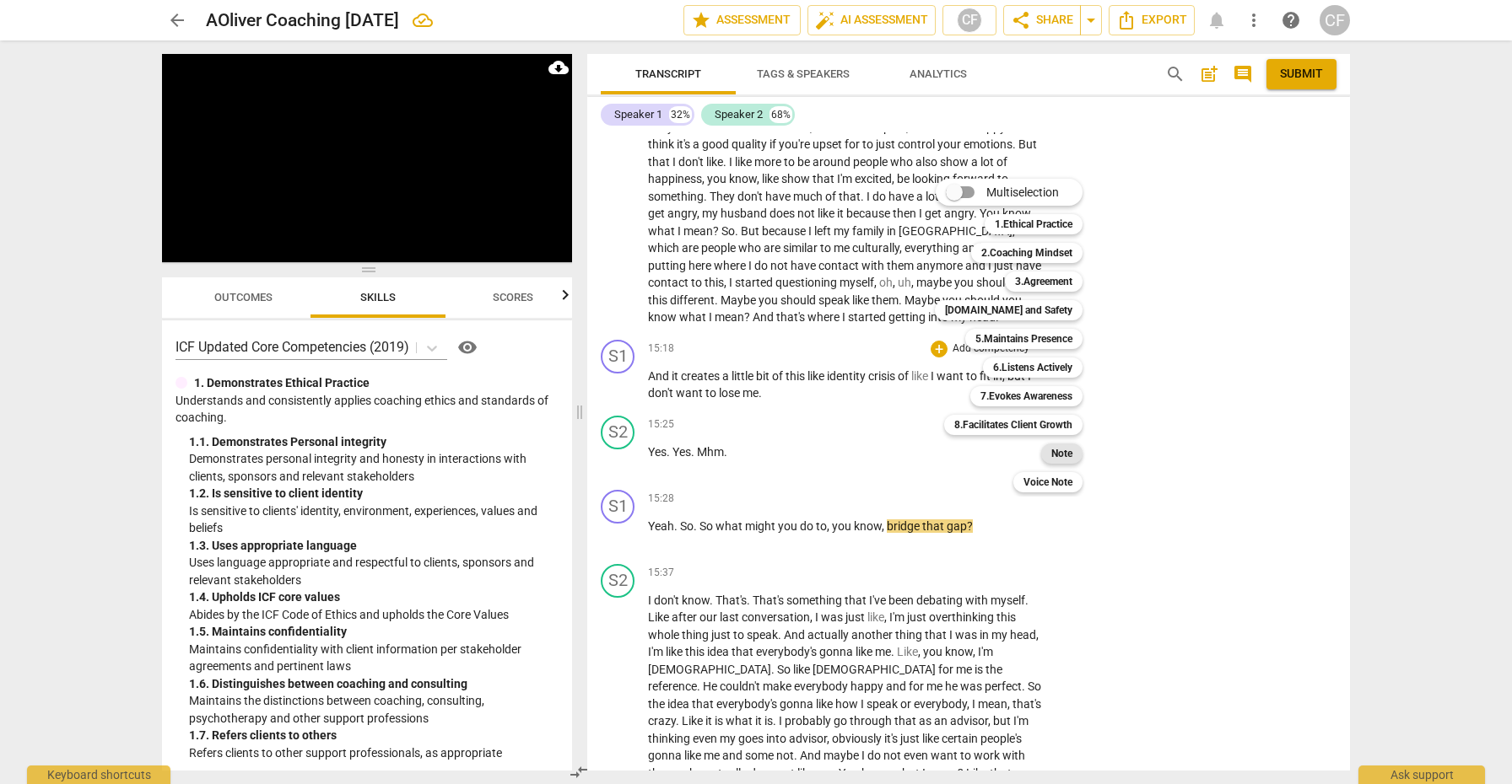
click at [1065, 448] on b "Note" at bounding box center [1062, 454] width 21 height 20
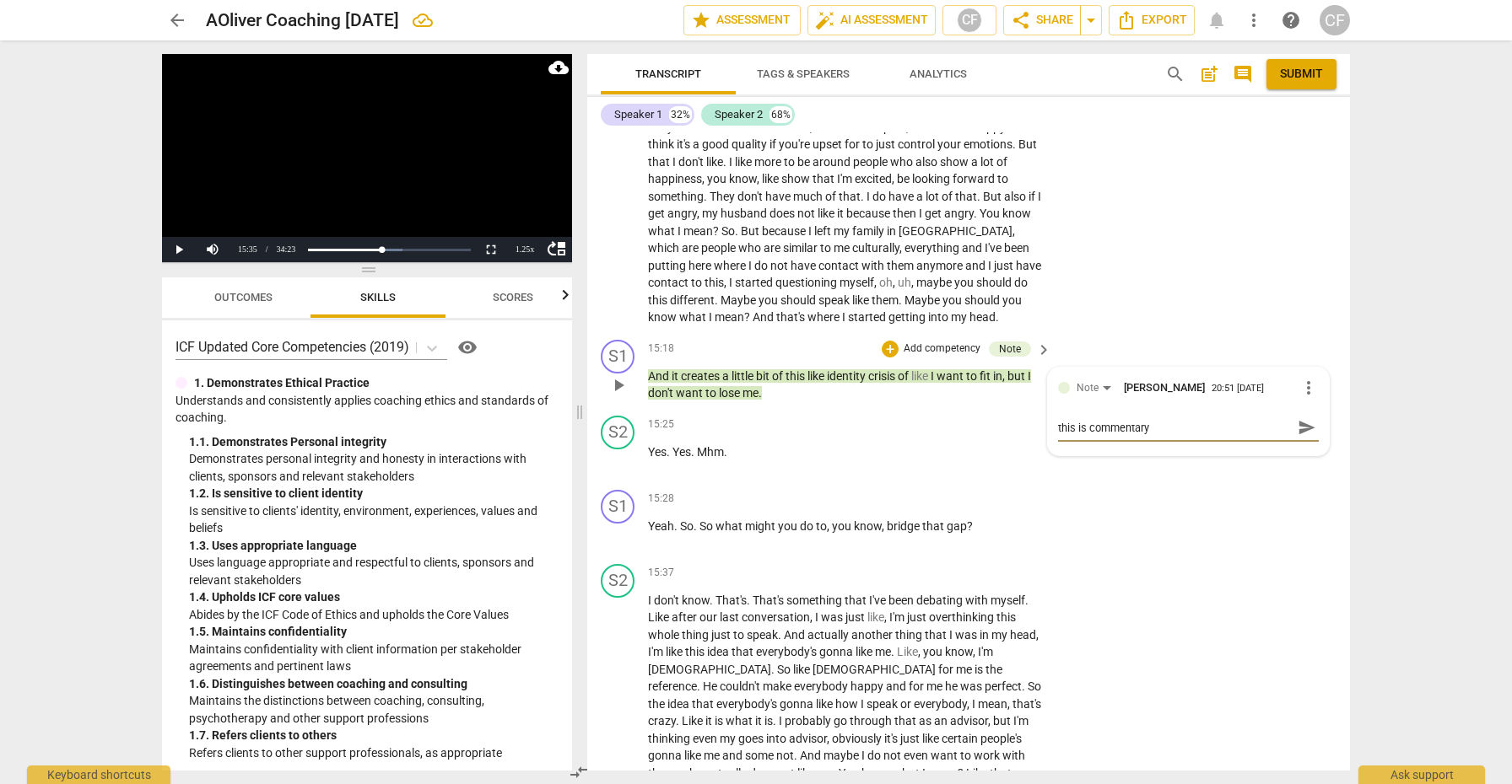
click at [1085, 420] on textarea "this is commentary" at bounding box center [1174, 428] width 234 height 16
click at [1184, 420] on textarea "this is a bit of commentary" at bounding box center [1174, 428] width 234 height 16
click at [1298, 427] on span "send" at bounding box center [1306, 436] width 18 height 18
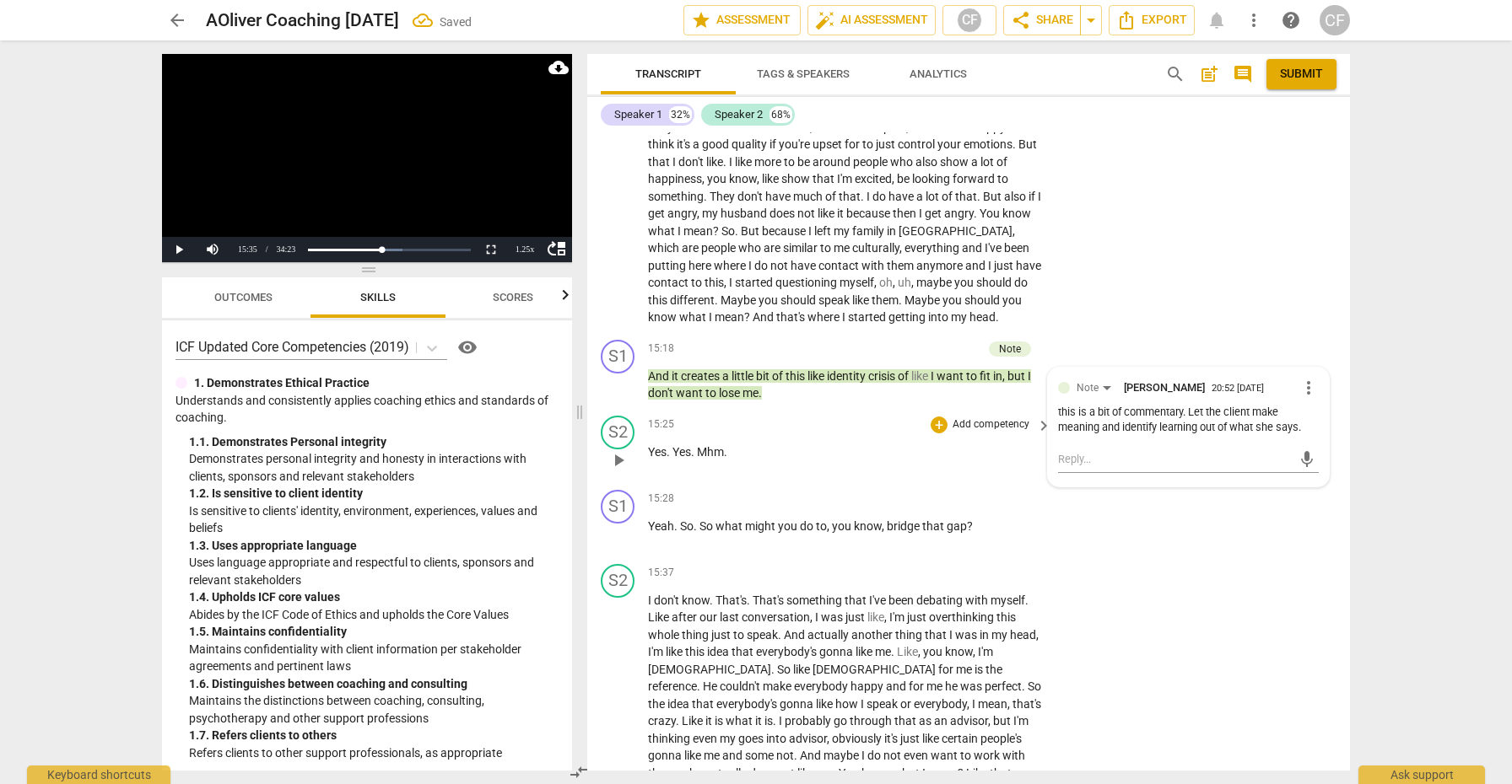
scroll to position [0, 0]
click at [934, 490] on div "+" at bounding box center [938, 498] width 17 height 17
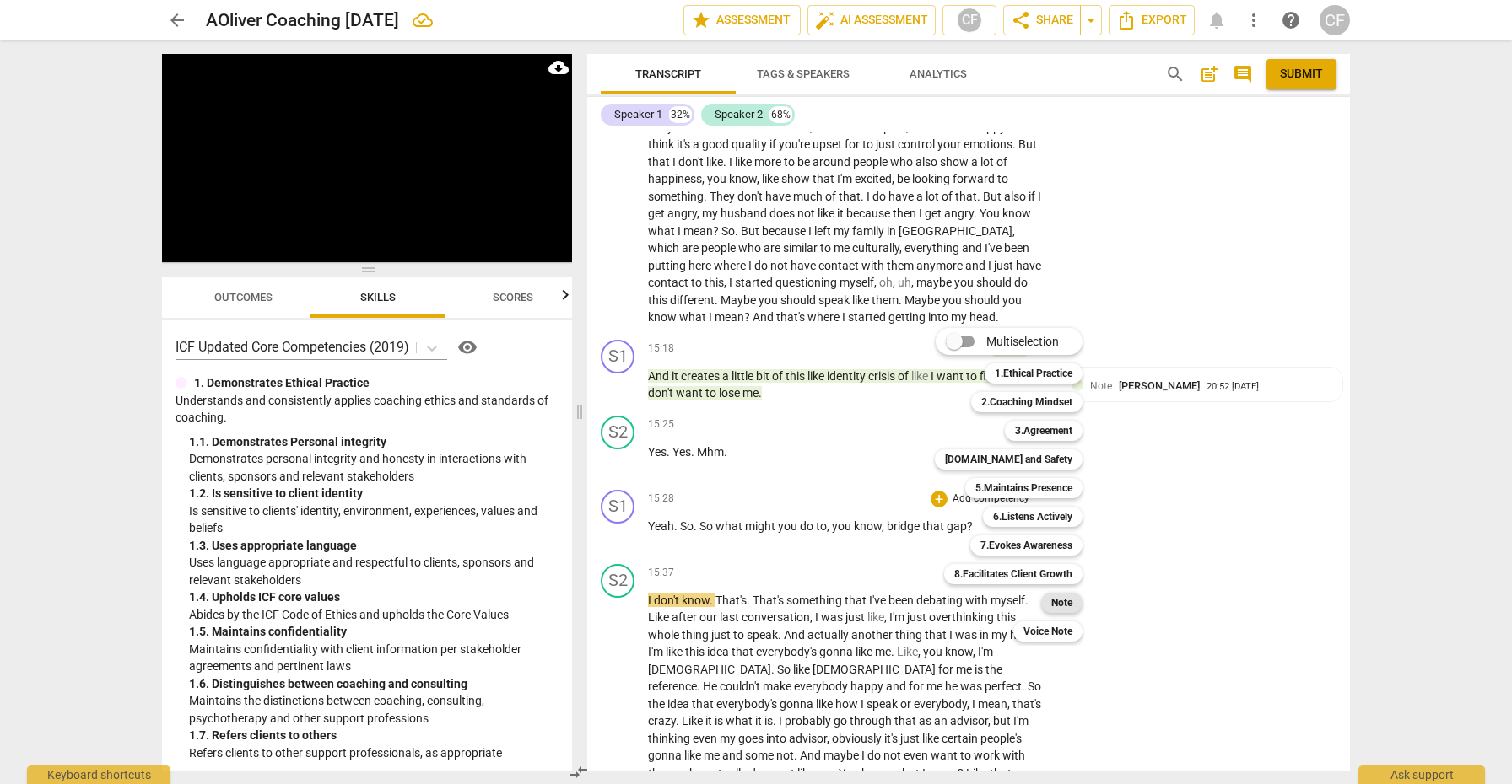
click at [1069, 599] on b "Note" at bounding box center [1062, 603] width 21 height 20
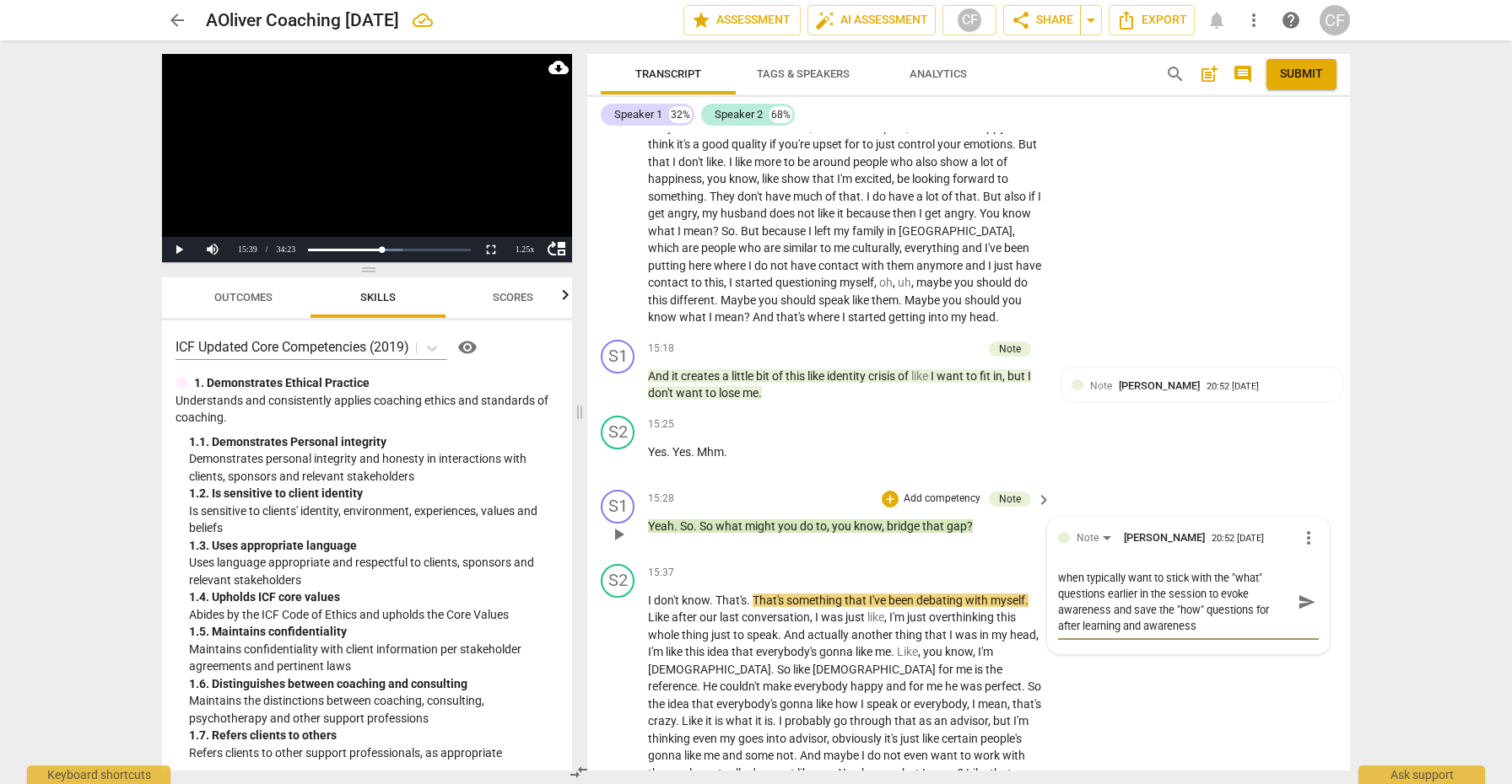
click at [1298, 593] on span "send" at bounding box center [1306, 602] width 18 height 18
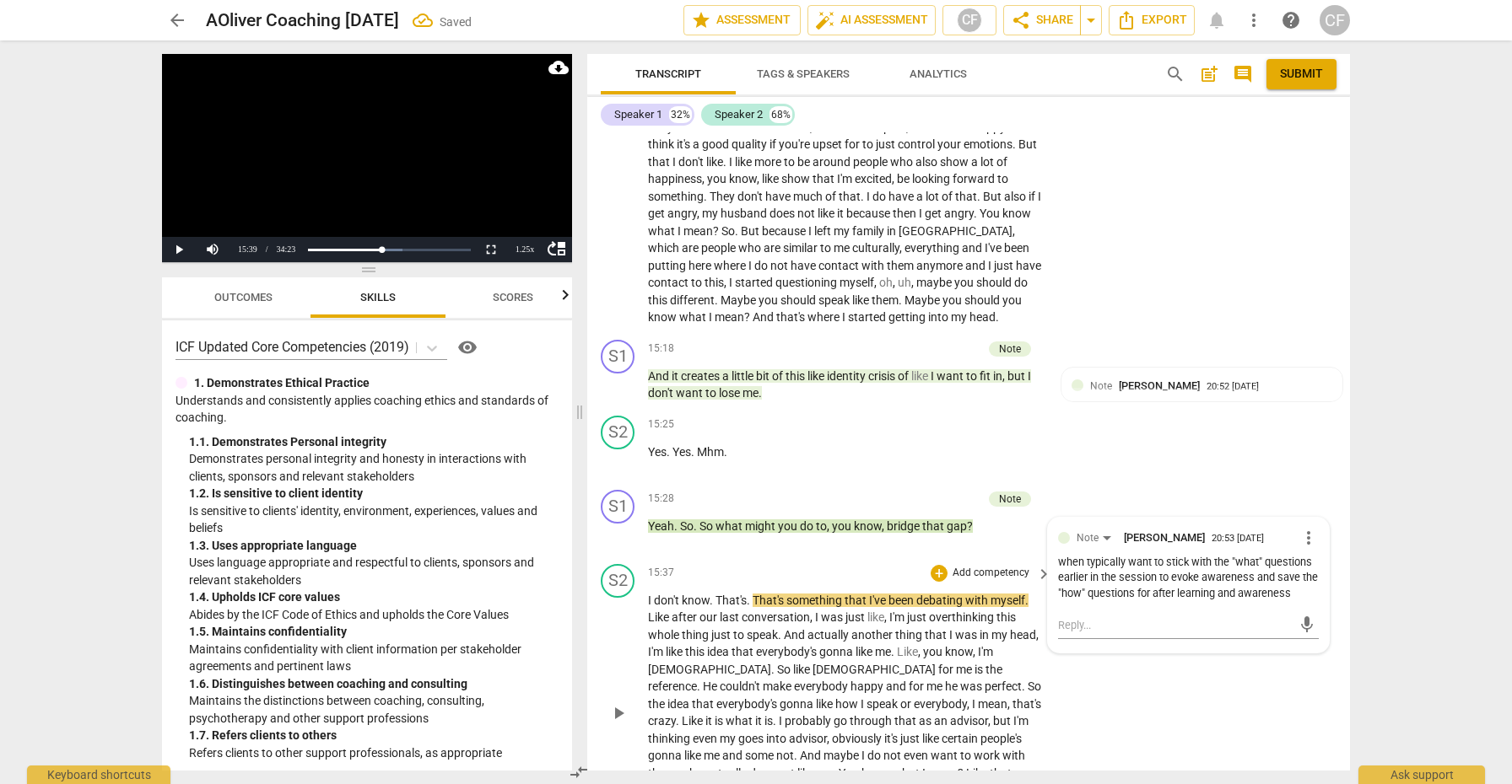
click at [615, 703] on span "play_arrow" at bounding box center [618, 713] width 20 height 20
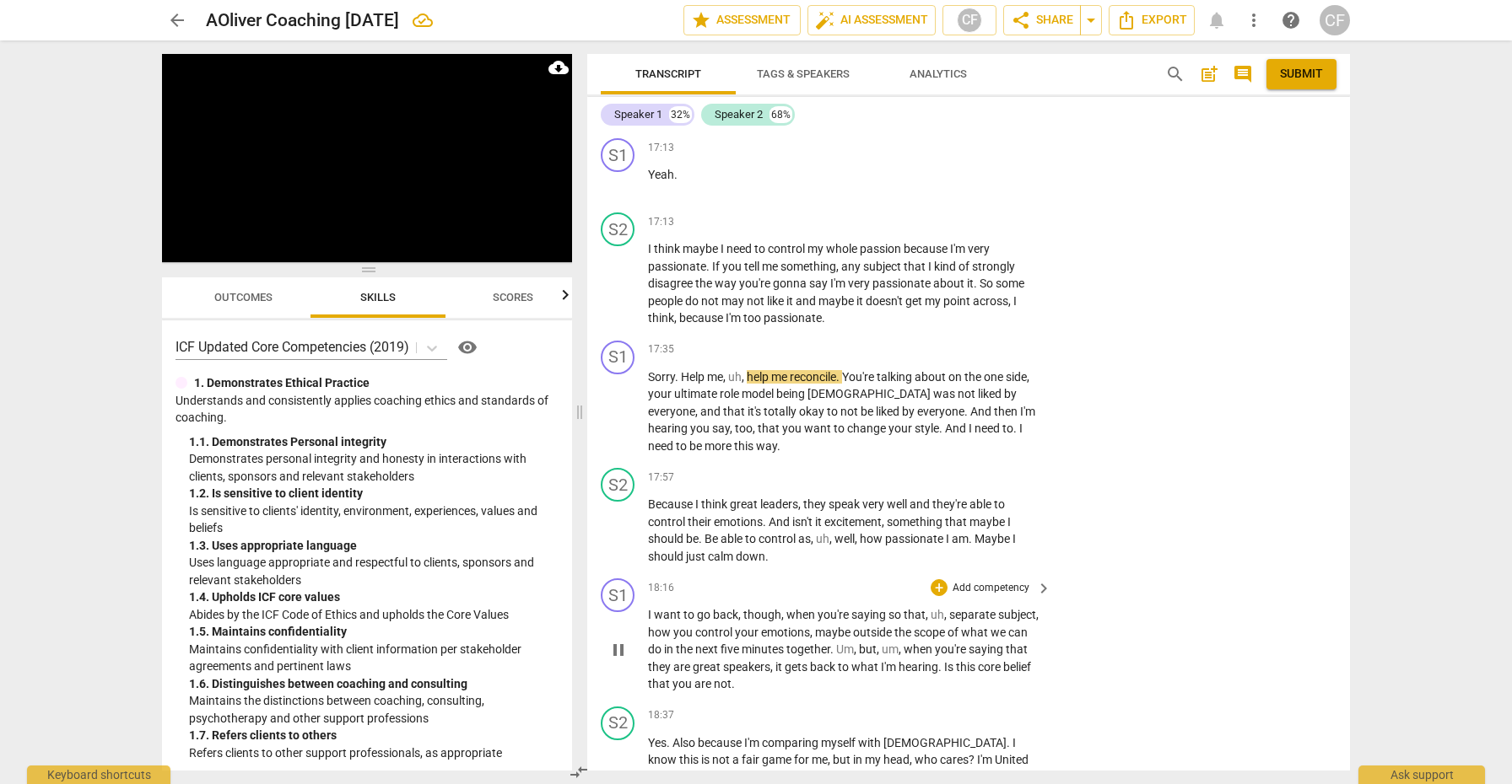
scroll to position [6974, 0]
click at [936, 339] on div "+" at bounding box center [938, 347] width 17 height 17
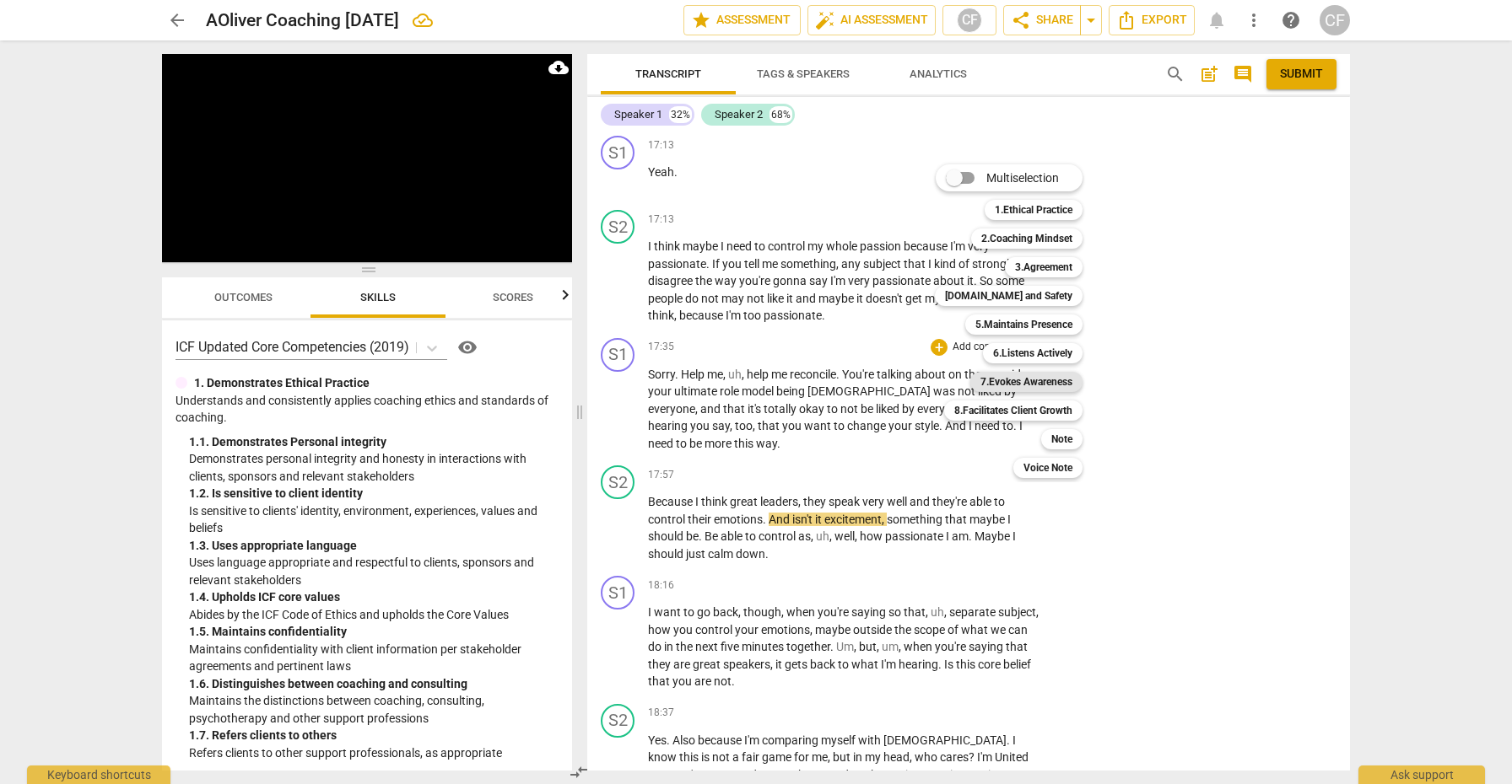
click at [1050, 383] on b "7.Evokes Awareness" at bounding box center [1026, 381] width 92 height 20
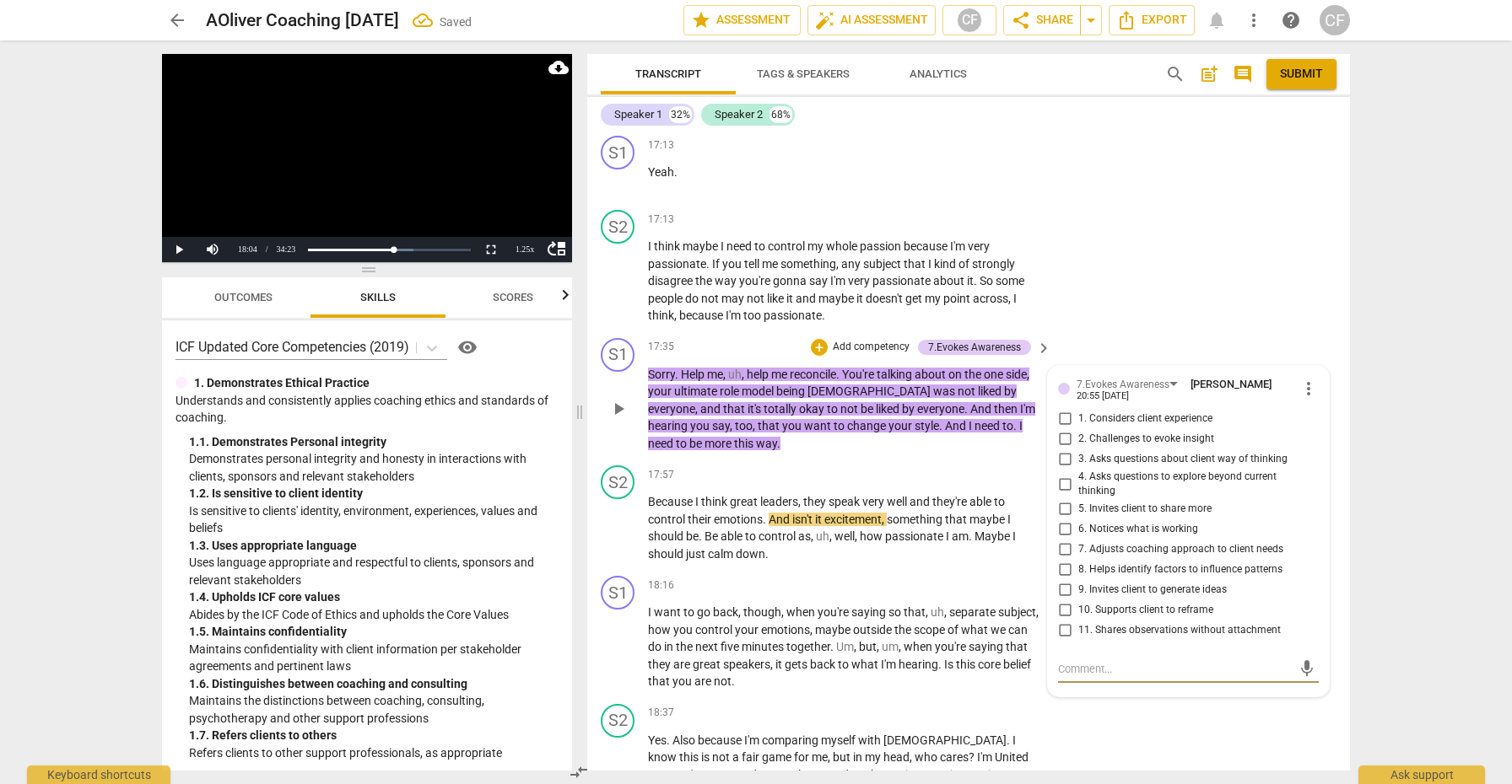
click at [1064, 429] on input "2. Challenges to evoke insight" at bounding box center [1065, 439] width 27 height 20
click at [622, 519] on span "play_arrow" at bounding box center [618, 528] width 20 height 20
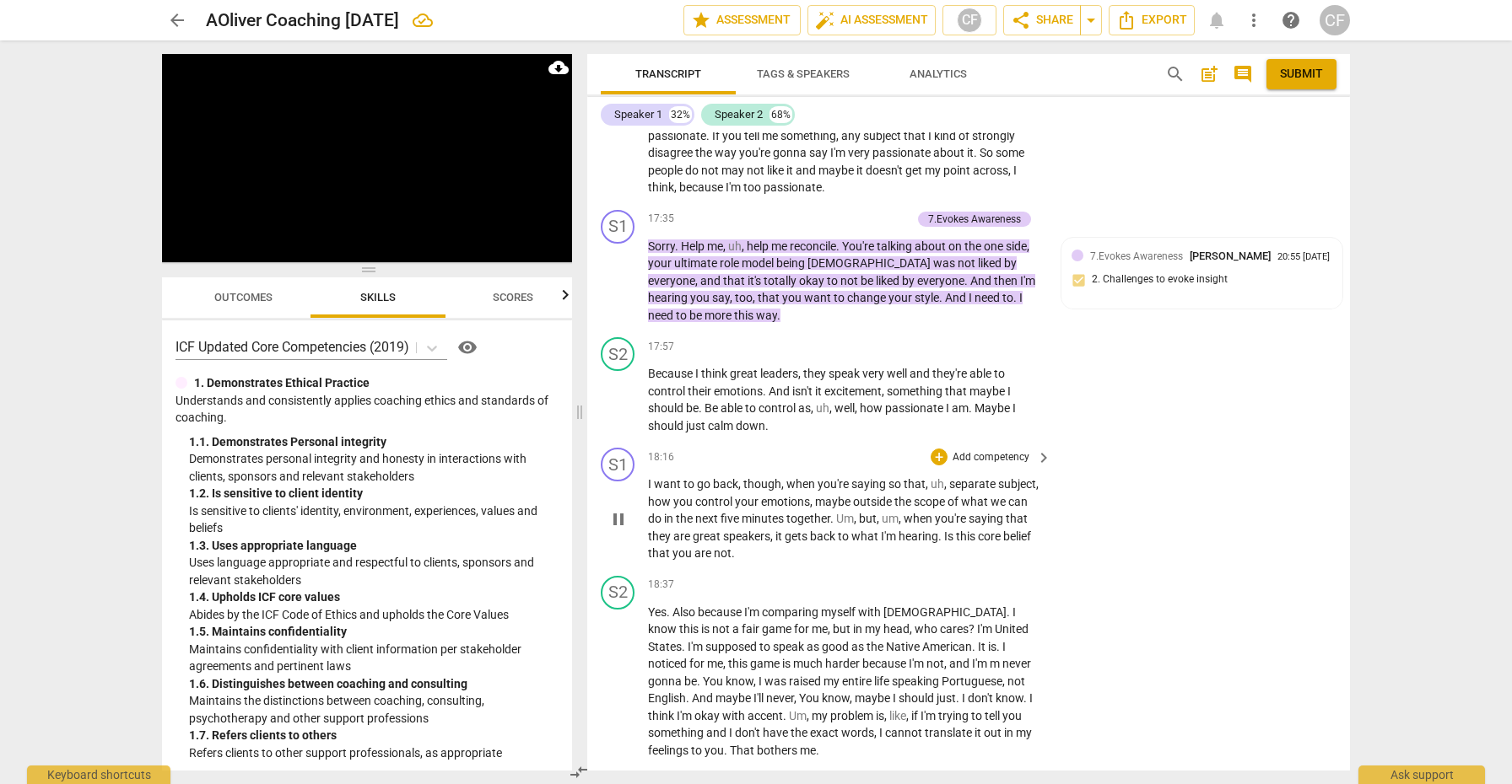
scroll to position [7105, 0]
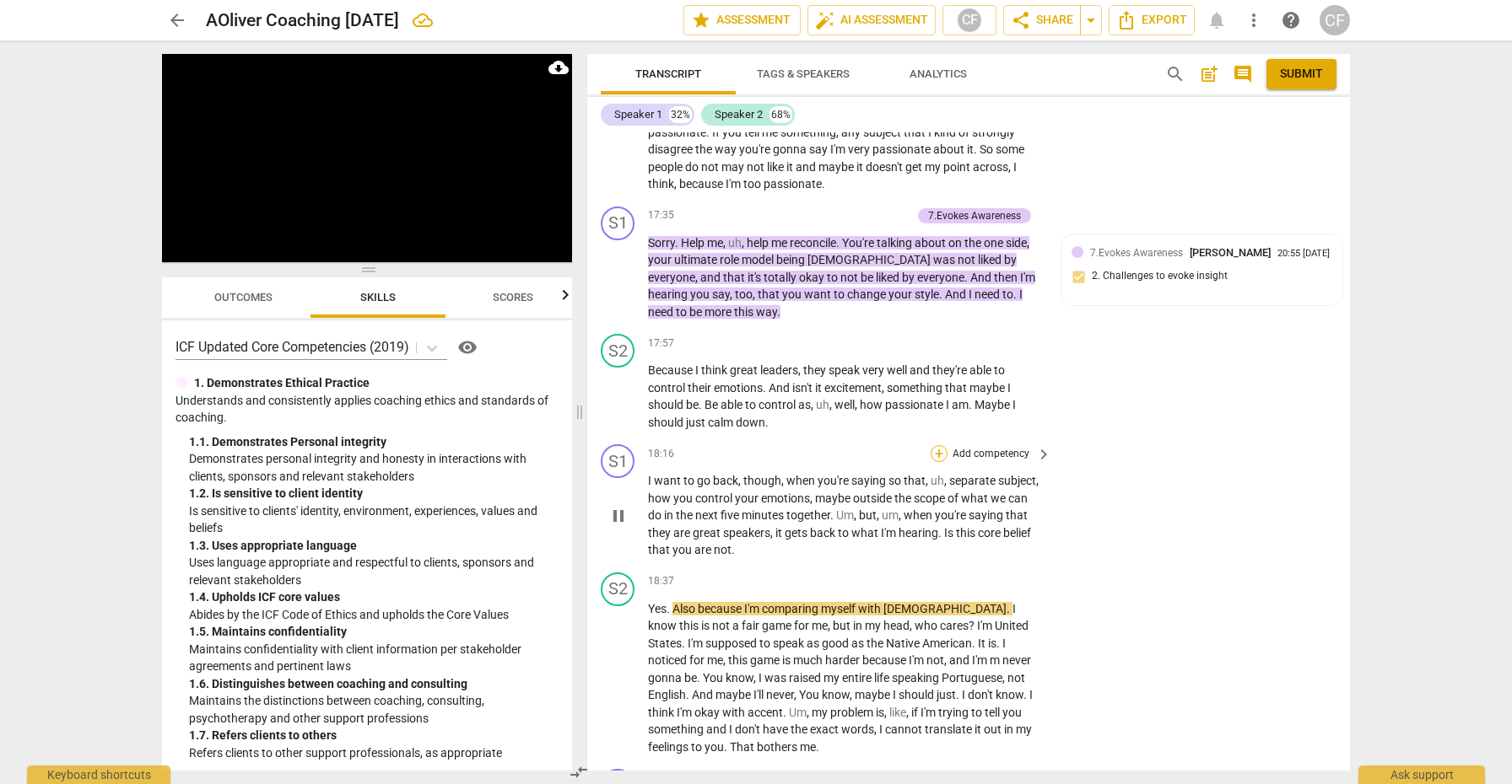
click at [932, 446] on div "+" at bounding box center [938, 454] width 17 height 17
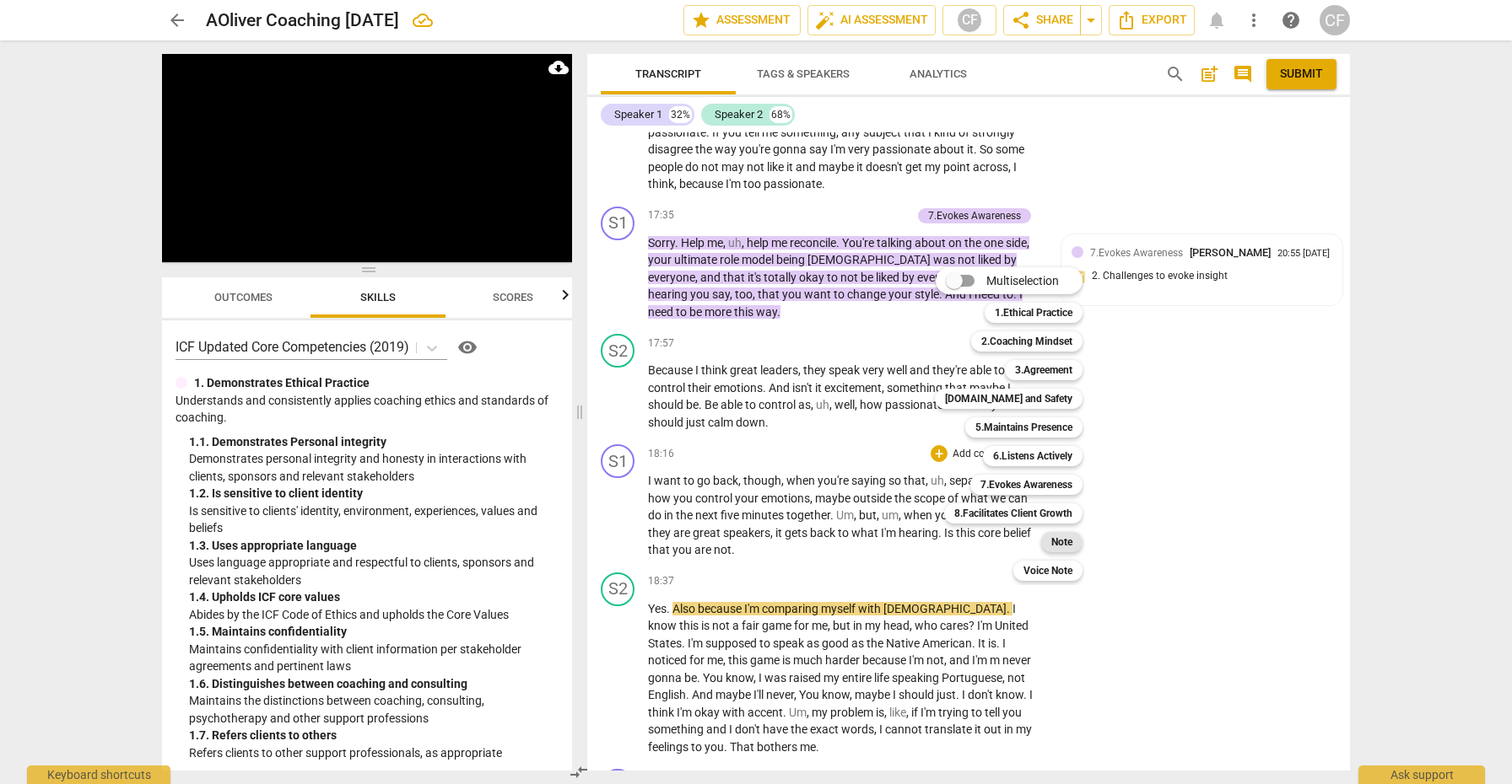
click at [1070, 543] on b "Note" at bounding box center [1062, 541] width 21 height 20
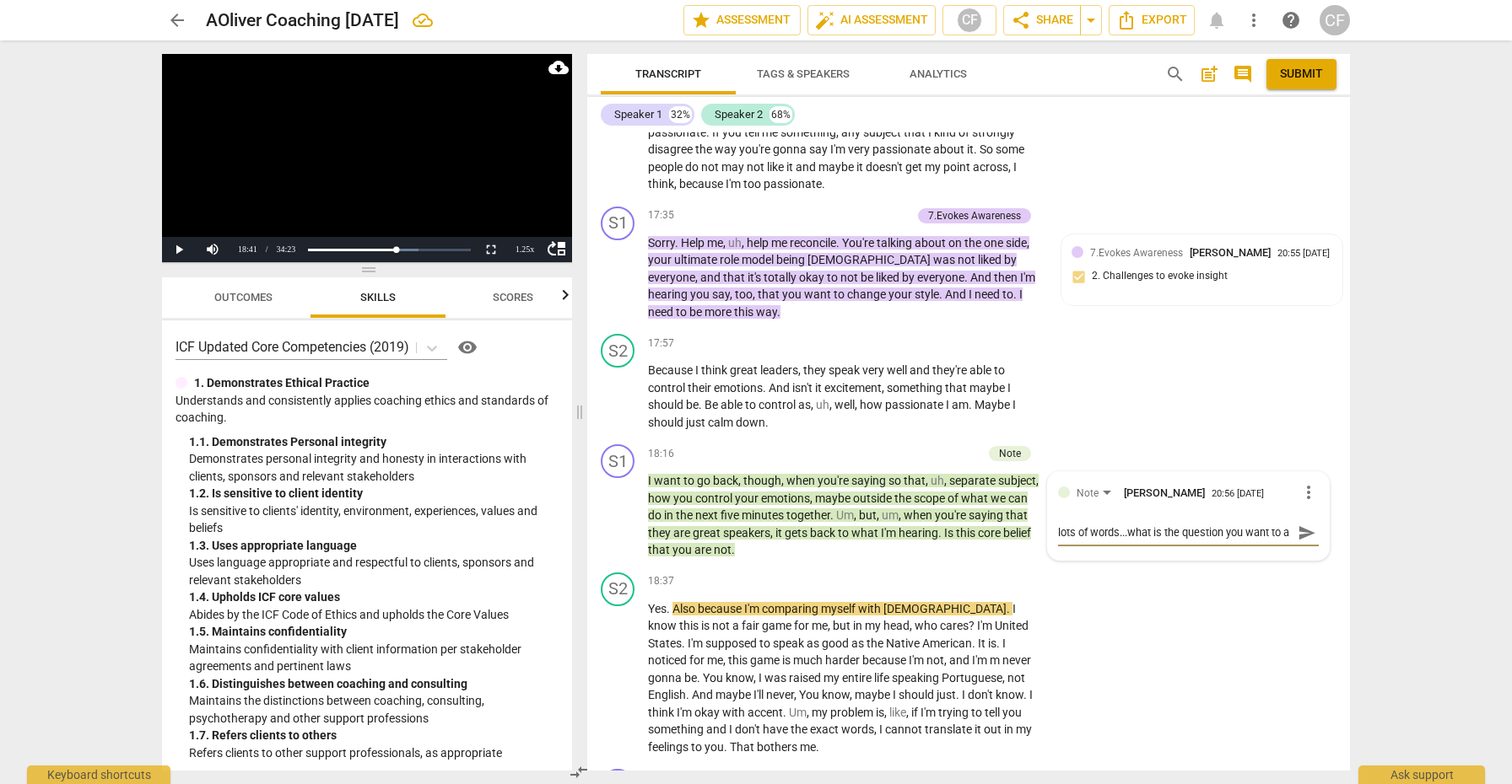
scroll to position [14, 0]
click at [1298, 524] on span "send" at bounding box center [1306, 533] width 18 height 18
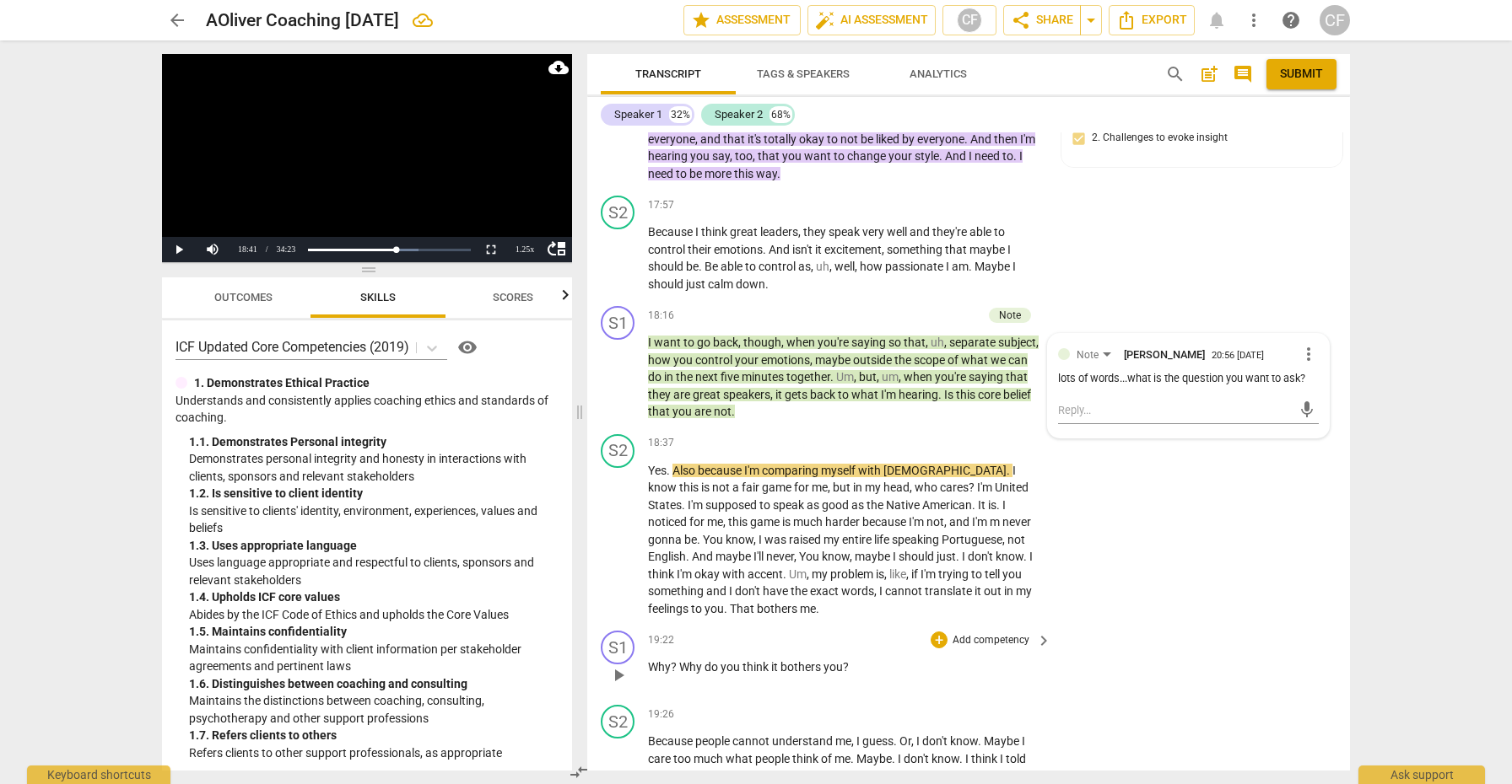
scroll to position [0, 0]
click at [614, 530] on span "play_arrow" at bounding box center [618, 540] width 20 height 20
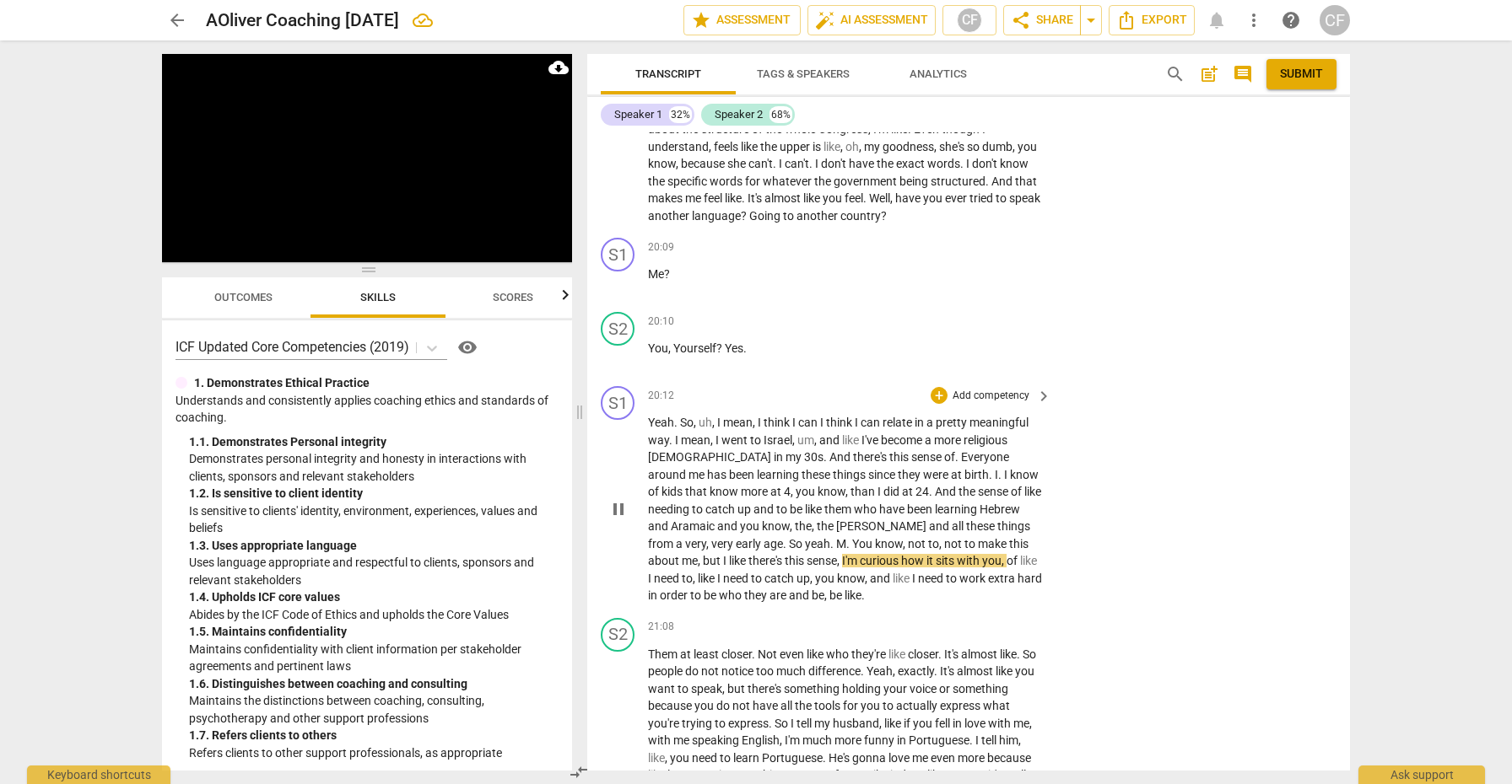
scroll to position [7926, 0]
click at [936, 386] on div "+" at bounding box center [938, 394] width 17 height 17
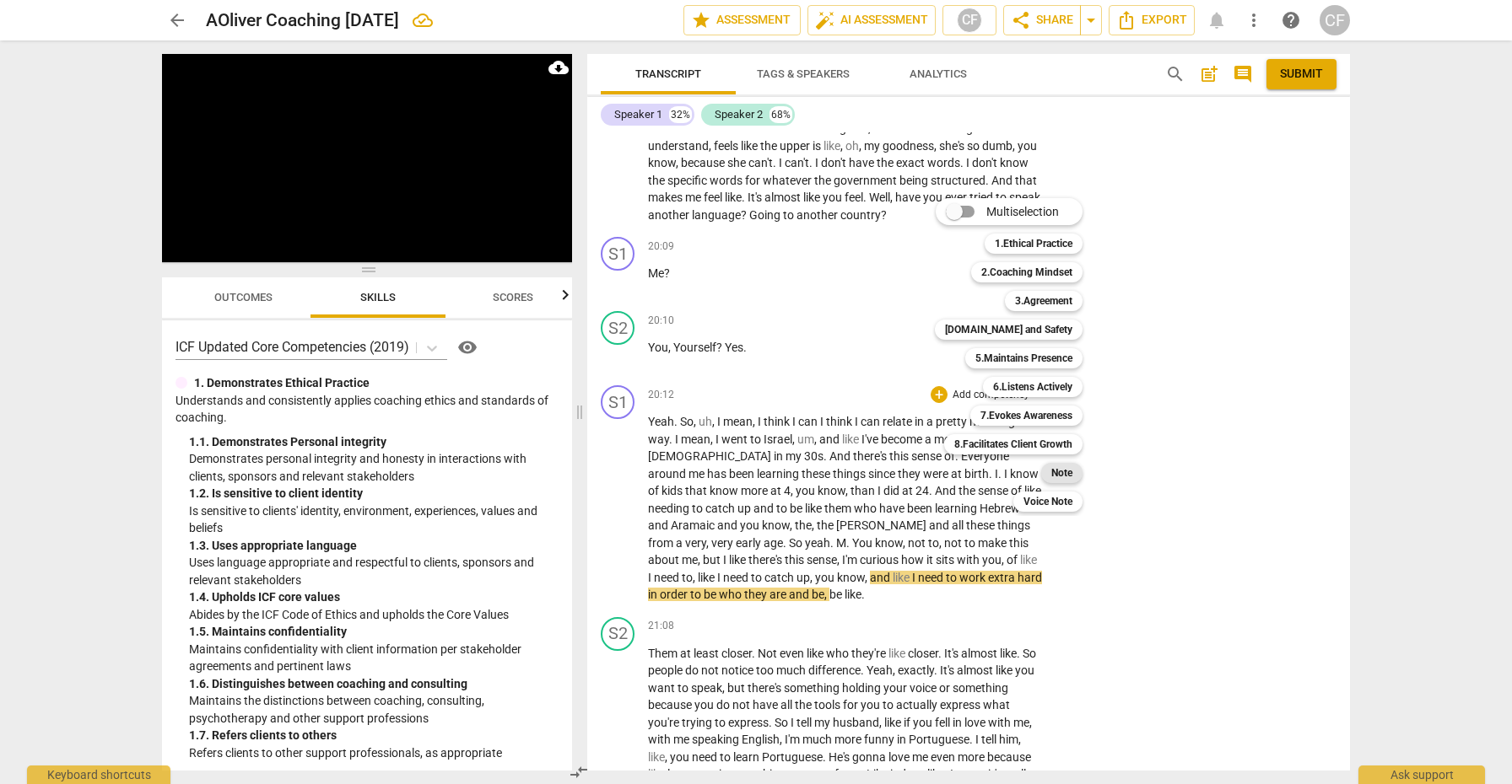
click at [1068, 472] on b "Note" at bounding box center [1062, 473] width 21 height 20
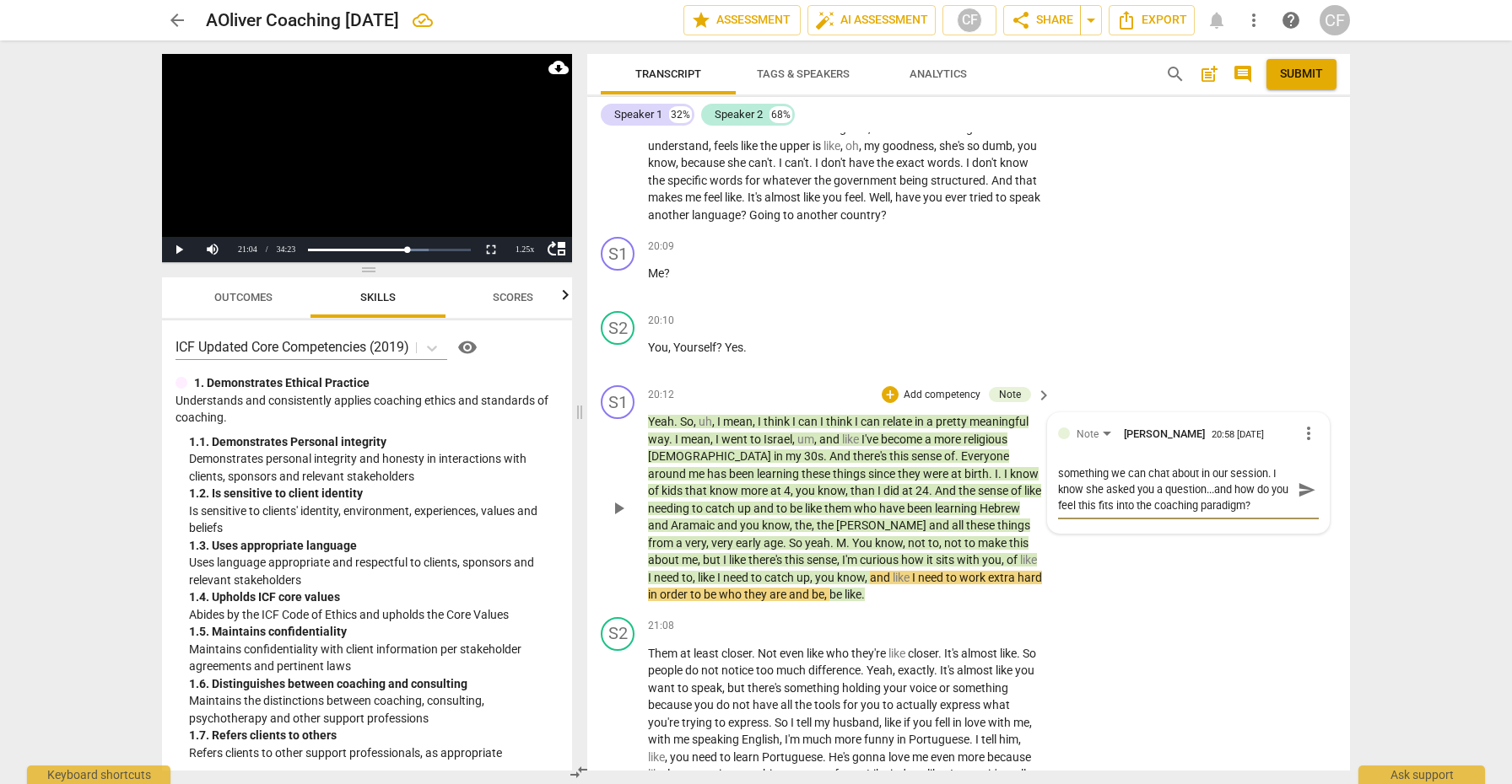
scroll to position [8156, 0]
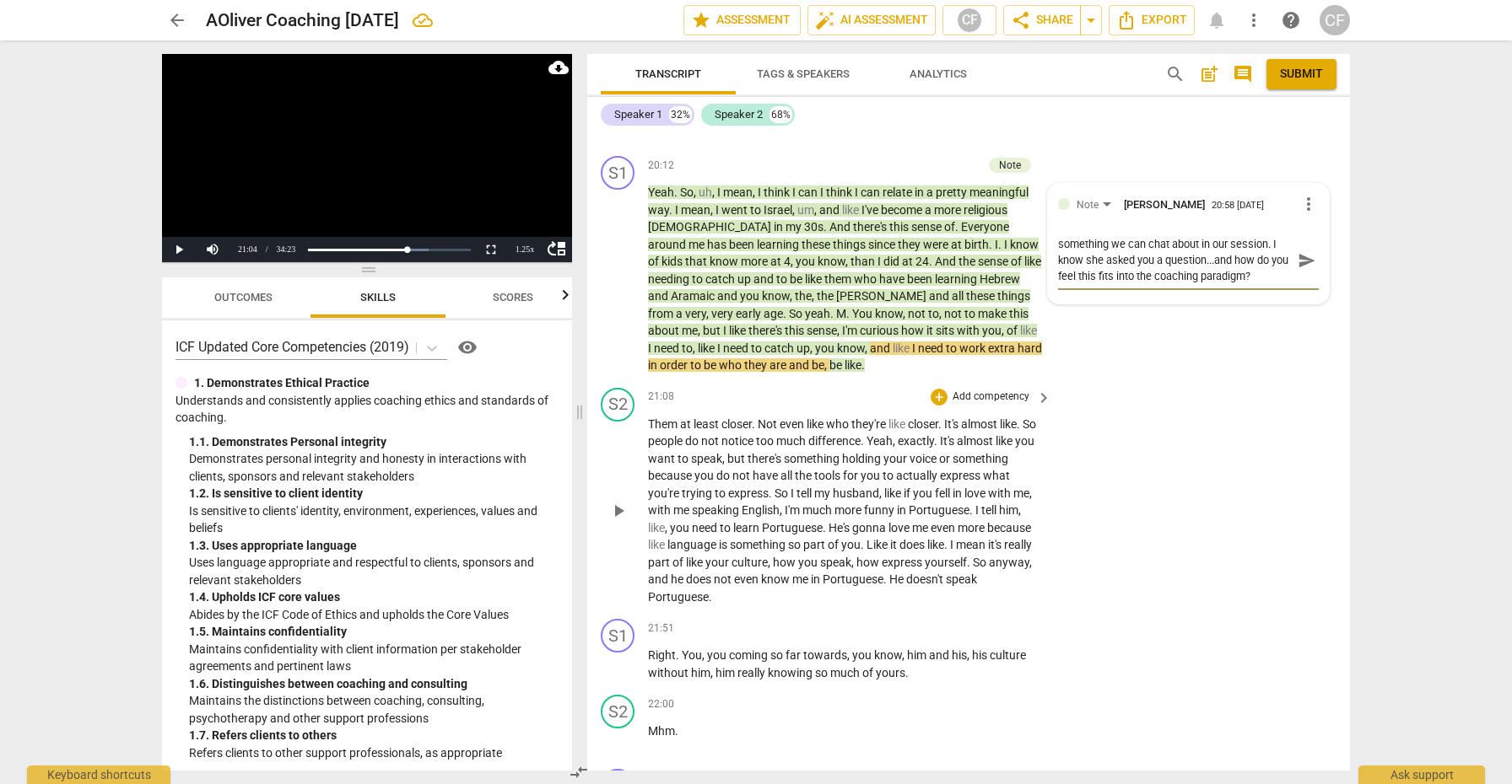
click at [636, 444] on div "play_arrow pause" at bounding box center [626, 512] width 43 height 179
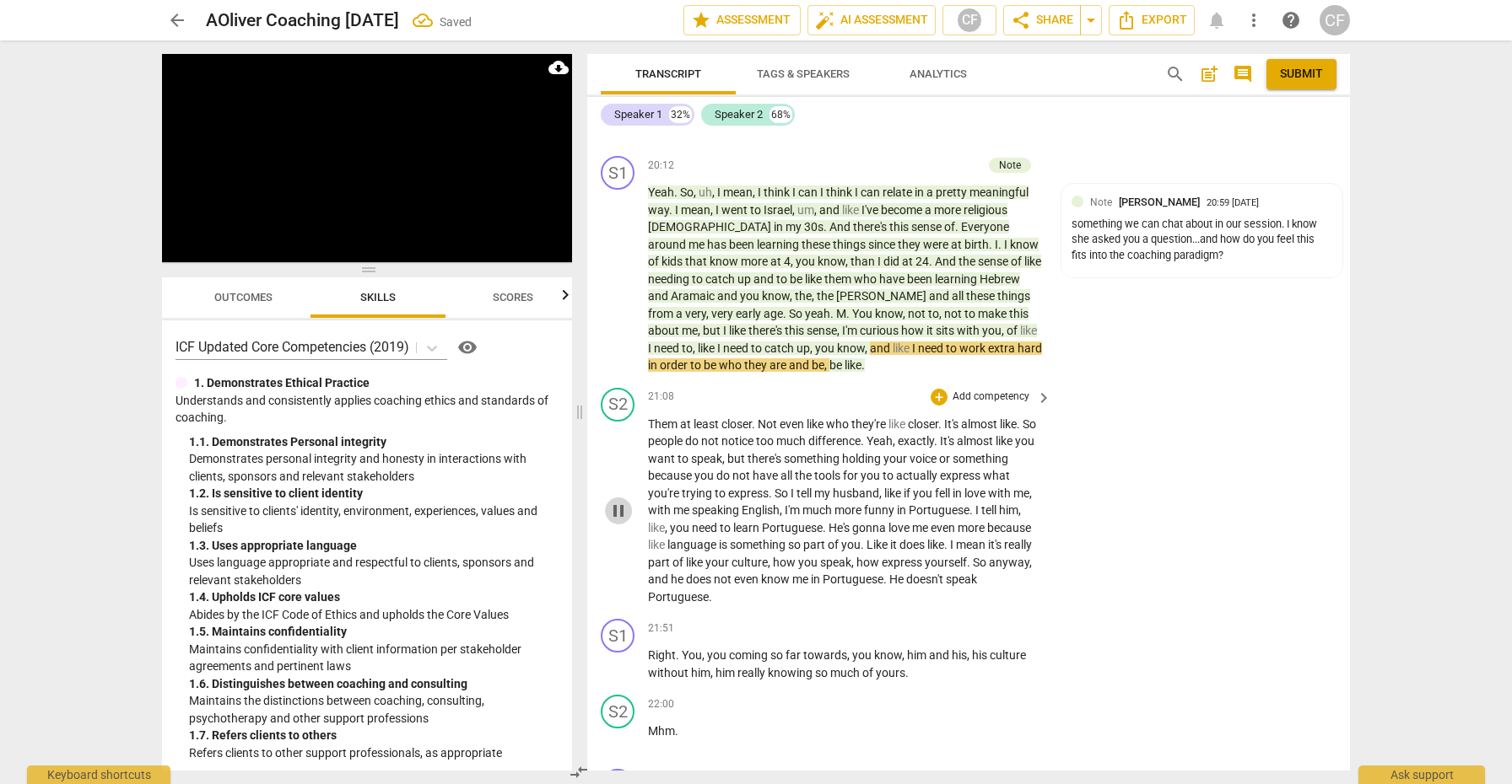
click at [622, 501] on span "pause" at bounding box center [618, 511] width 20 height 20
click at [622, 501] on span "play_arrow" at bounding box center [618, 511] width 20 height 20
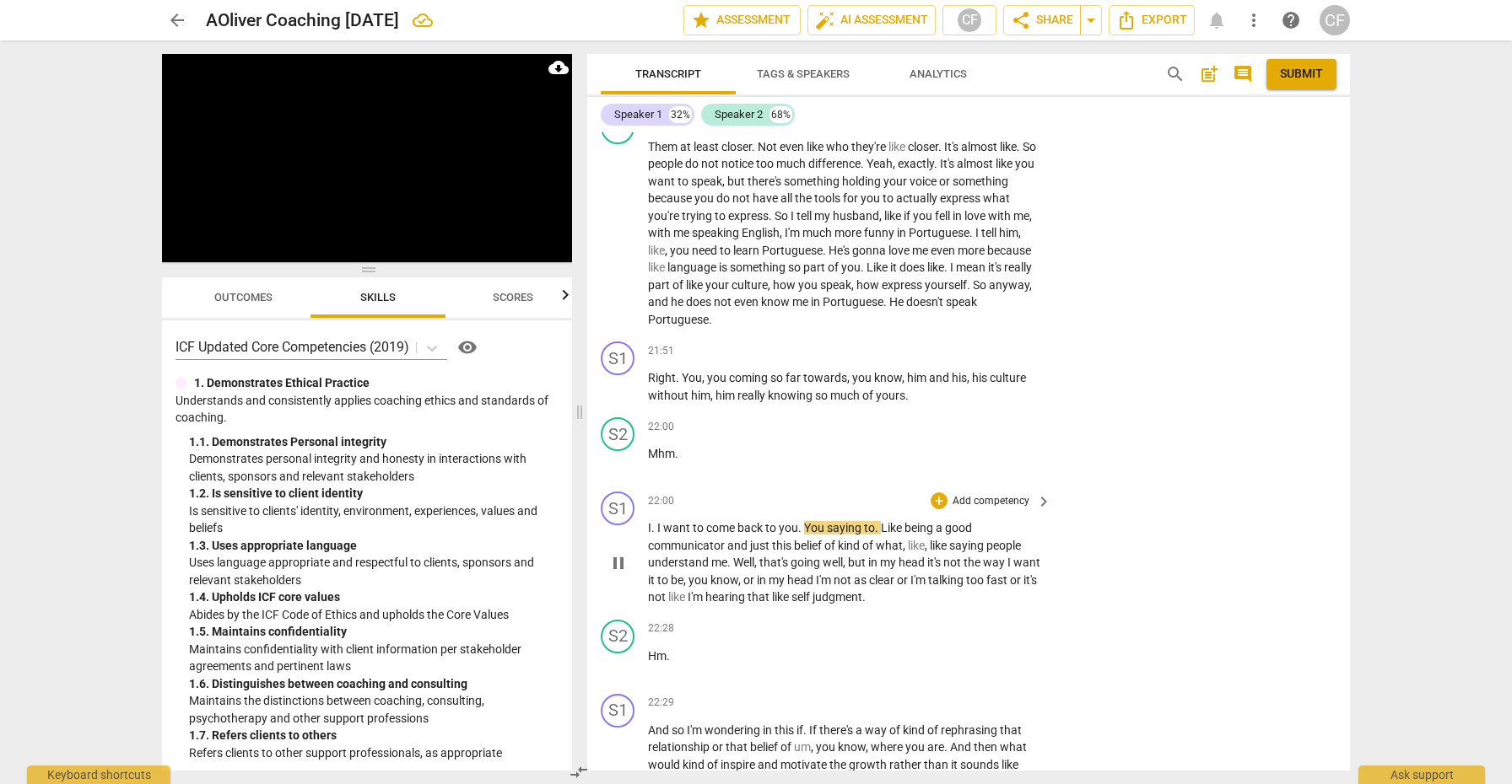
scroll to position [8439, 0]
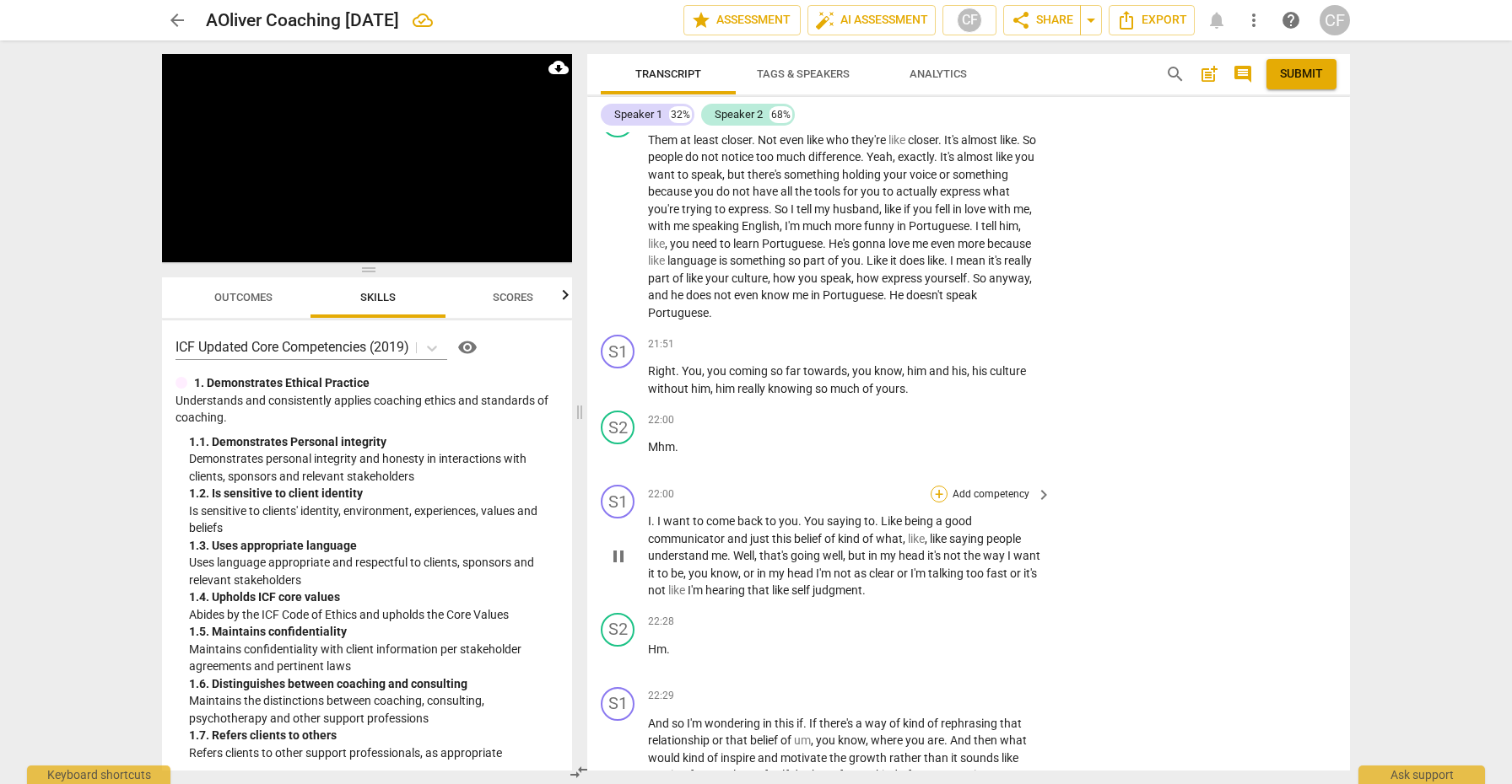
click at [938, 486] on div "+" at bounding box center [938, 494] width 17 height 17
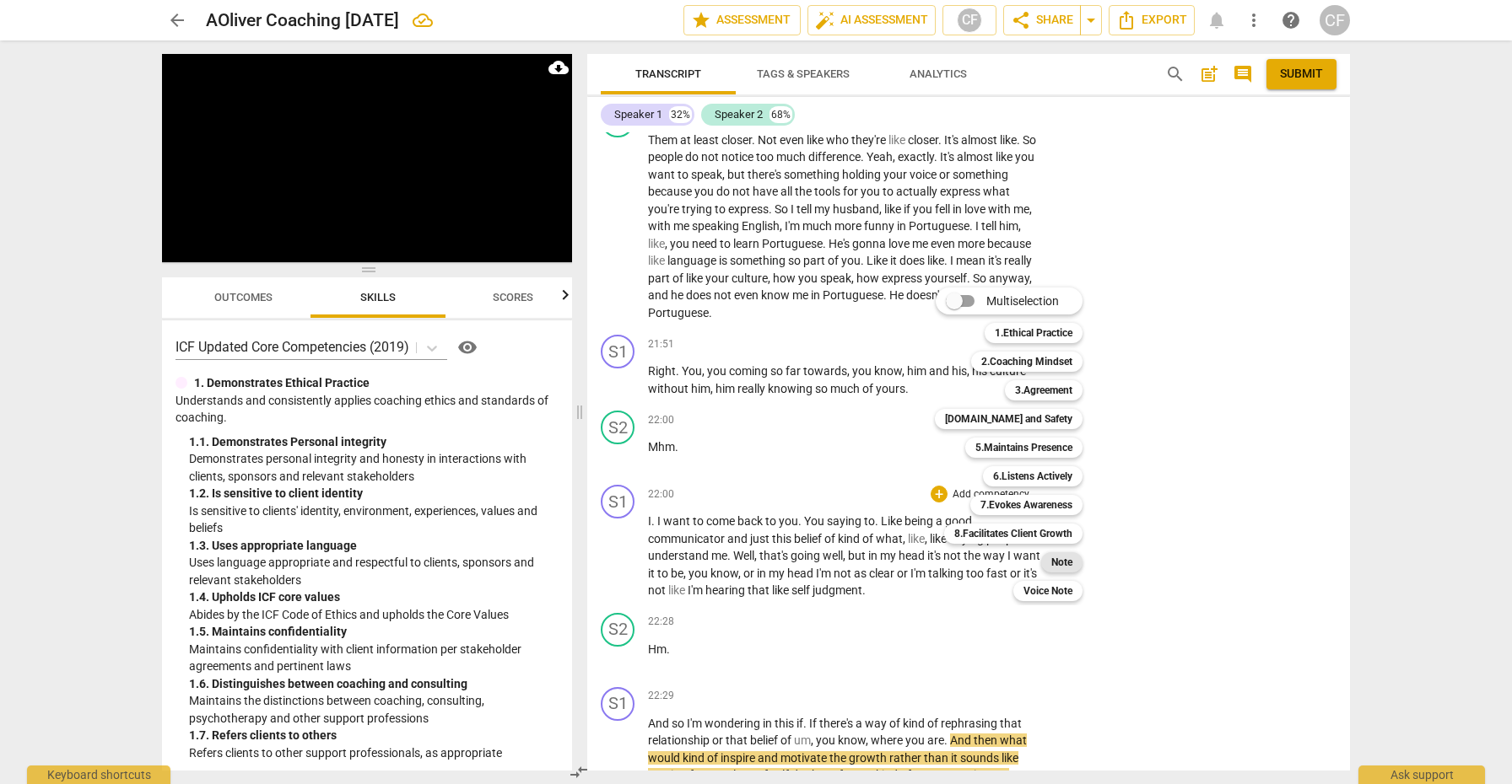
click at [1053, 561] on b "Note" at bounding box center [1062, 563] width 21 height 20
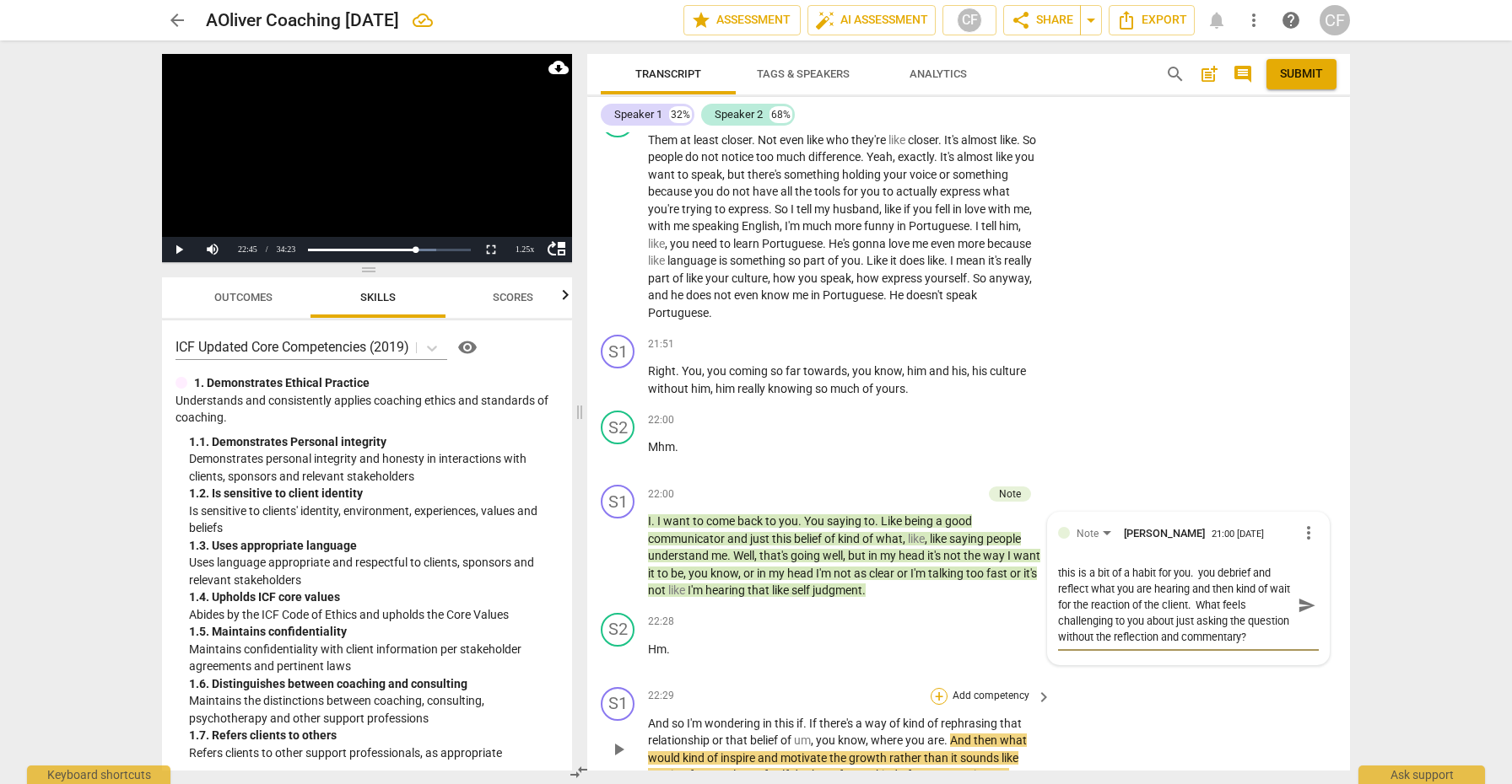
scroll to position [8523, 0]
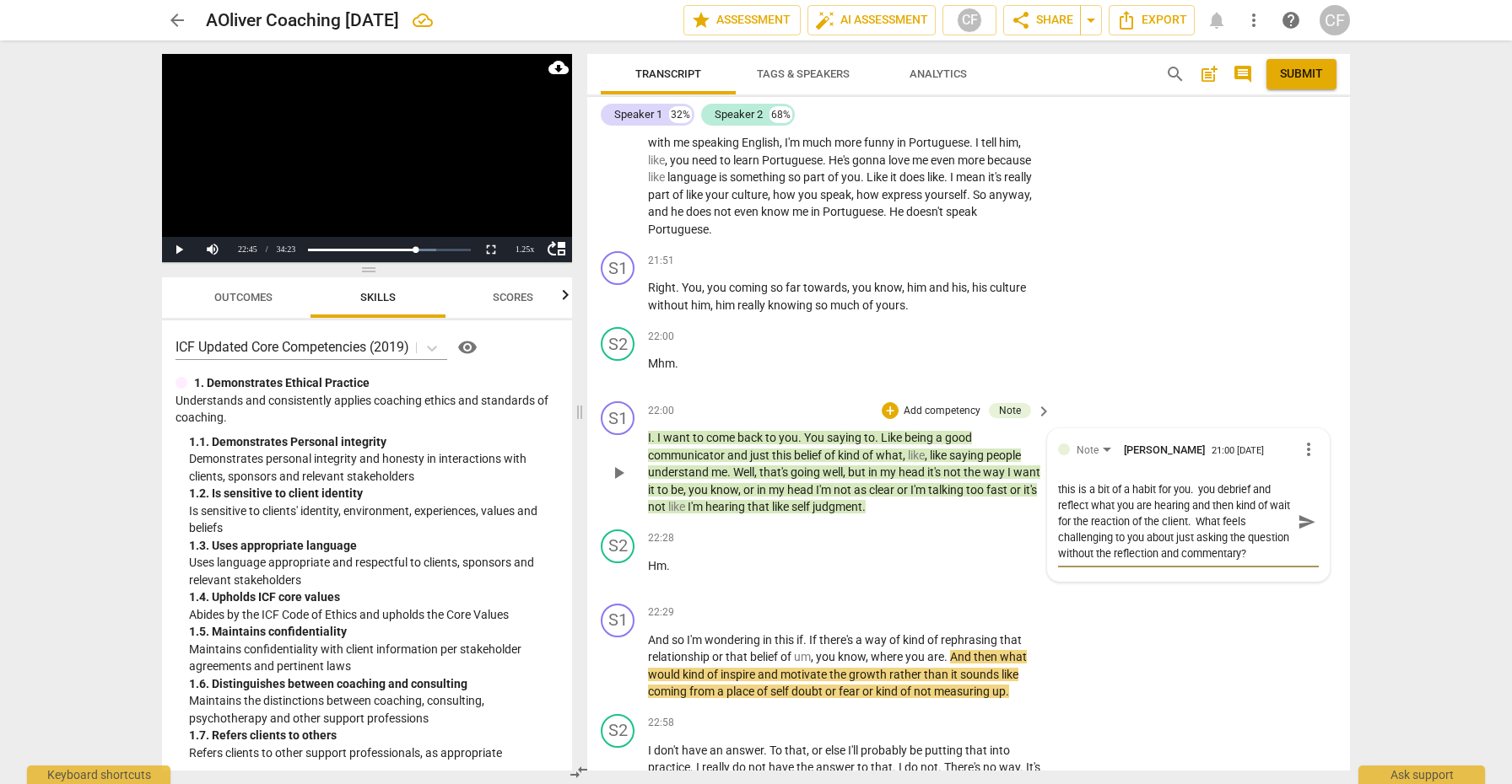
click at [1298, 512] on span "send" at bounding box center [1306, 521] width 18 height 18
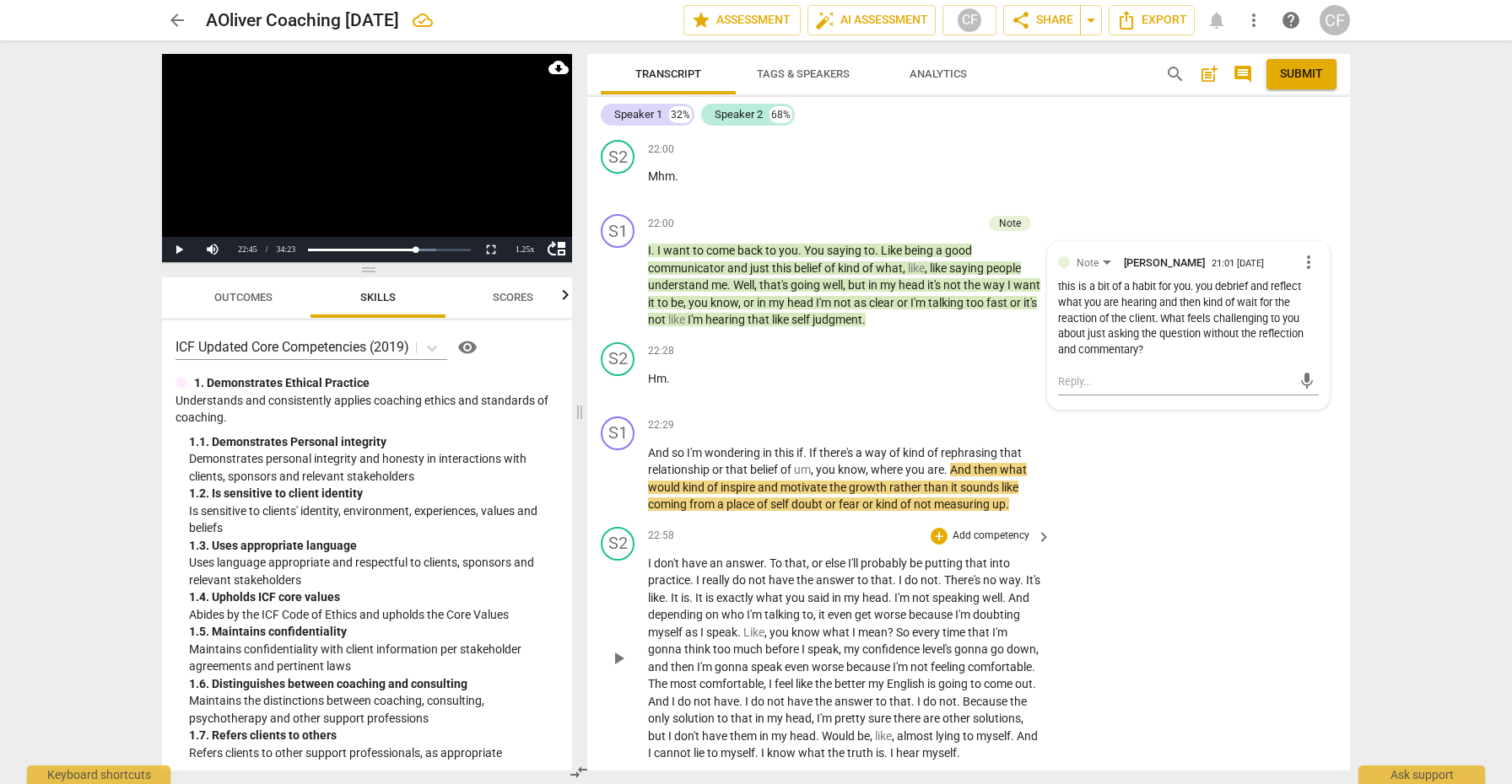
scroll to position [8734, 0]
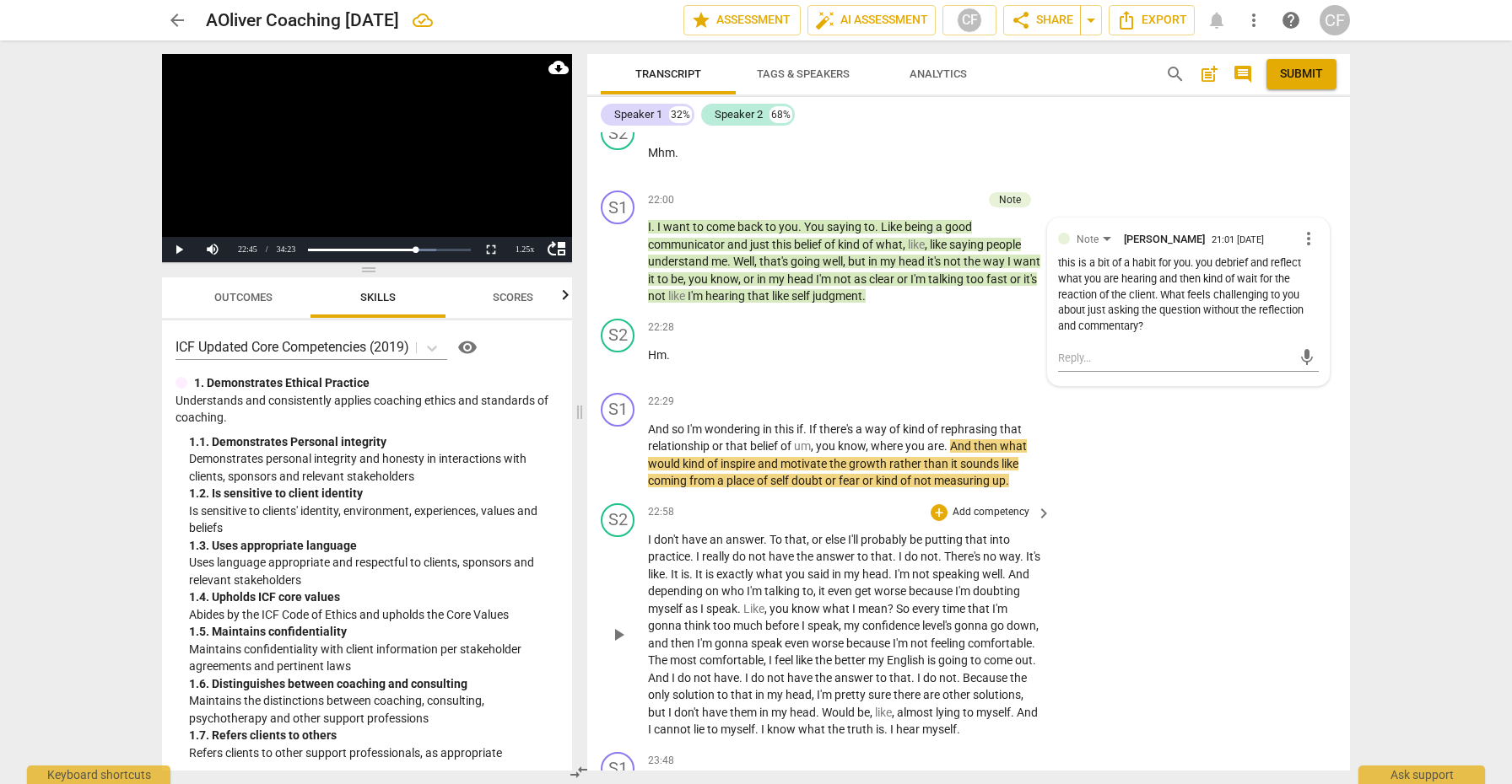
click at [634, 599] on div "play_arrow pause" at bounding box center [626, 635] width 43 height 197
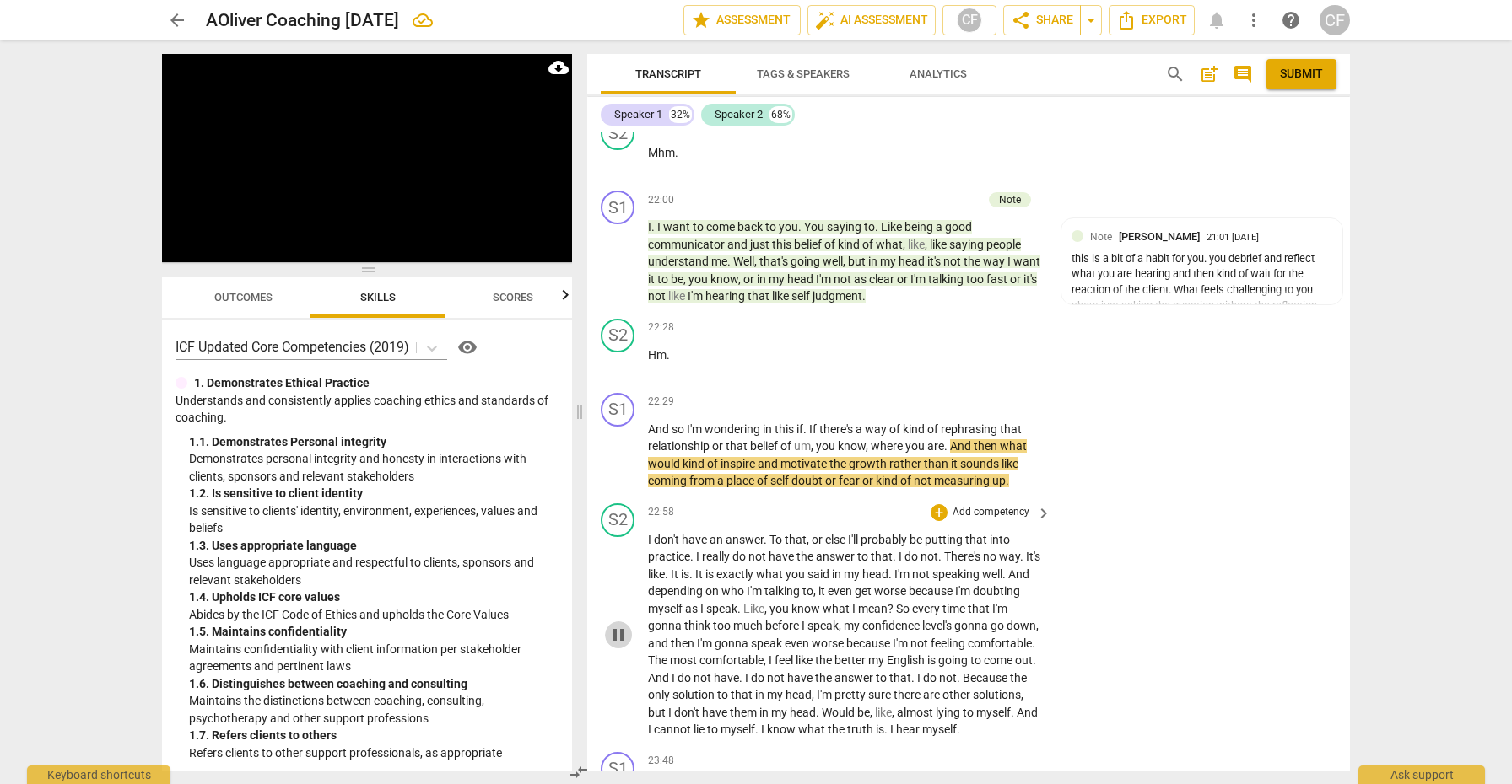
click at [625, 625] on span "pause" at bounding box center [618, 635] width 20 height 20
click at [624, 625] on span "play_arrow" at bounding box center [618, 635] width 20 height 20
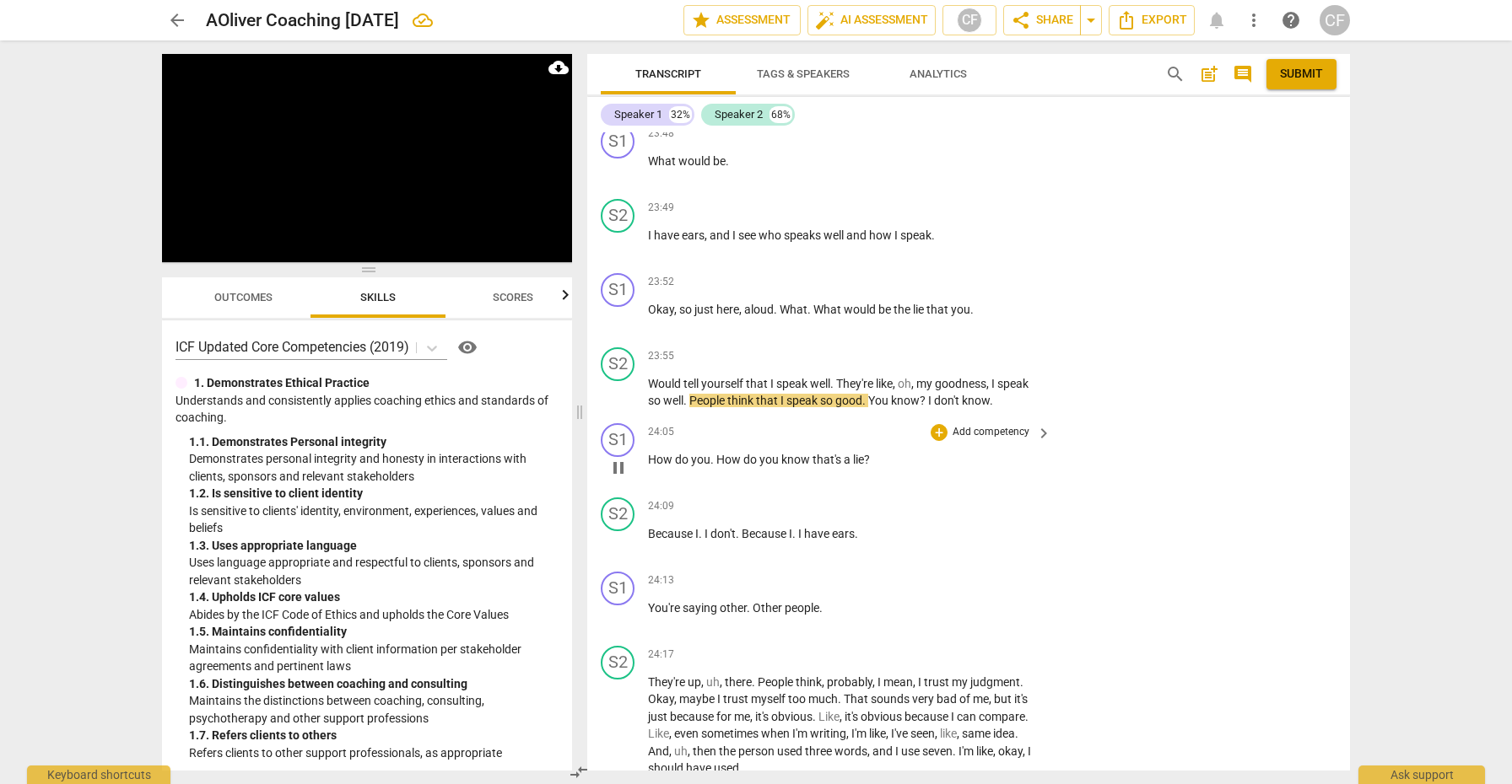
scroll to position [9358, 0]
click at [938, 427] on div "+" at bounding box center [938, 435] width 17 height 17
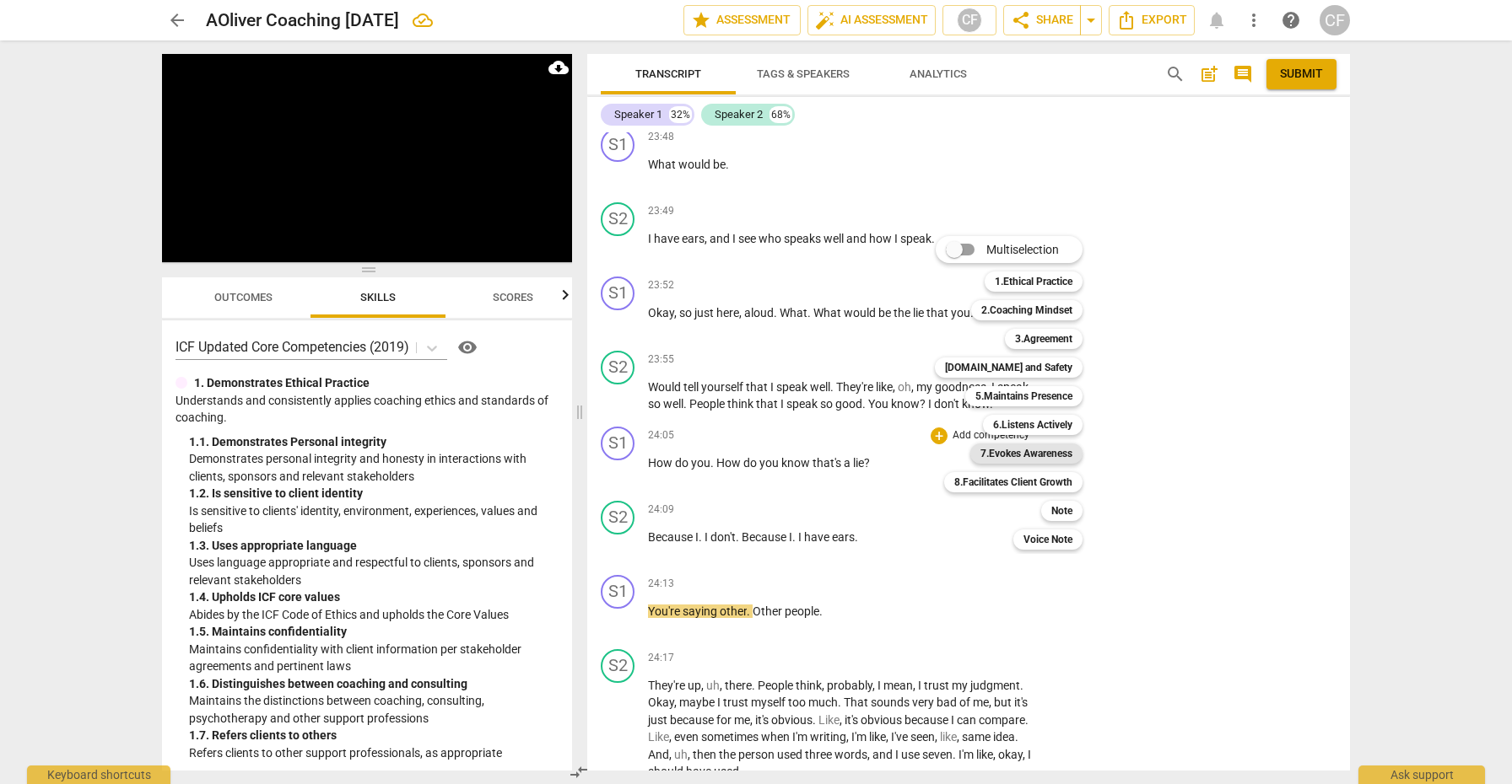
click at [1036, 452] on b "7.Evokes Awareness" at bounding box center [1026, 454] width 92 height 20
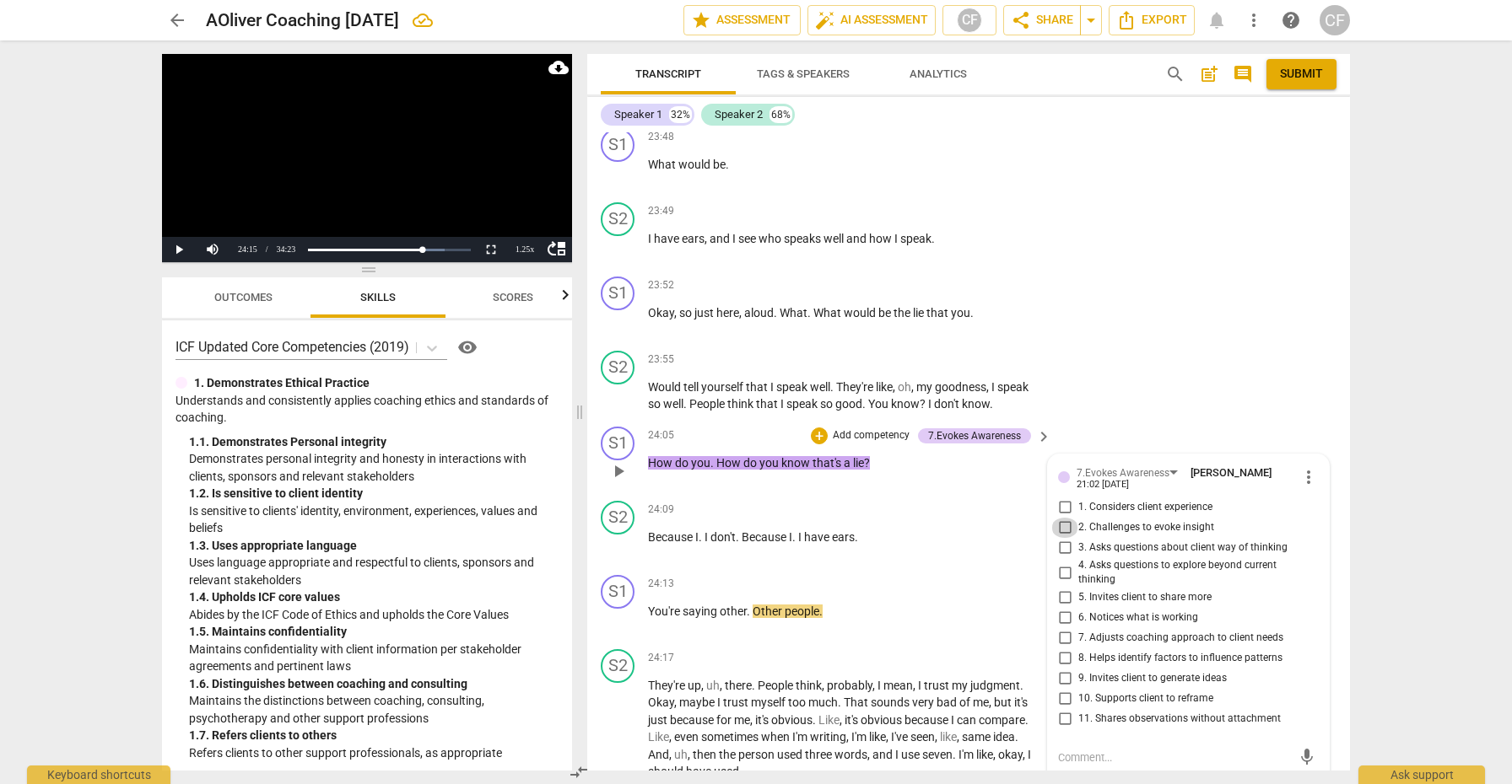
click at [1059, 518] on input "2. Challenges to evoke insight" at bounding box center [1065, 527] width 27 height 20
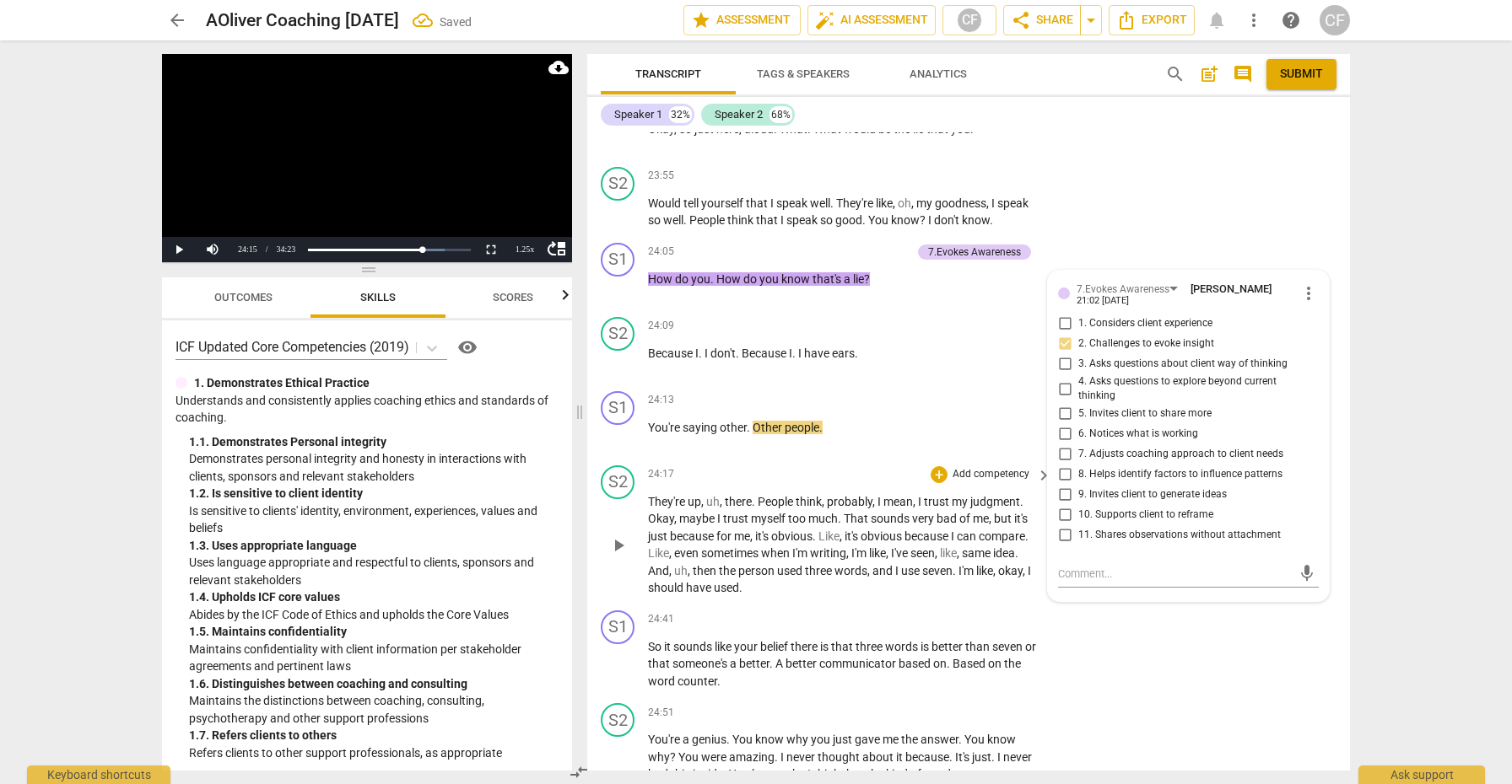
scroll to position [9543, 0]
click at [621, 534] on span "play_arrow" at bounding box center [618, 543] width 20 height 20
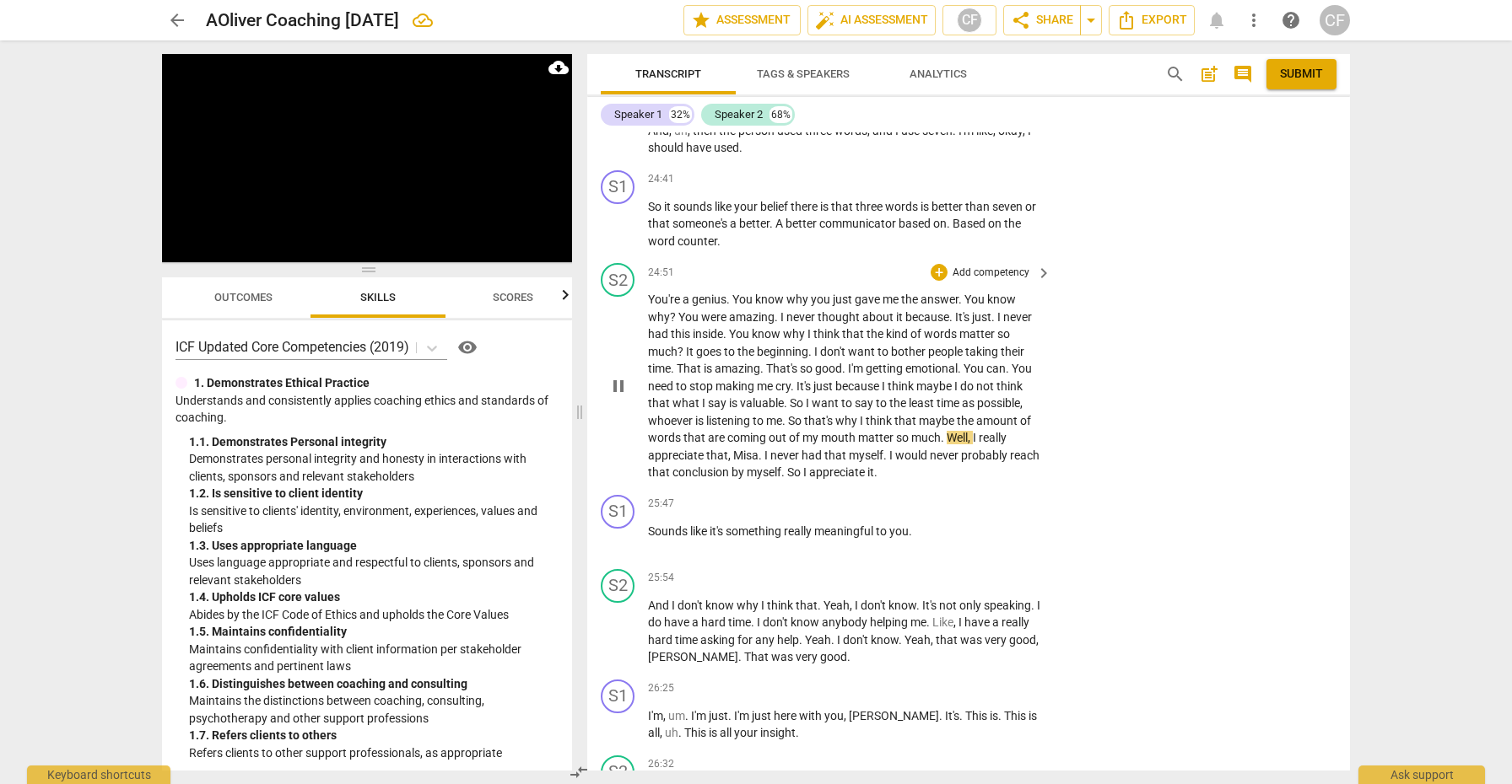
scroll to position [9985, 0]
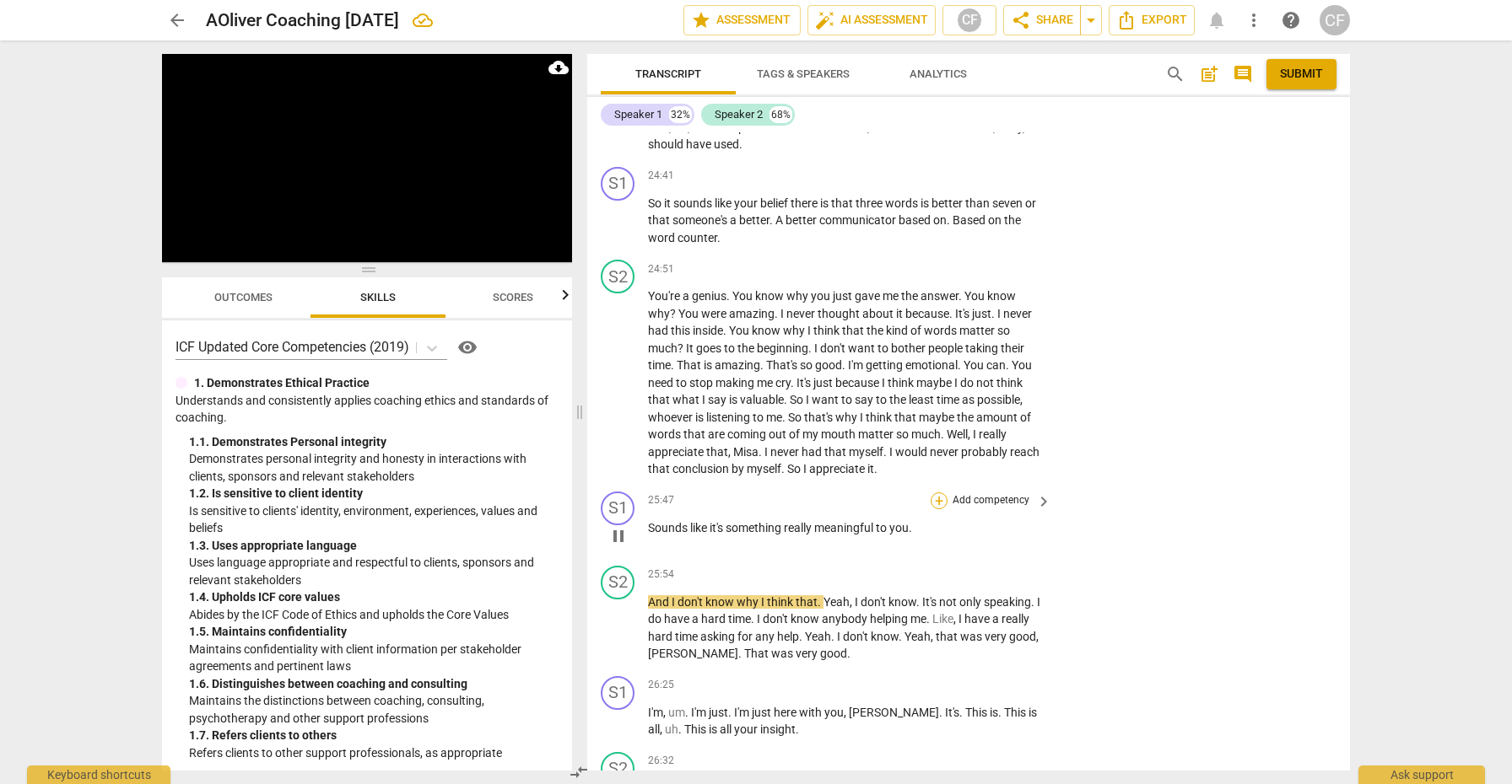
click at [939, 492] on div "+" at bounding box center [938, 500] width 17 height 17
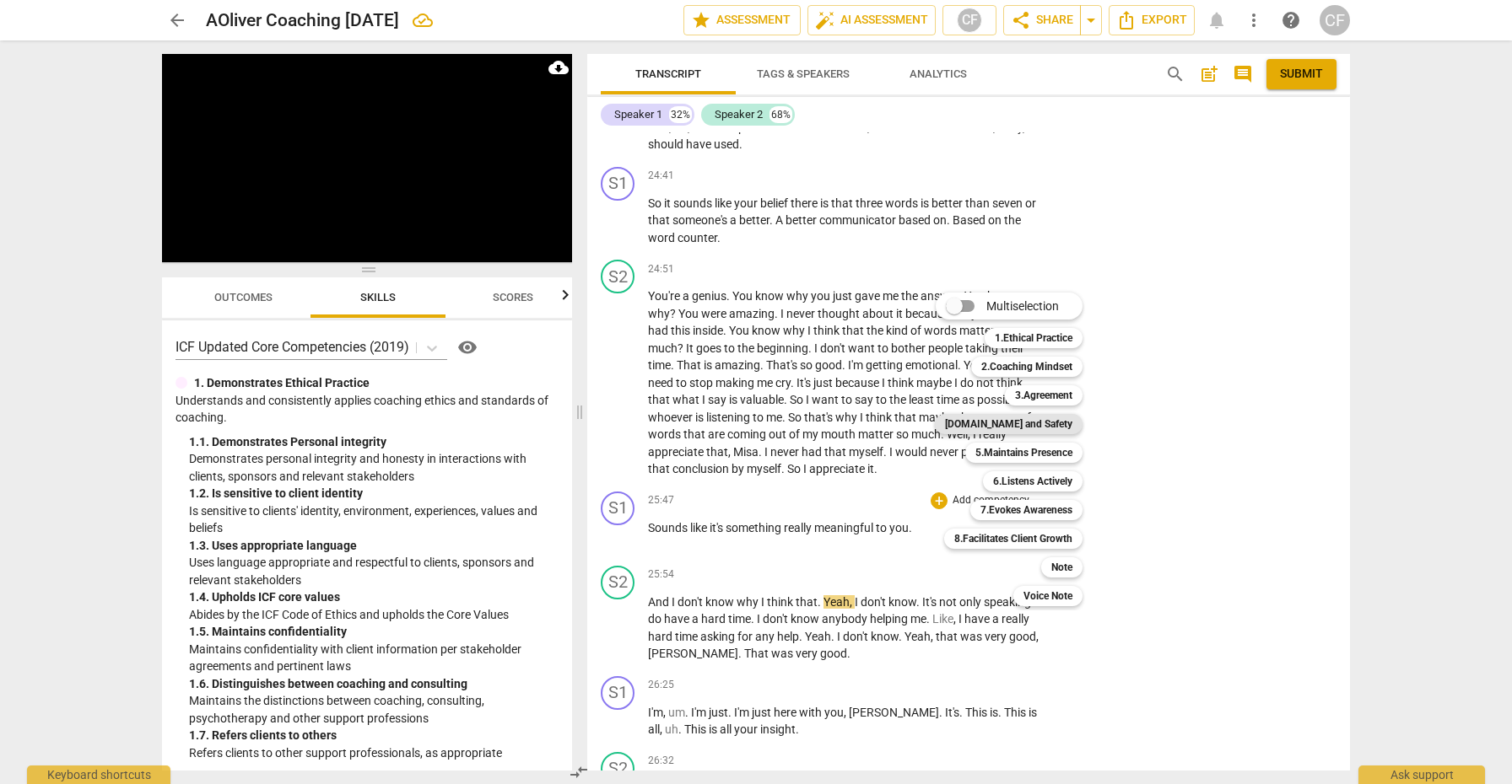
click at [1015, 428] on b "[DOMAIN_NAME] and Safety" at bounding box center [1008, 424] width 127 height 20
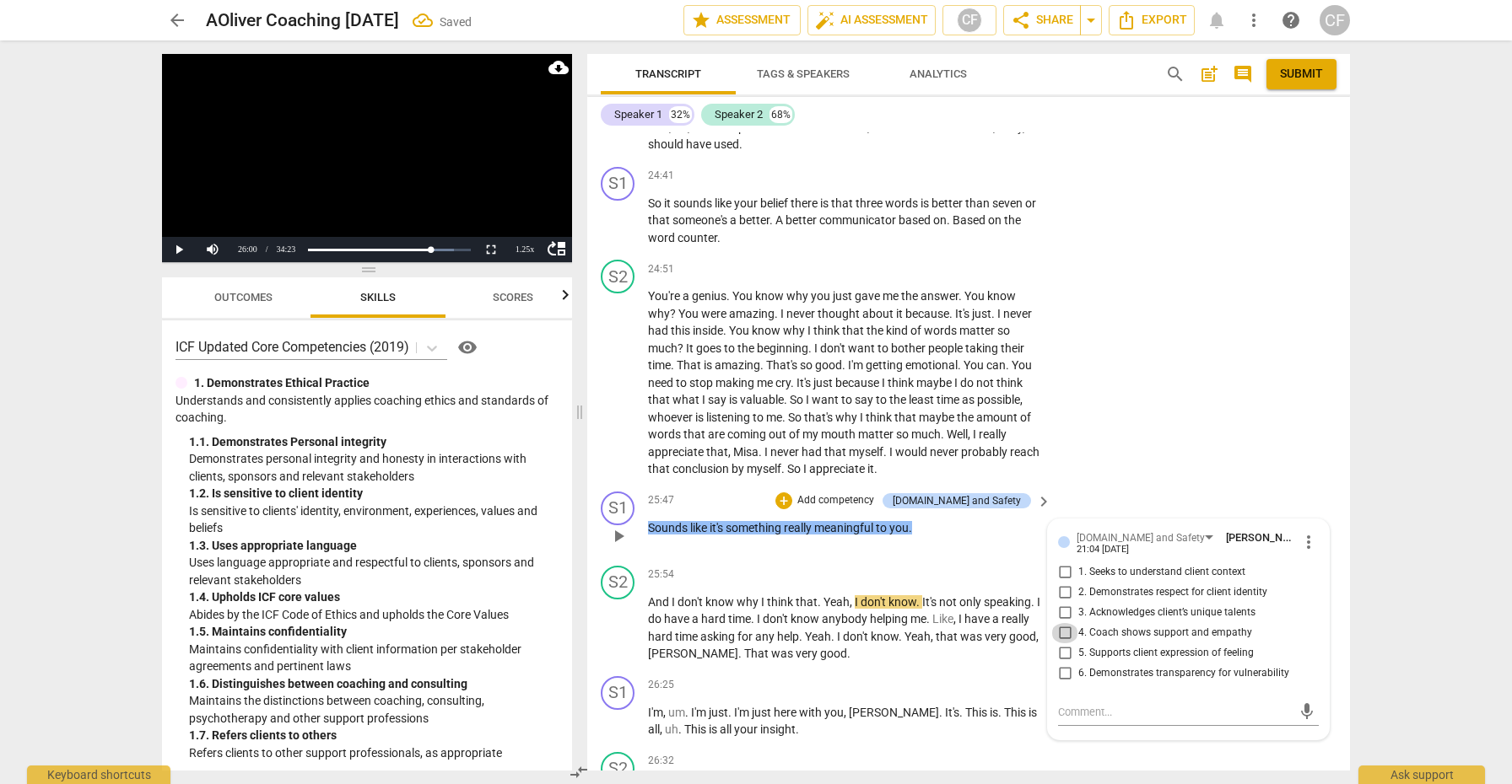
click at [1060, 623] on input "4. Coach shows support and empathy" at bounding box center [1065, 633] width 27 height 20
click at [1059, 643] on input "5. Supports client expression of feeling" at bounding box center [1065, 653] width 27 height 20
click at [623, 618] on span "play_arrow" at bounding box center [618, 628] width 20 height 20
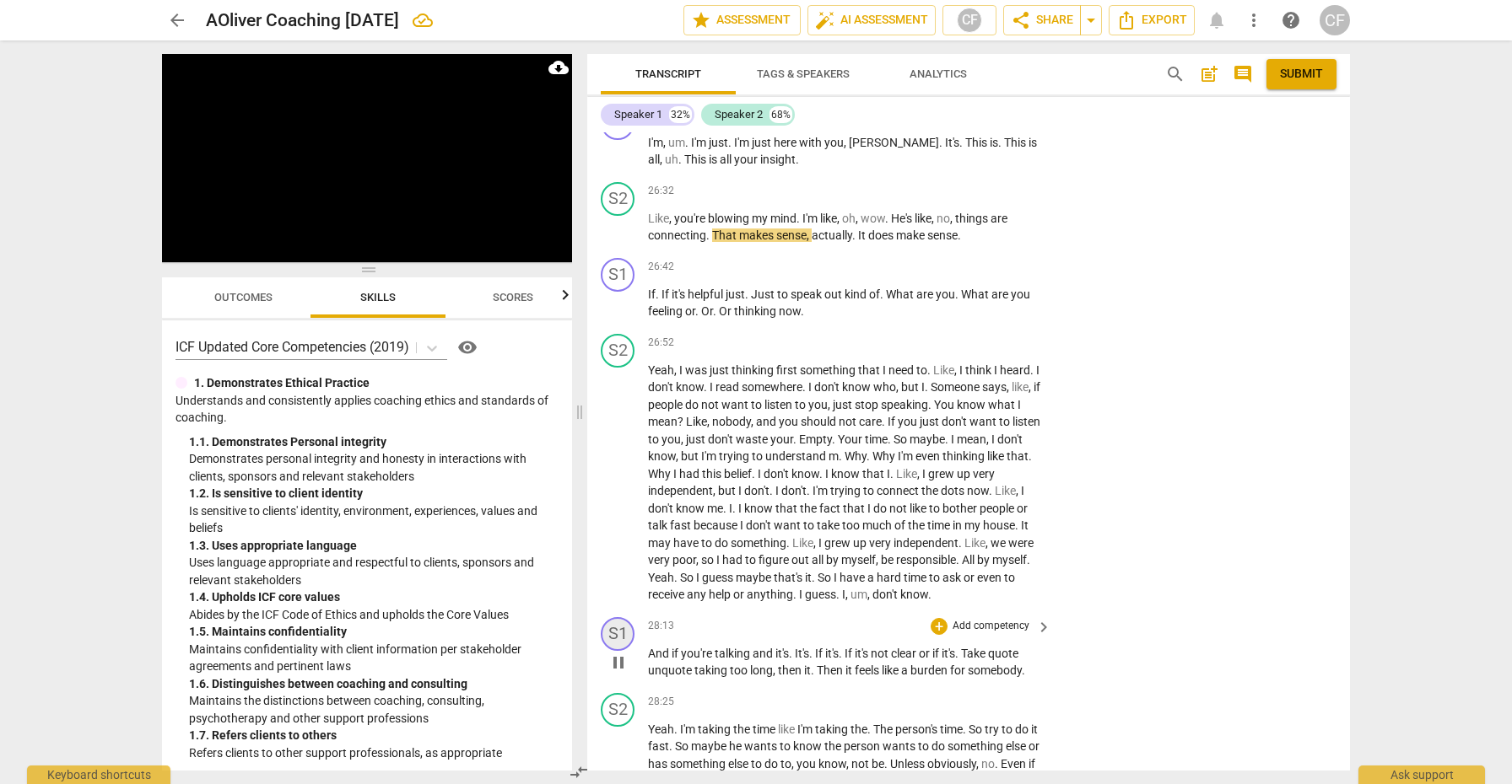
scroll to position [10580, 0]
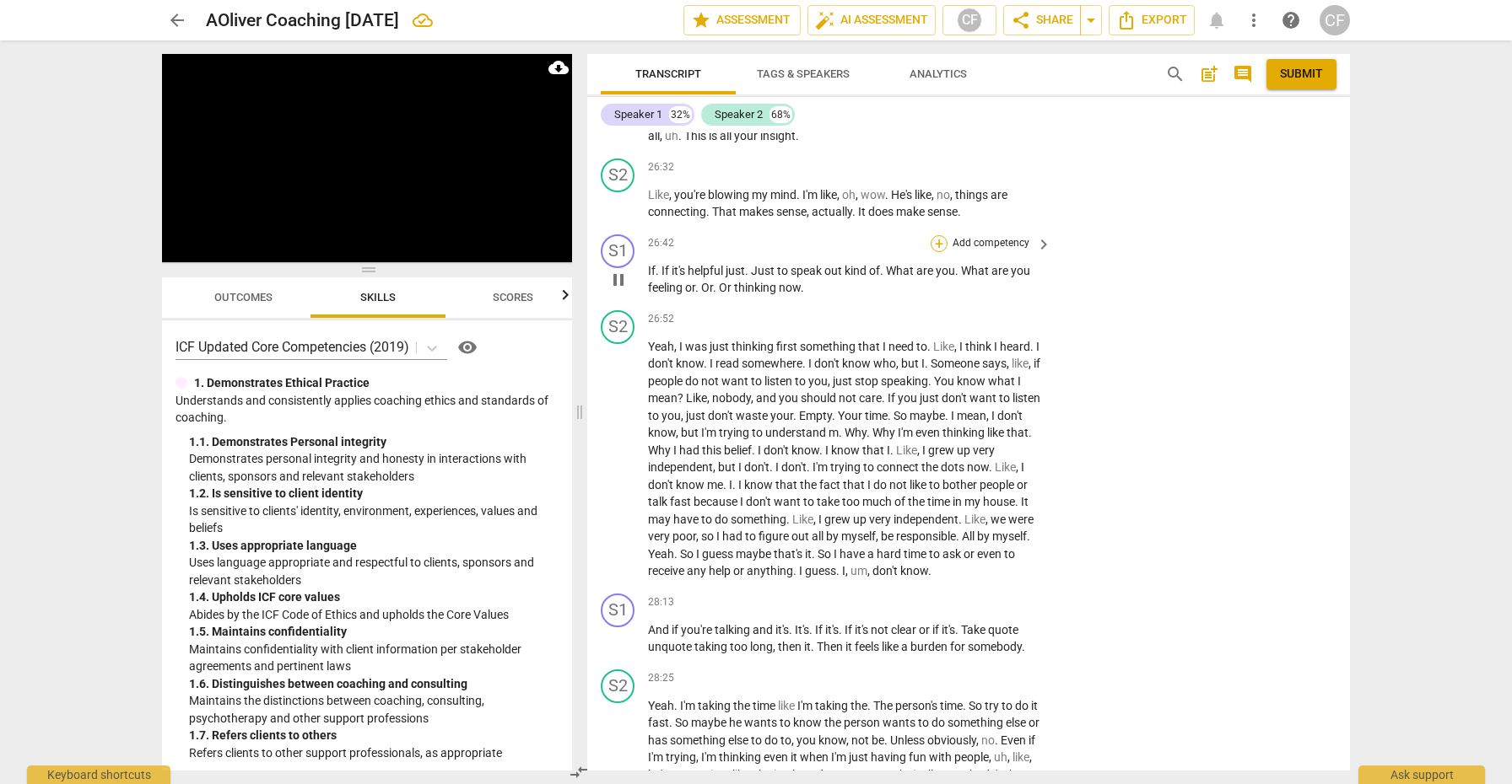
click at [937, 236] on div "+" at bounding box center [938, 243] width 17 height 17
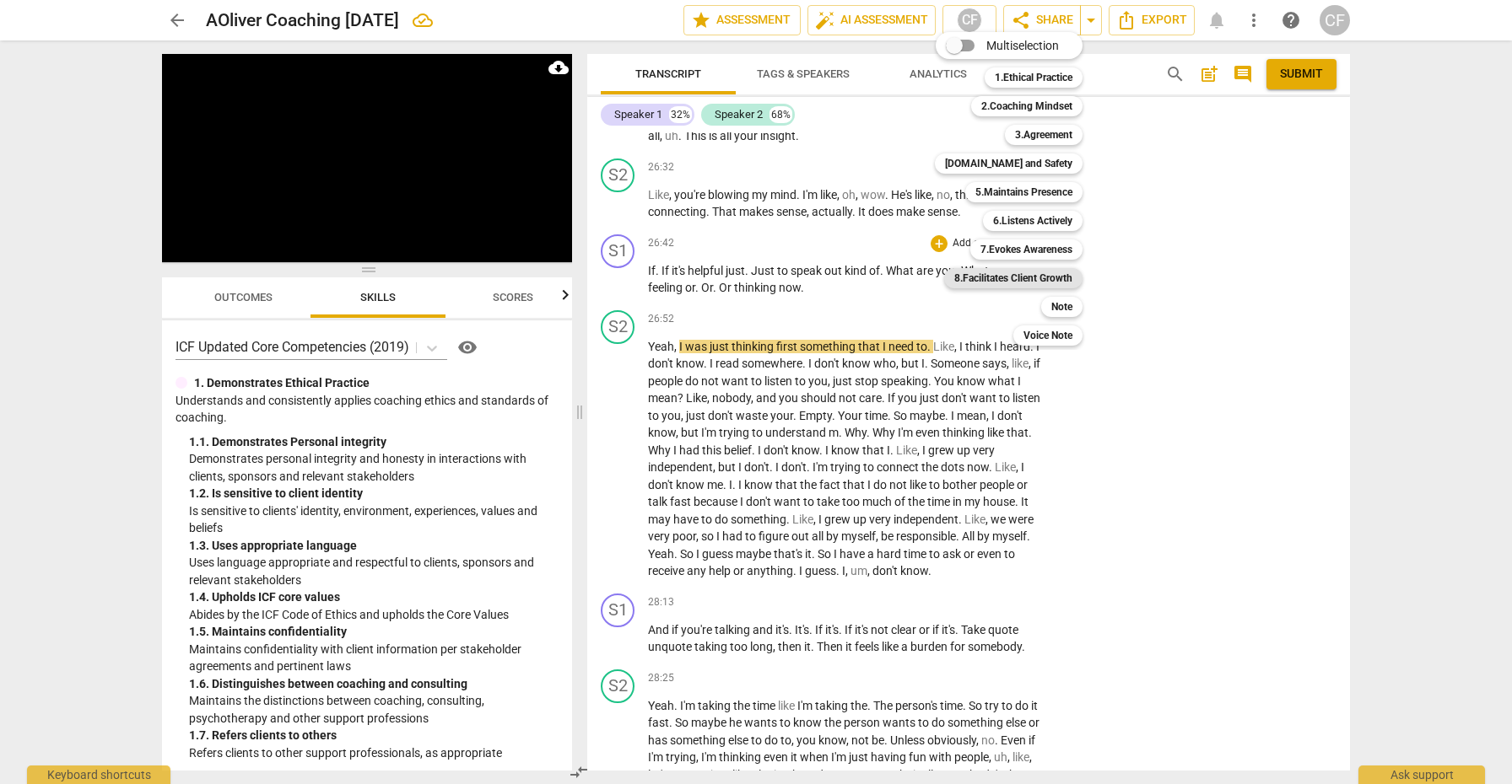
click at [1033, 278] on b "8.Facilitates Client Growth" at bounding box center [1013, 278] width 118 height 20
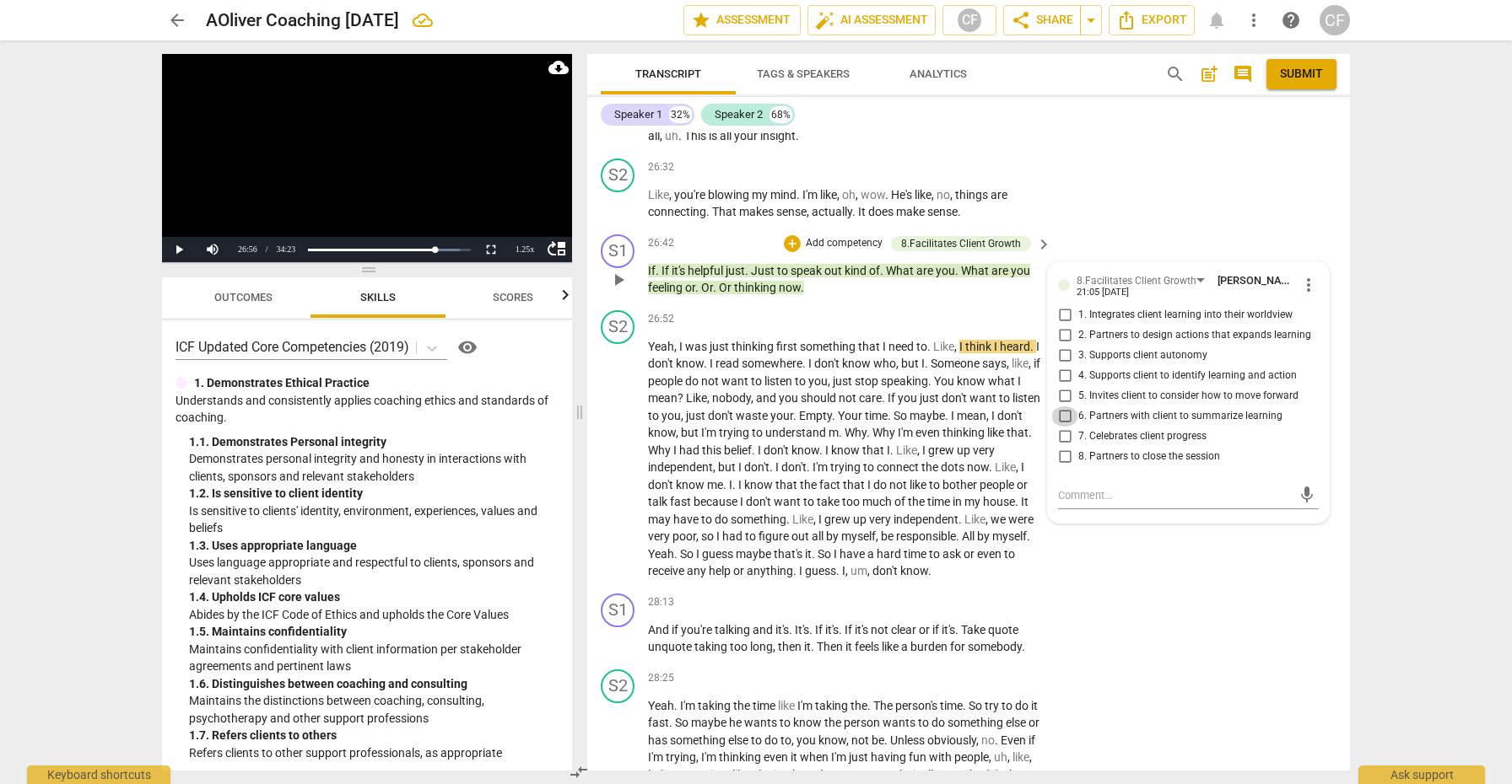
click at [1063, 407] on input "6. Partners with client to summarize learning" at bounding box center [1065, 417] width 27 height 20
click at [1060, 345] on input "3. Supports client autonomy" at bounding box center [1065, 355] width 27 height 20
